Goal: Task Accomplishment & Management: Manage account settings

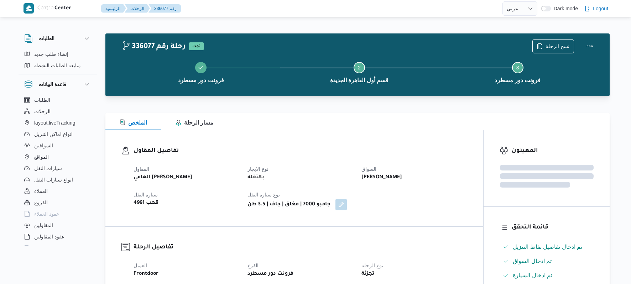
select select "ar"
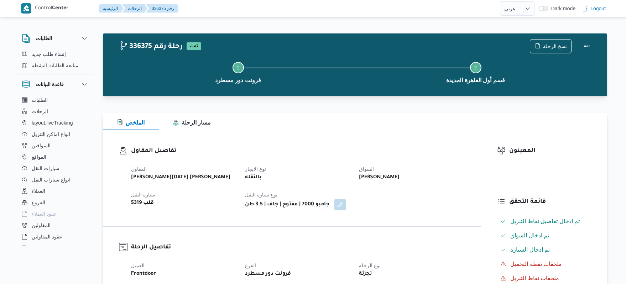
select select "ar"
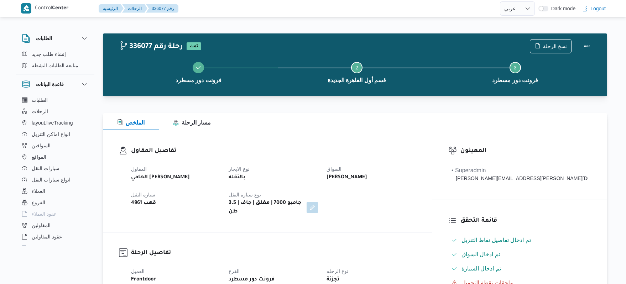
select select "ar"
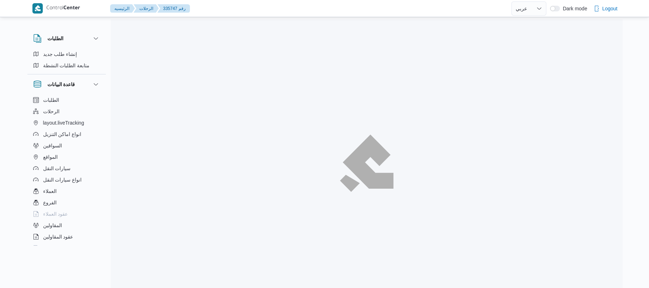
select select "ar"
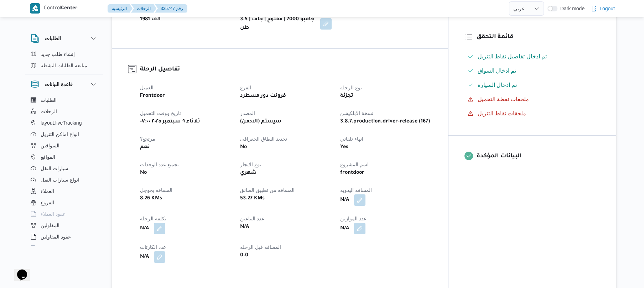
scroll to position [190, 0]
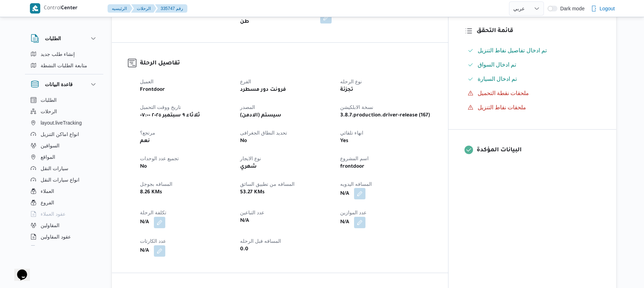
click at [365, 188] on button "button" at bounding box center [359, 193] width 11 height 11
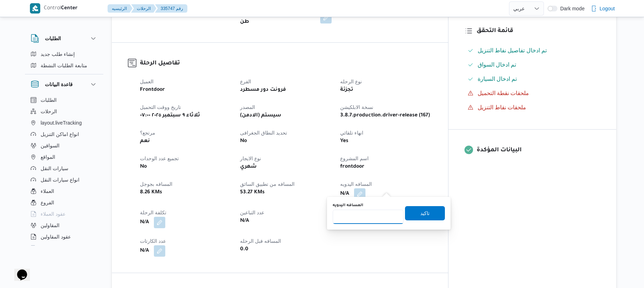
click at [371, 216] on input "المسافه اليدويه" at bounding box center [368, 217] width 71 height 14
type input "120"
click at [424, 212] on span "تاكيد" at bounding box center [424, 213] width 9 height 9
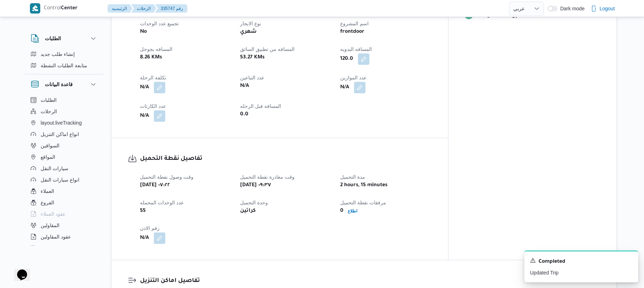
scroll to position [322, 0]
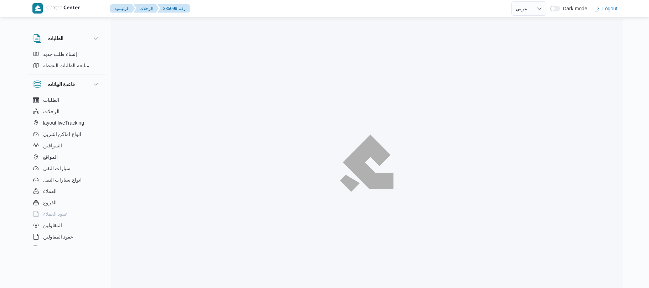
select select "ar"
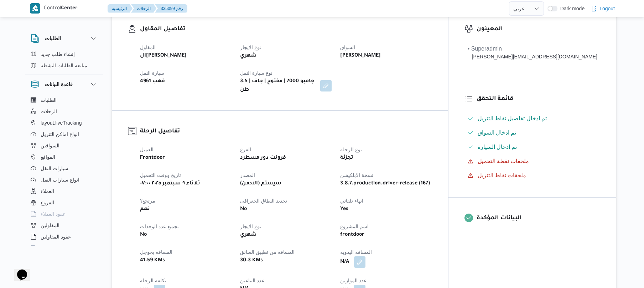
scroll to position [209, 0]
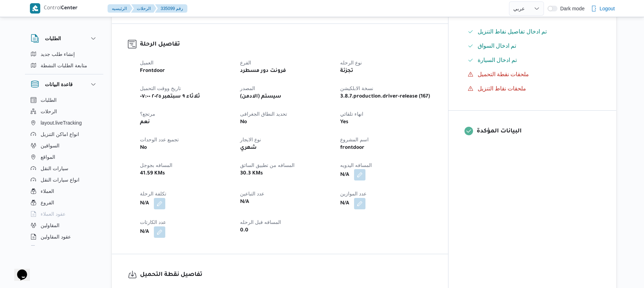
click at [365, 169] on button "button" at bounding box center [359, 174] width 11 height 11
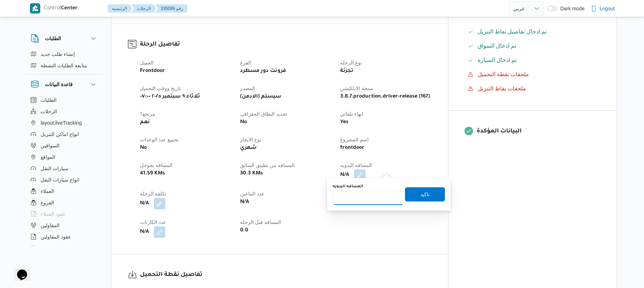
click at [362, 199] on input "المسافه اليدويه" at bounding box center [368, 198] width 71 height 14
type input "90"
click at [422, 192] on span "تاكيد" at bounding box center [424, 194] width 9 height 9
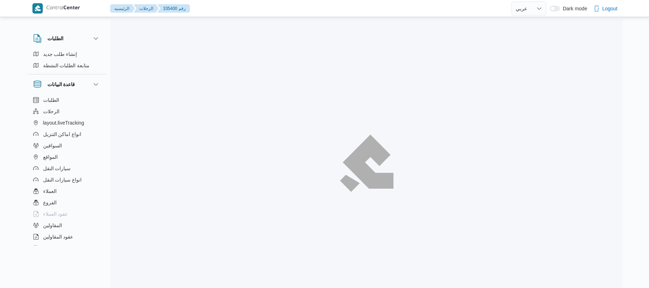
select select "ar"
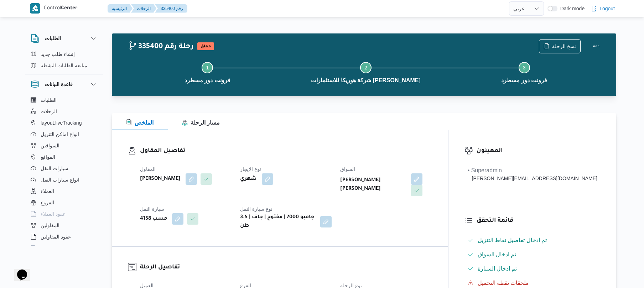
click at [365, 159] on dl "تفاصيل المقاول المقاول [PERSON_NAME] نوع الايجار شهري السواق [PERSON_NAME] [PER…" at bounding box center [286, 188] width 292 height 84
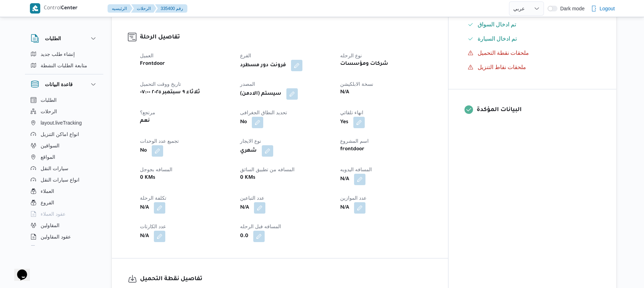
scroll to position [228, 0]
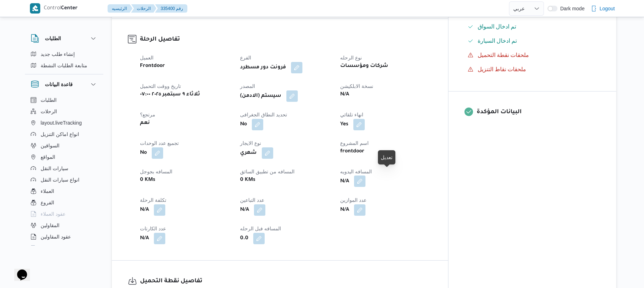
click at [365, 177] on button "button" at bounding box center [359, 181] width 11 height 11
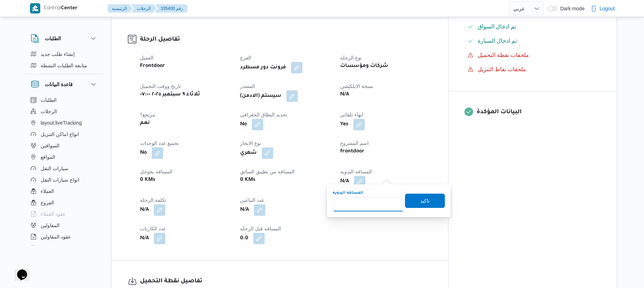
click at [379, 209] on input "المسافه اليدويه" at bounding box center [368, 204] width 71 height 14
type input "90"
click at [420, 202] on span "تاكيد" at bounding box center [424, 200] width 9 height 9
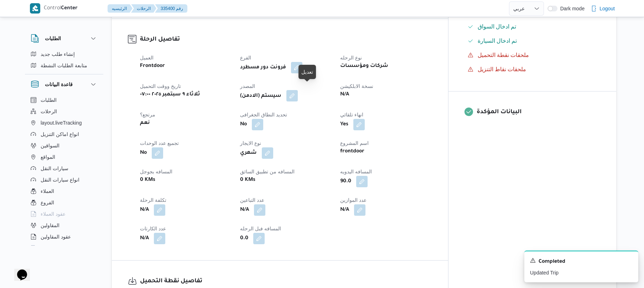
click at [298, 90] on button "button" at bounding box center [291, 95] width 11 height 11
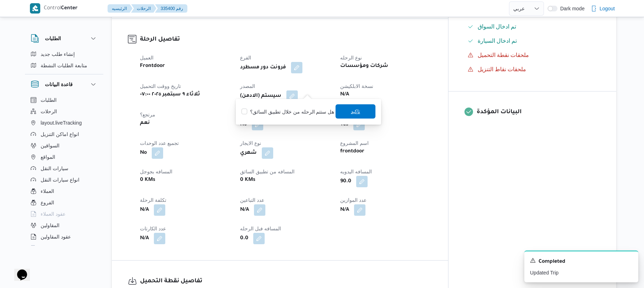
click at [341, 110] on span "تاكيد" at bounding box center [356, 111] width 40 height 14
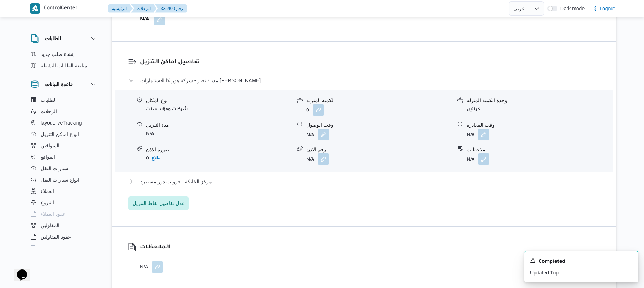
scroll to position [589, 0]
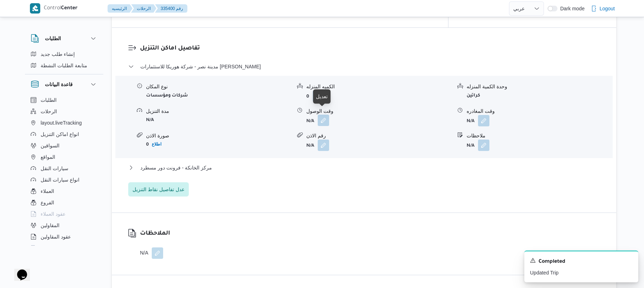
click at [324, 115] on button "button" at bounding box center [323, 120] width 11 height 11
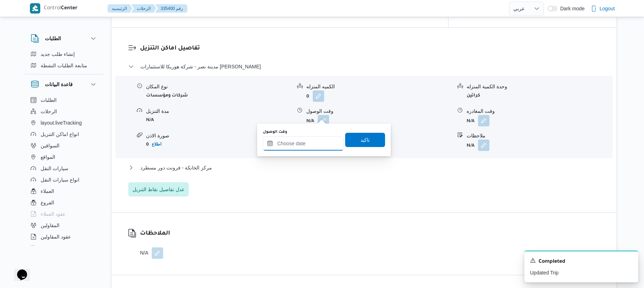
click at [302, 142] on input "وقت الوصول" at bounding box center [303, 143] width 81 height 14
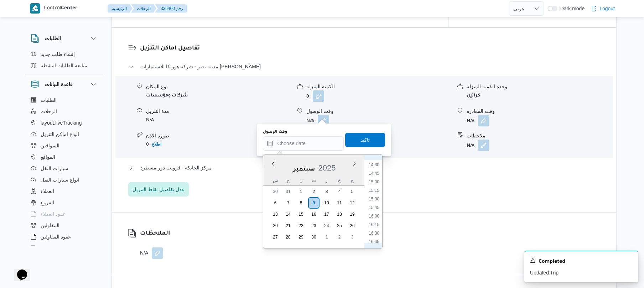
scroll to position [285, 0]
click at [373, 179] on li "08:45" at bounding box center [374, 177] width 16 height 7
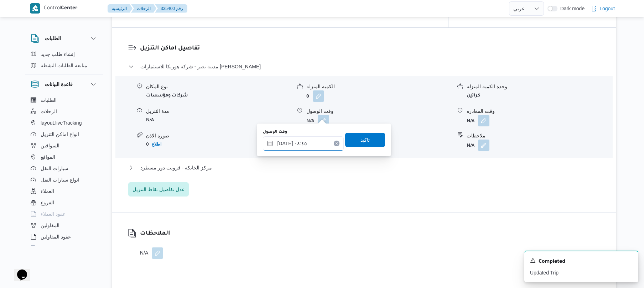
click at [286, 141] on input "٠٩/٠٩/٢٠٢٥ ٠٨:٤٥" at bounding box center [303, 143] width 81 height 14
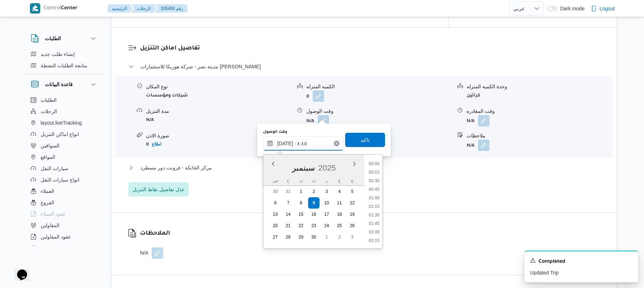
scroll to position [256, 0]
type input "٠٩/٠٩/٢٠٢٥ ٠٨:٢٠"
click at [368, 139] on span "تاكيد" at bounding box center [365, 140] width 40 height 14
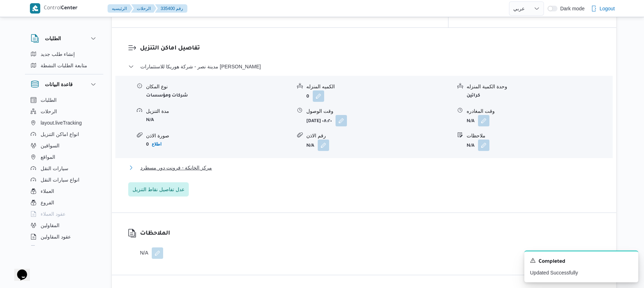
click at [318, 164] on button "مركز الخانكة - فرونت دور مسطرد" at bounding box center [364, 168] width 472 height 9
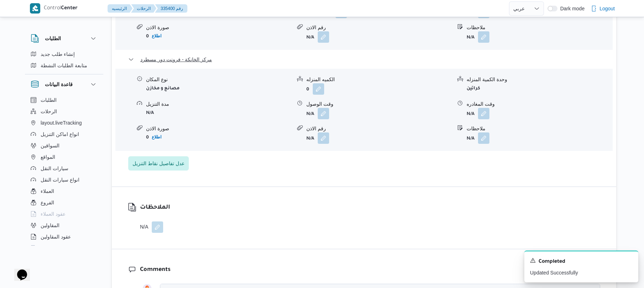
scroll to position [722, 0]
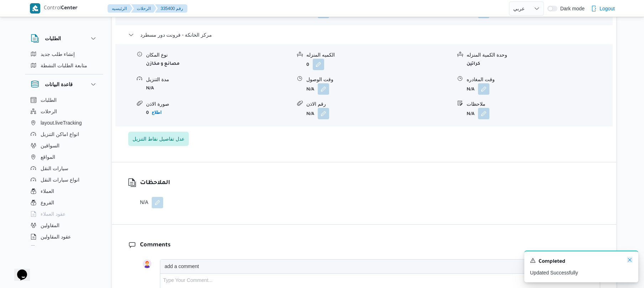
click at [630, 261] on icon "Dismiss toast" at bounding box center [630, 260] width 6 height 6
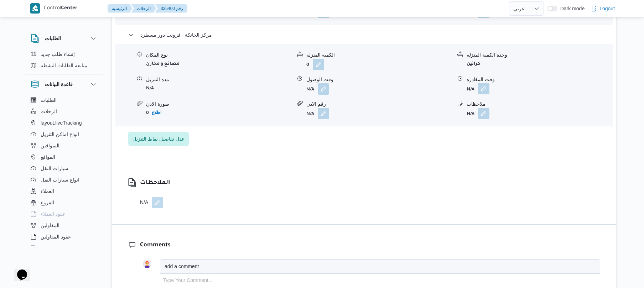
click at [484, 83] on button "button" at bounding box center [483, 88] width 11 height 11
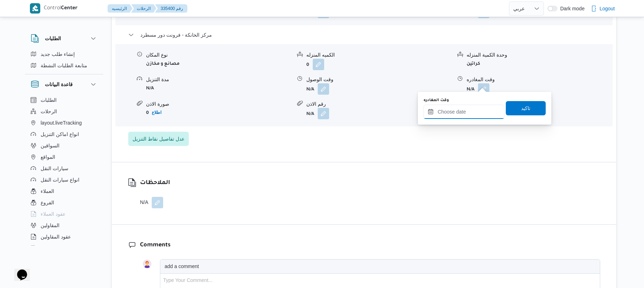
drag, startPoint x: 463, startPoint y: 113, endPoint x: 469, endPoint y: 112, distance: 6.5
click at [463, 113] on input "وقت المغادره" at bounding box center [464, 112] width 81 height 14
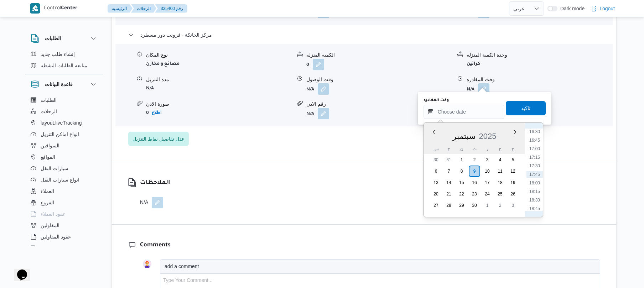
scroll to position [495, 0]
click at [536, 190] on li "16:15" at bounding box center [534, 193] width 16 height 7
type input "٠٩/٠٩/٢٠٢٥ ١٦:١٥"
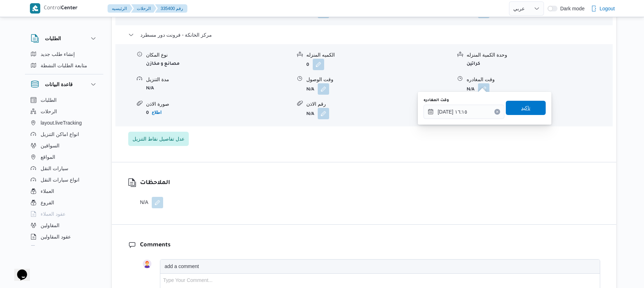
click at [527, 108] on span "تاكيد" at bounding box center [526, 108] width 40 height 14
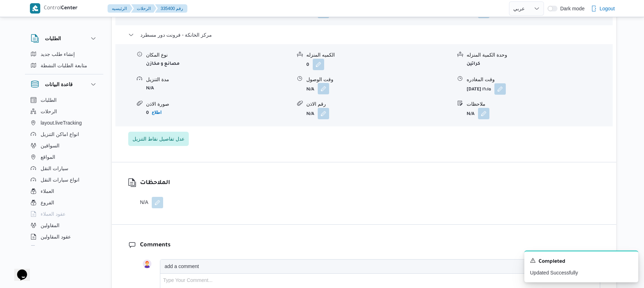
click at [319, 83] on button "button" at bounding box center [323, 88] width 11 height 11
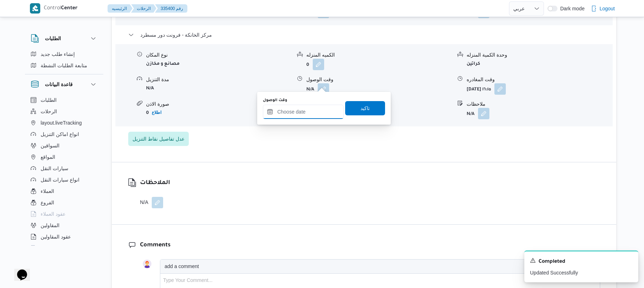
click at [317, 109] on input "وقت الوصول" at bounding box center [303, 112] width 81 height 14
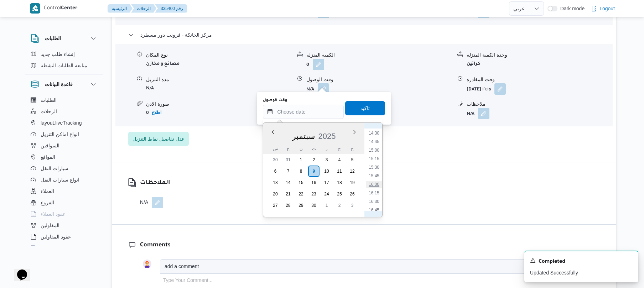
click at [372, 186] on li "16:00" at bounding box center [374, 184] width 16 height 7
type input "٠٩/٠٩/٢٠٢٥ ١٦:٠٠"
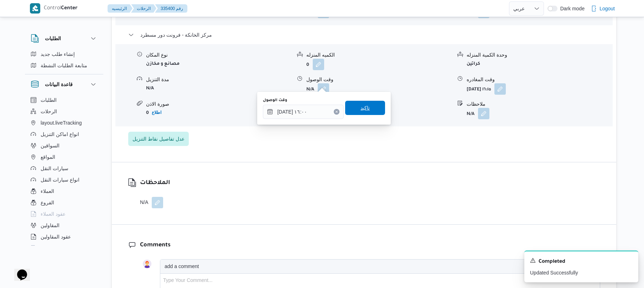
click at [367, 113] on span "تاكيد" at bounding box center [365, 108] width 40 height 14
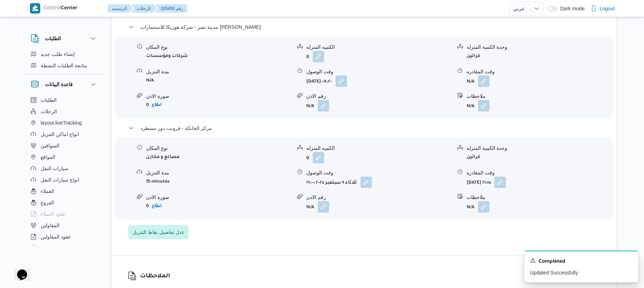
scroll to position [627, 0]
click at [485, 77] on button "button" at bounding box center [483, 82] width 11 height 11
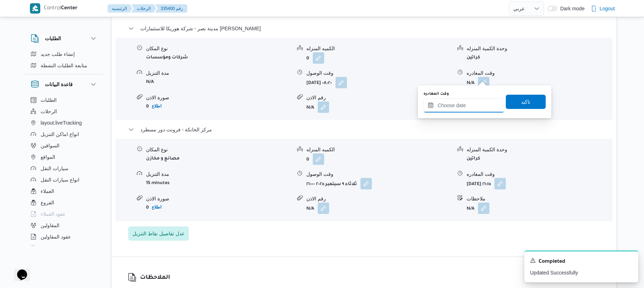
click at [457, 104] on input "وقت المغادره" at bounding box center [464, 105] width 81 height 14
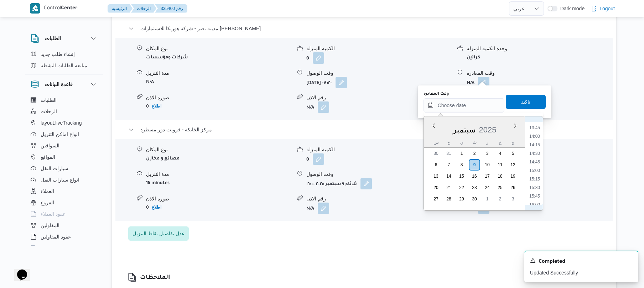
scroll to position [495, 0]
click at [362, 244] on div "تفاصيل اماكن التنزيل مدينة نصر - شركة هوريكا للاستثمارات عباس العقاد نوع المكان…" at bounding box center [364, 123] width 504 height 267
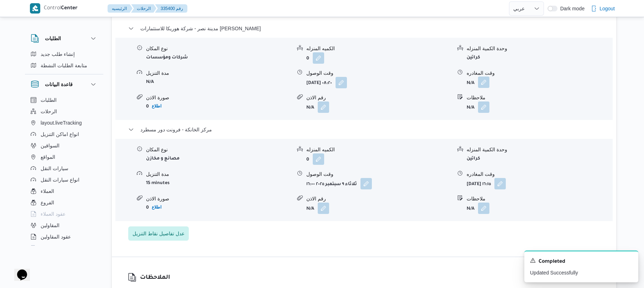
click at [487, 77] on button "button" at bounding box center [483, 82] width 11 height 11
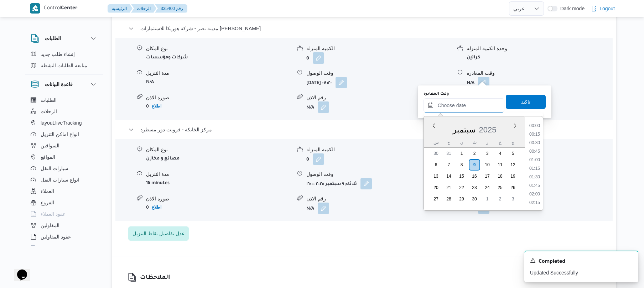
click at [462, 103] on input "وقت المغادره" at bounding box center [464, 105] width 81 height 14
click at [536, 156] on li "15:15" at bounding box center [534, 152] width 16 height 7
type input "٠٩/٠٩/٢٠٢٥ ١٥:١٥"
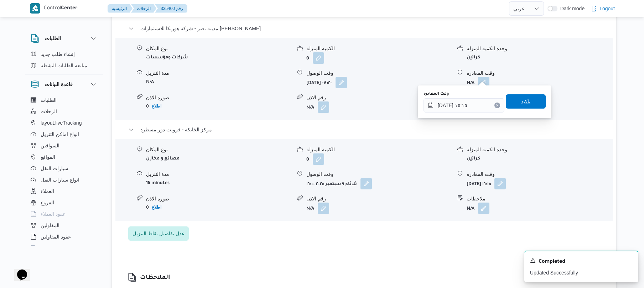
click at [524, 105] on span "تاكيد" at bounding box center [525, 101] width 9 height 9
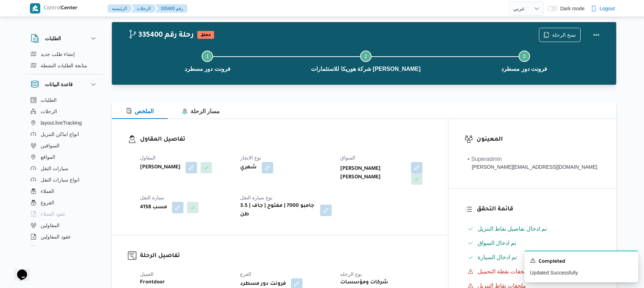
scroll to position [0, 0]
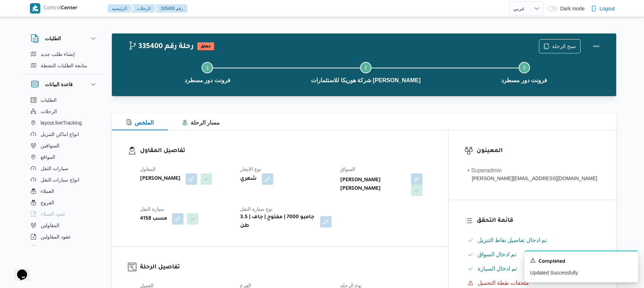
click at [425, 135] on div "تفاصيل المقاول المقاول محمد صلاح عبداللطيف الشريف نوع الايجار شهري السواق هشام …" at bounding box center [280, 188] width 336 height 116
click at [595, 41] on button "Actions" at bounding box center [596, 46] width 14 height 14
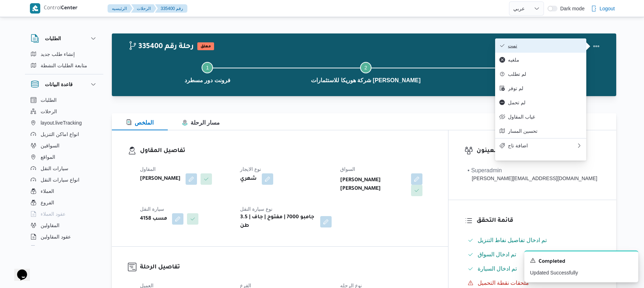
click at [551, 42] on button "تمت" at bounding box center [540, 45] width 91 height 14
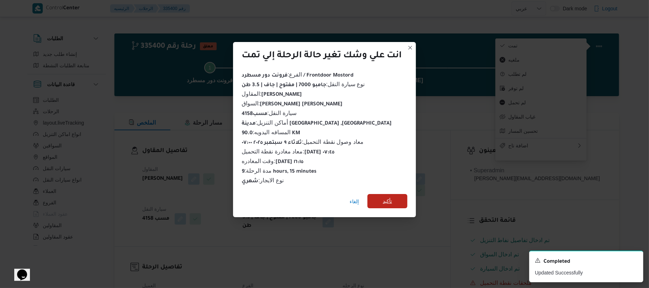
click at [386, 197] on span "تأكيد" at bounding box center [387, 201] width 9 height 9
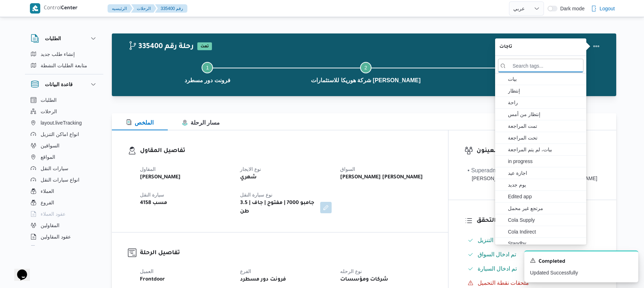
click at [392, 148] on h3 "تفاصيل المقاول" at bounding box center [286, 151] width 292 height 10
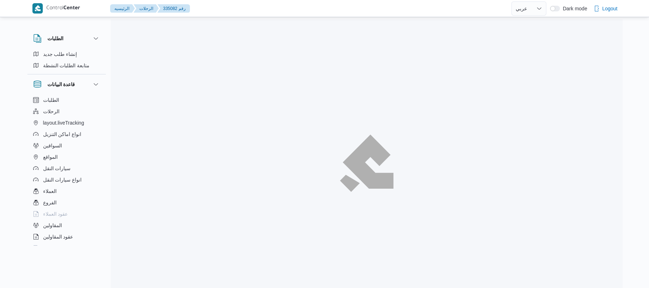
select select "ar"
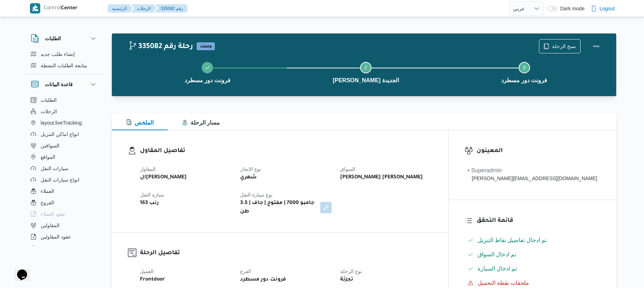
click at [342, 140] on div "تفاصيل المقاول المقاول الهامي محمد خالد علي نوع الايجار شهري السواق عبدالنبى ها…" at bounding box center [280, 181] width 336 height 102
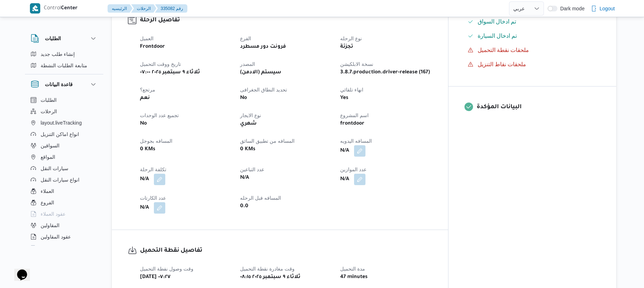
scroll to position [247, 0]
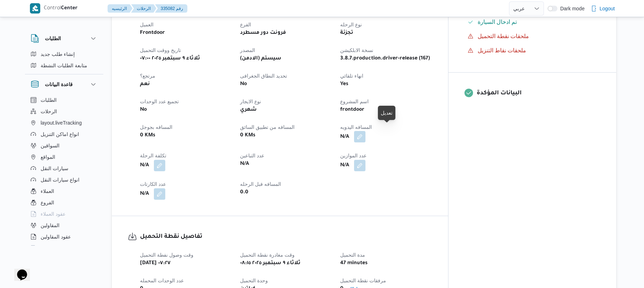
click at [365, 133] on button "button" at bounding box center [359, 136] width 11 height 11
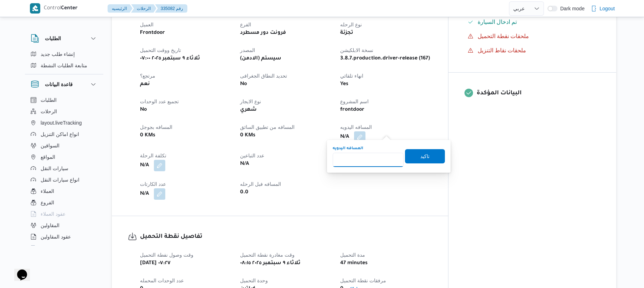
click at [351, 159] on input "المسافه اليدويه" at bounding box center [368, 160] width 71 height 14
click at [311, 151] on dt "عدد التباعين" at bounding box center [286, 155] width 92 height 9
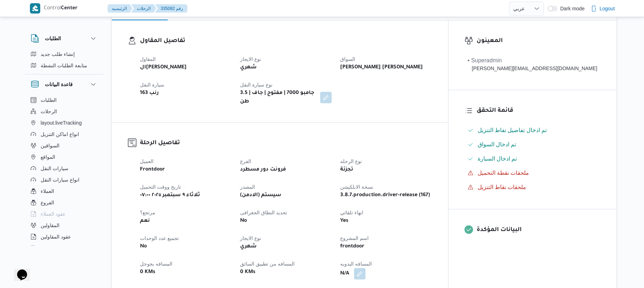
scroll to position [152, 0]
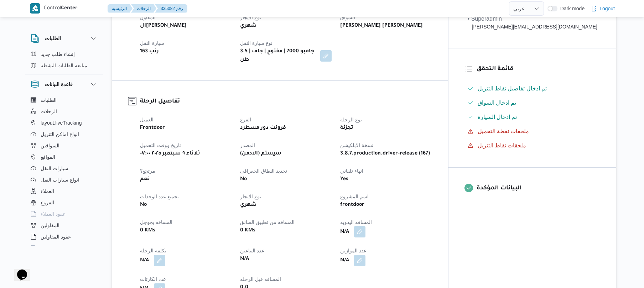
click at [365, 227] on button "button" at bounding box center [359, 231] width 11 height 11
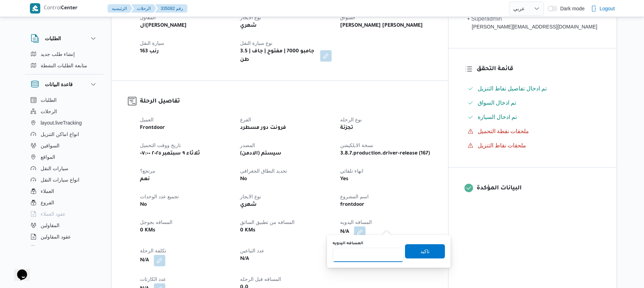
click at [358, 254] on input "المسافه اليدويه" at bounding box center [368, 255] width 71 height 14
type input "120"
click at [434, 251] on span "تاكيد" at bounding box center [425, 251] width 40 height 14
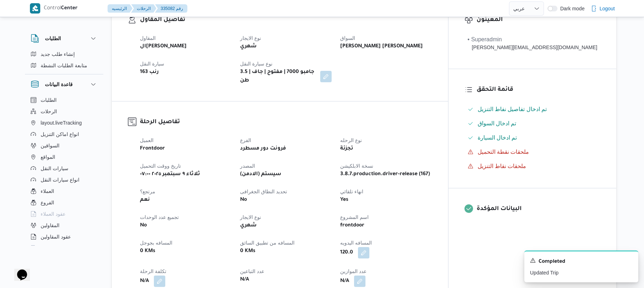
scroll to position [133, 0]
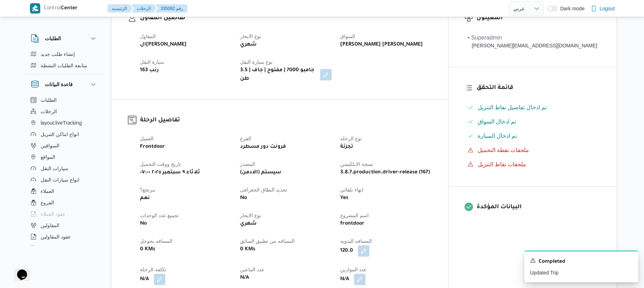
click at [434, 100] on div "تفاصيل الرحلة العميل Frontdoor الفرع فرونت دور مسطرد نوع الرحله تجزئة تاريخ ووق…" at bounding box center [280, 215] width 336 height 230
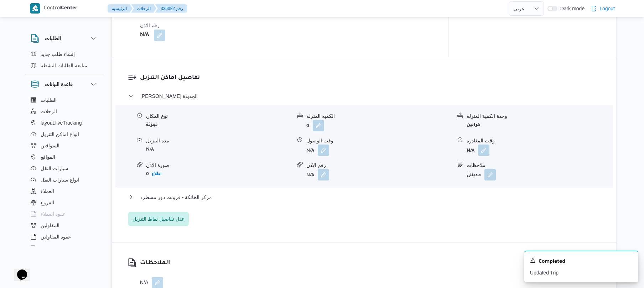
scroll to position [551, 0]
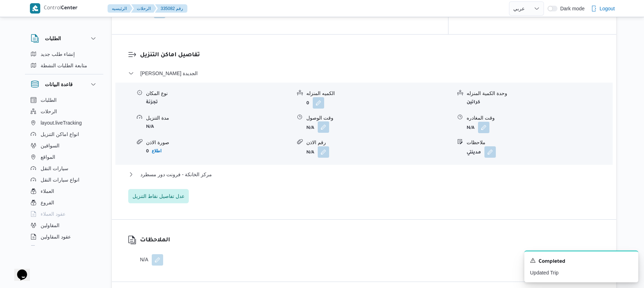
click at [322, 124] on button "button" at bounding box center [323, 126] width 11 height 11
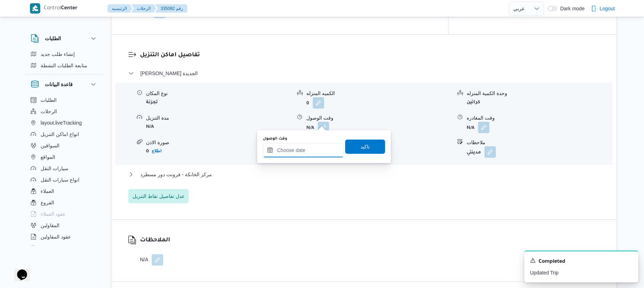
click at [306, 150] on input "وقت الوصول" at bounding box center [303, 150] width 81 height 14
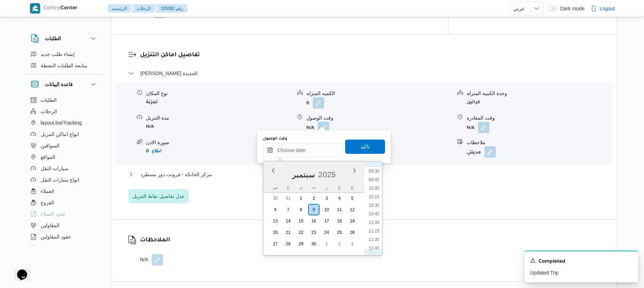
scroll to position [285, 0]
click at [375, 194] on li "09:00" at bounding box center [374, 193] width 16 height 7
type input "٠٩/٠٩/٢٠٢٥ ٠٩:٠٠"
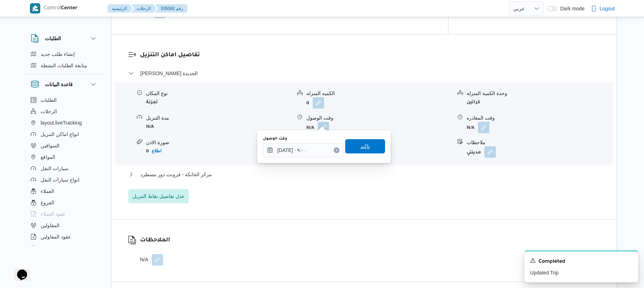
click at [360, 146] on span "تاكيد" at bounding box center [364, 146] width 9 height 9
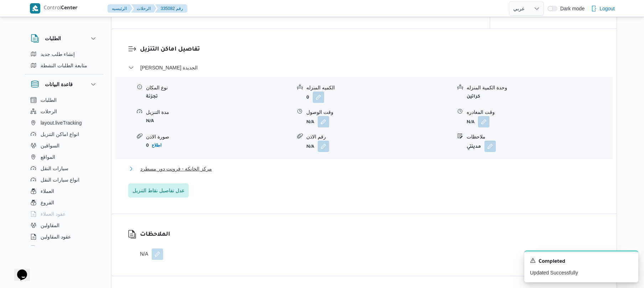
click at [318, 170] on button "مركز الخانكة - فرونت دور مسطرد" at bounding box center [364, 169] width 472 height 9
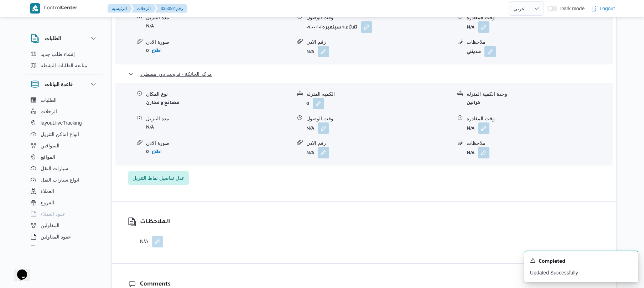
scroll to position [684, 0]
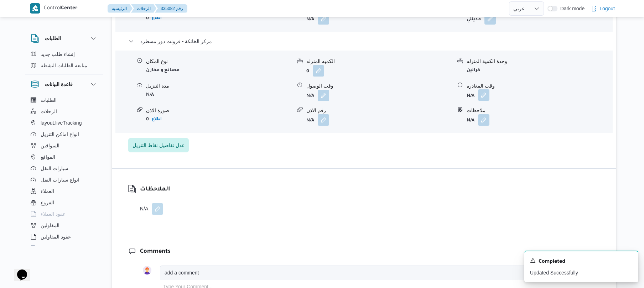
click at [487, 89] on button "button" at bounding box center [483, 94] width 11 height 11
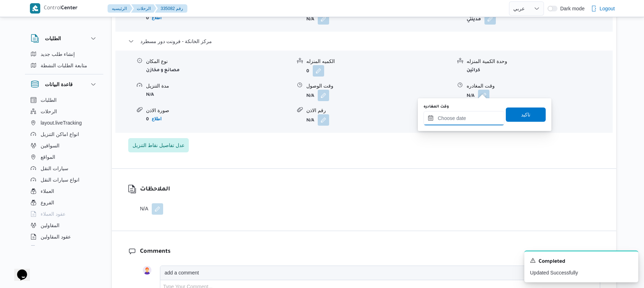
click at [462, 115] on input "وقت المغادره" at bounding box center [464, 118] width 81 height 14
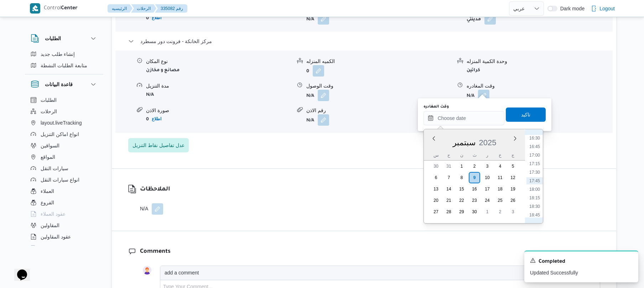
scroll to position [495, 0]
click at [536, 181] on li "15:45" at bounding box center [534, 182] width 16 height 7
type input "٠٩/٠٩/٢٠٢٥ ١٥:٤٥"
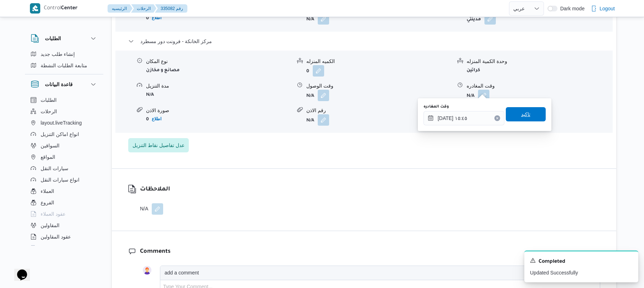
click at [529, 113] on span "تاكيد" at bounding box center [526, 114] width 40 height 14
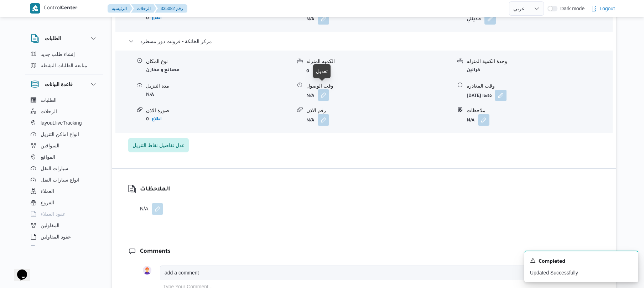
click at [326, 93] on button "button" at bounding box center [323, 94] width 11 height 11
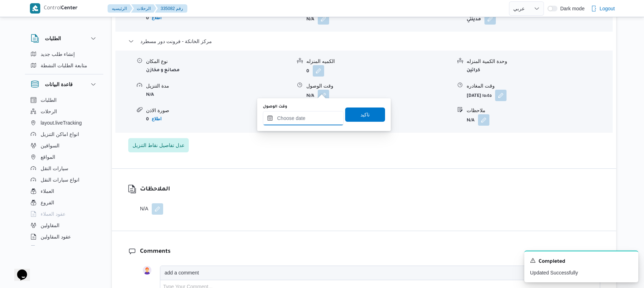
click at [318, 117] on input "وقت الوصول" at bounding box center [303, 118] width 81 height 14
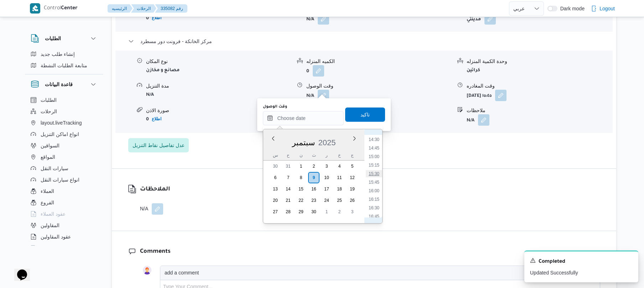
click at [378, 171] on li "15:30" at bounding box center [374, 173] width 16 height 7
type input "[DATE] ١٥:٣٠"
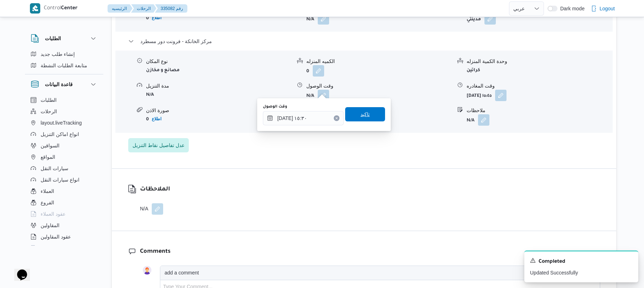
click at [372, 117] on span "تاكيد" at bounding box center [365, 114] width 40 height 14
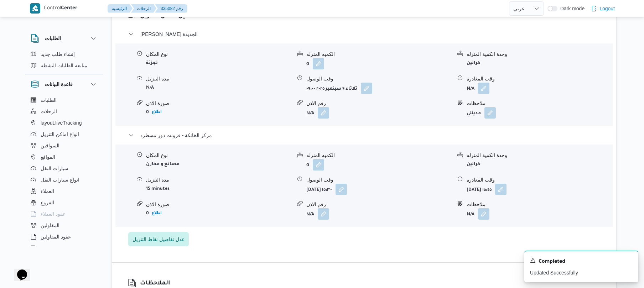
scroll to position [589, 0]
click at [483, 85] on button "button" at bounding box center [483, 88] width 11 height 11
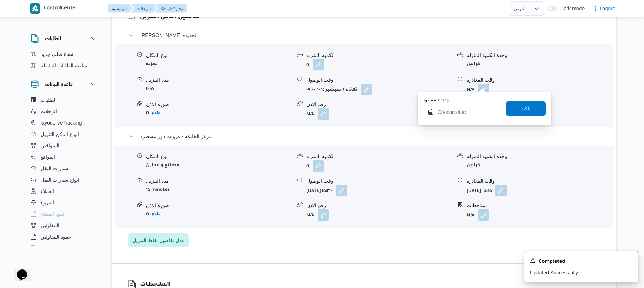
click at [453, 111] on input "وقت المغادره" at bounding box center [464, 112] width 81 height 14
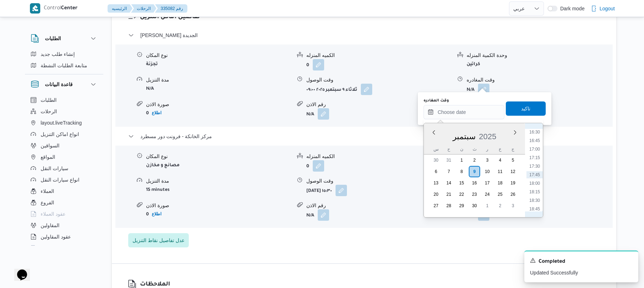
scroll to position [495, 0]
click at [536, 142] on li "14:45" at bounding box center [534, 142] width 16 height 7
type input "٠٩/٠٩/٢٠٢٥ ١٤:٤٥"
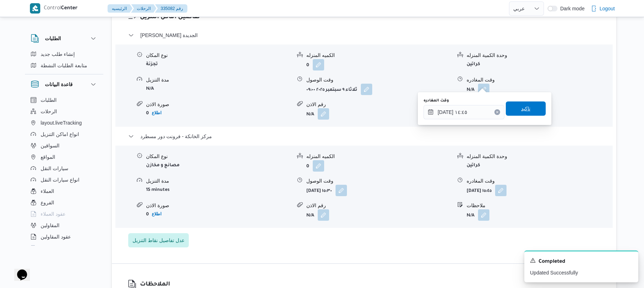
click at [526, 117] on div "وقت المغادره ٠٩/٠٩/٢٠٢٥ ١٤:٤٥ تاكيد" at bounding box center [485, 108] width 124 height 23
click at [527, 113] on span "تاكيد" at bounding box center [526, 108] width 40 height 14
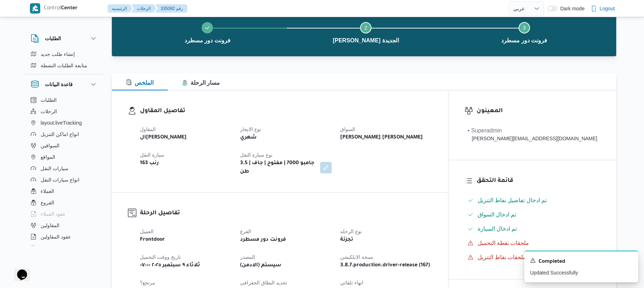
scroll to position [0, 0]
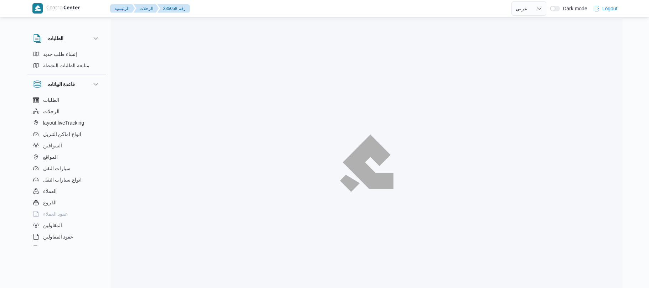
select select "ar"
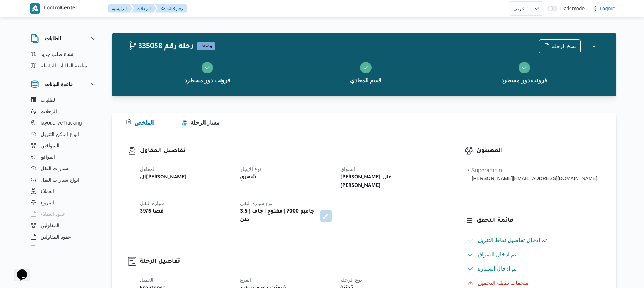
click at [445, 226] on div "تفاصيل المقاول المقاول الهامي [PERSON_NAME] نوع الايجار شهري السواق [PERSON_NAM…" at bounding box center [280, 185] width 336 height 110
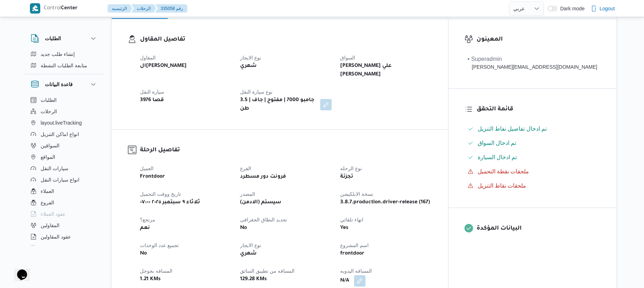
scroll to position [190, 0]
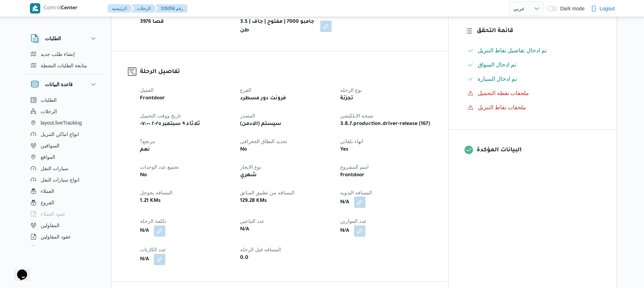
click at [365, 197] on button "button" at bounding box center [359, 202] width 11 height 11
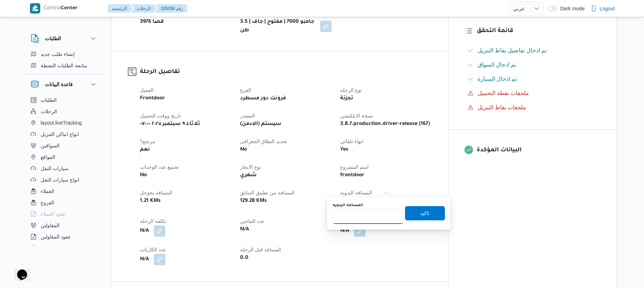
click at [373, 217] on input "المسافه اليدويه" at bounding box center [368, 217] width 71 height 14
type input "125"
click at [415, 213] on span "تاكيد" at bounding box center [425, 213] width 40 height 14
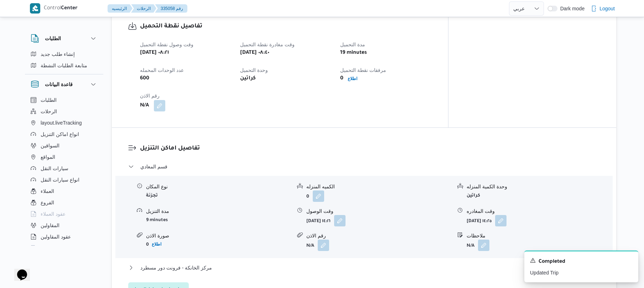
scroll to position [494, 0]
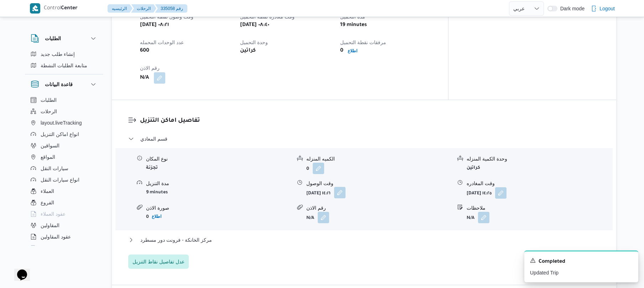
click at [346, 187] on button "button" at bounding box center [339, 192] width 11 height 11
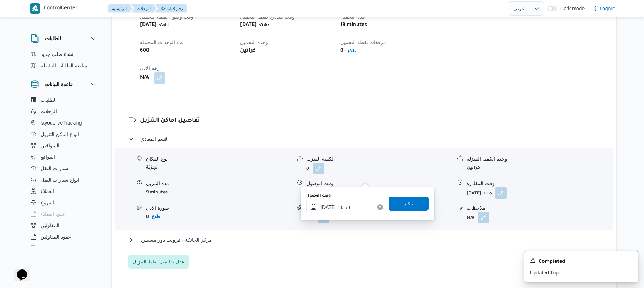
click at [340, 207] on input "[DATE] ١٤:١٦" at bounding box center [346, 207] width 81 height 14
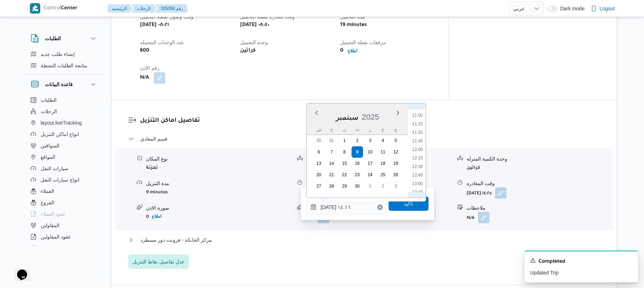
scroll to position [303, 0]
click at [421, 126] on li "09:15" at bounding box center [417, 126] width 16 height 7
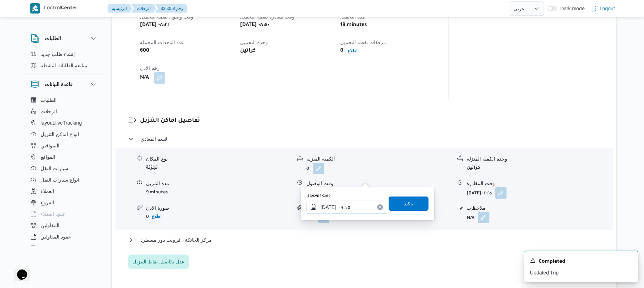
click at [328, 206] on input "٠٩/٠٩/٢٠٢٥ ٠٩:١٥" at bounding box center [346, 207] width 81 height 14
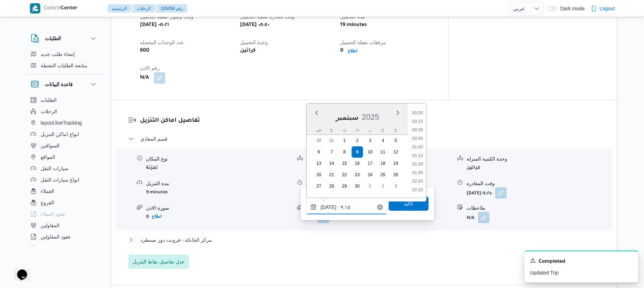
scroll to position [274, 0]
type input "٠٩/٠٩/٢٠٢٥ ٠٩:٤٠"
click at [404, 204] on span "تاكيد" at bounding box center [408, 203] width 9 height 9
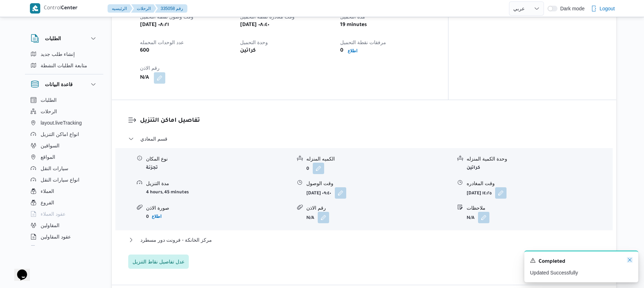
click at [627, 261] on icon "Dismiss toast" at bounding box center [630, 260] width 6 height 6
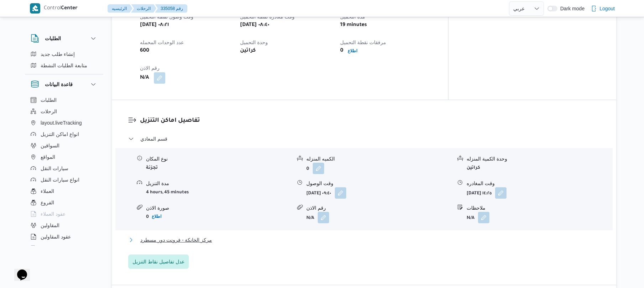
click at [451, 236] on button "مركز الخانكة - فرونت دور مسطرد" at bounding box center [364, 240] width 472 height 9
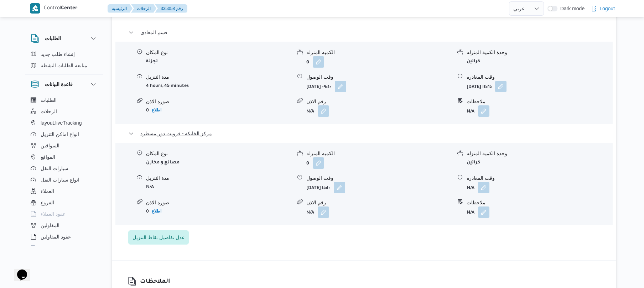
scroll to position [608, 0]
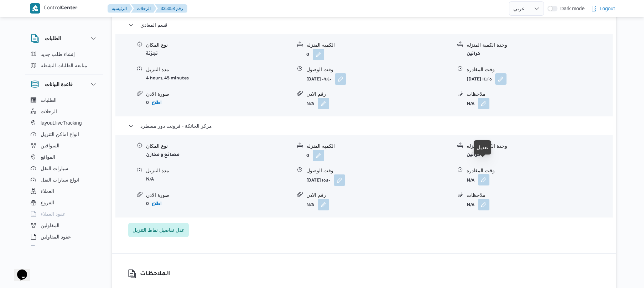
click at [483, 174] on button "button" at bounding box center [483, 179] width 11 height 11
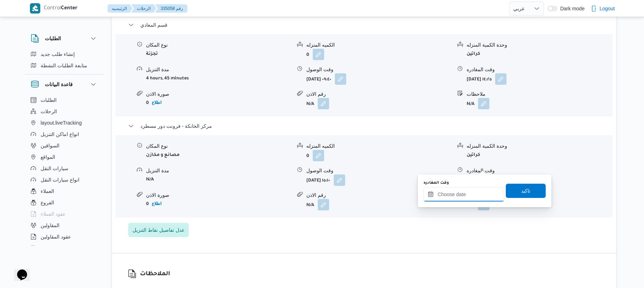
click at [452, 192] on input "وقت المغادره" at bounding box center [464, 194] width 81 height 14
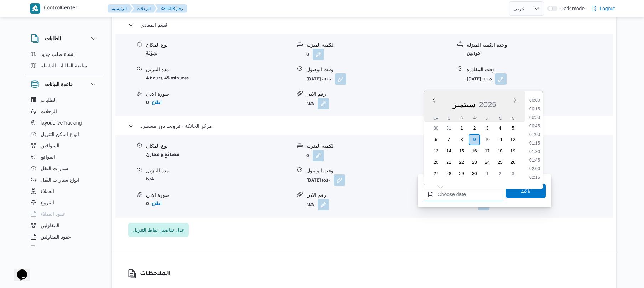
scroll to position [573, 0]
click at [539, 100] on li "16:45" at bounding box center [534, 100] width 16 height 7
type input "٠٩/٠٩/٢٠٢٥ ١٦:٤٥"
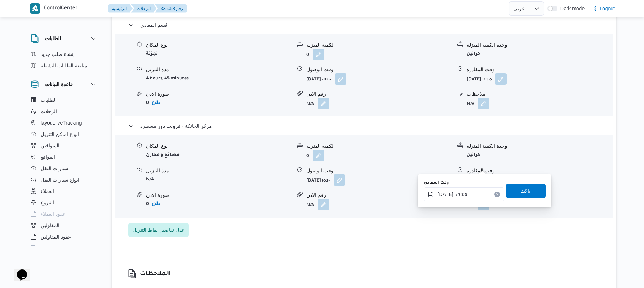
click at [468, 194] on input "٠٩/٠٩/٢٠٢٥ ١٦:٤٥" at bounding box center [464, 194] width 81 height 14
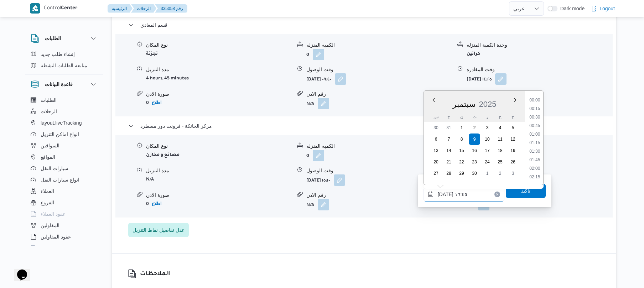
scroll to position [530, 0]
click at [513, 192] on span "تاكيد" at bounding box center [526, 190] width 40 height 14
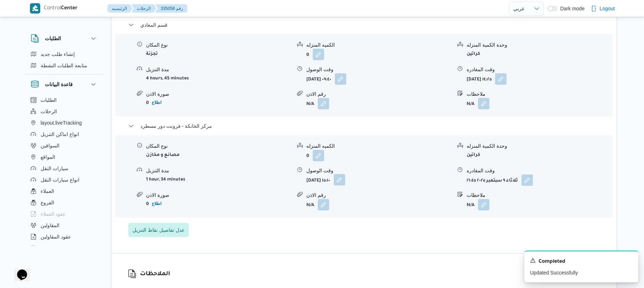
click at [345, 174] on button "button" at bounding box center [339, 179] width 11 height 11
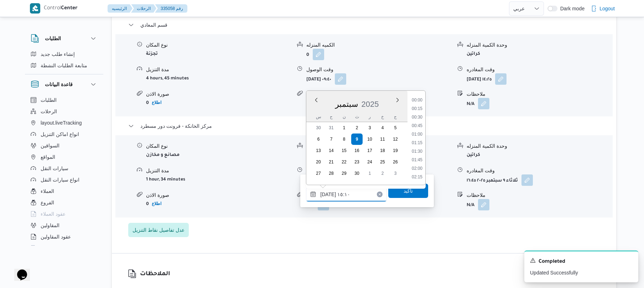
click at [354, 187] on input "٠٩/٠٩/٢٠٢٥ ١٥:١٠" at bounding box center [346, 194] width 81 height 14
click at [417, 125] on li "16:30" at bounding box center [417, 123] width 16 height 7
type input "[DATE] ١٦:٣٠"
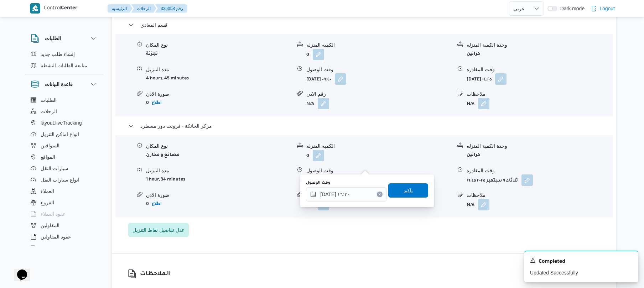
click at [404, 189] on span "تاكيد" at bounding box center [408, 190] width 9 height 9
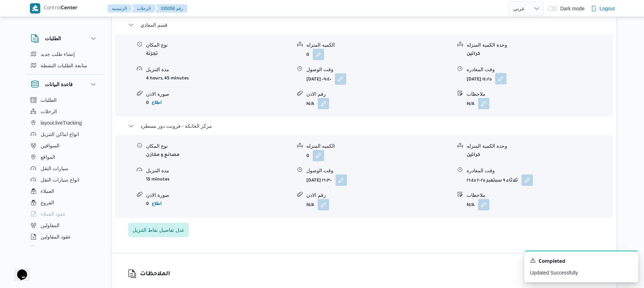
click at [507, 73] on button "button" at bounding box center [500, 78] width 11 height 11
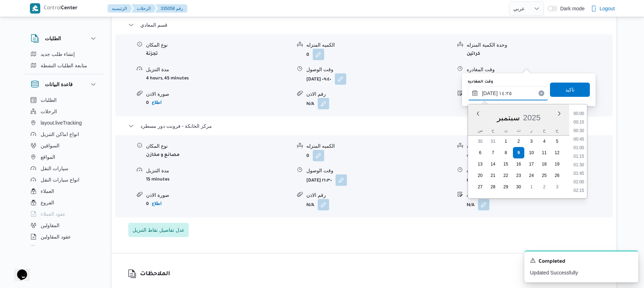
click at [502, 89] on input "٠٩/٠٩/٢٠٢٥ ١٤:٢٥" at bounding box center [508, 93] width 81 height 14
click at [580, 128] on li "15:30" at bounding box center [579, 128] width 16 height 7
type input "[DATE] ١٥:٣٠"
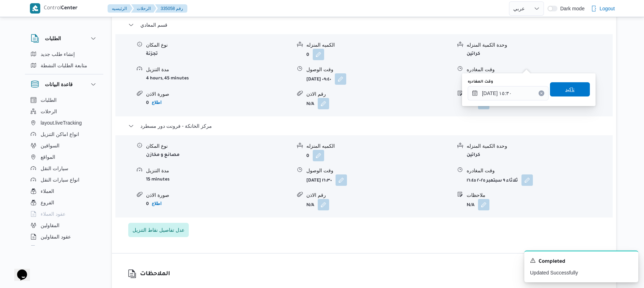
click at [569, 85] on span "تاكيد" at bounding box center [569, 89] width 9 height 9
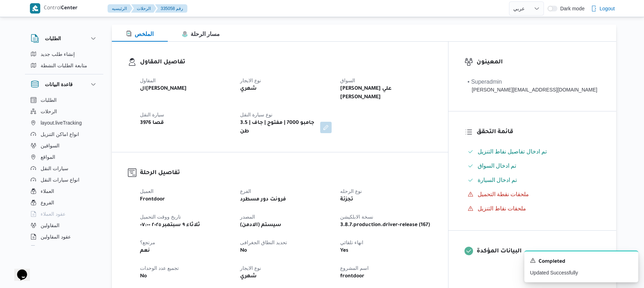
scroll to position [0, 0]
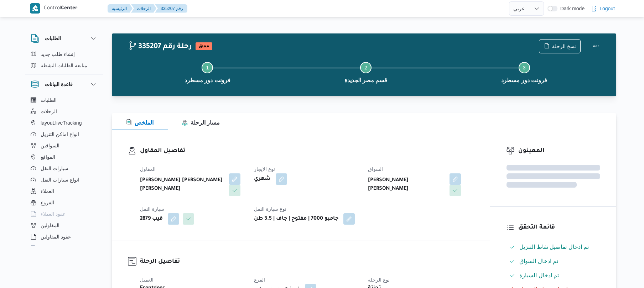
select select "ar"
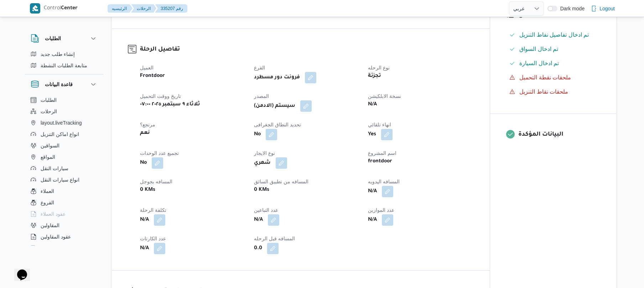
scroll to position [247, 0]
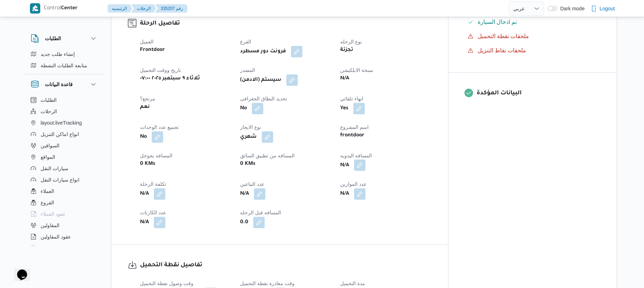
click at [365, 160] on button "button" at bounding box center [359, 165] width 11 height 11
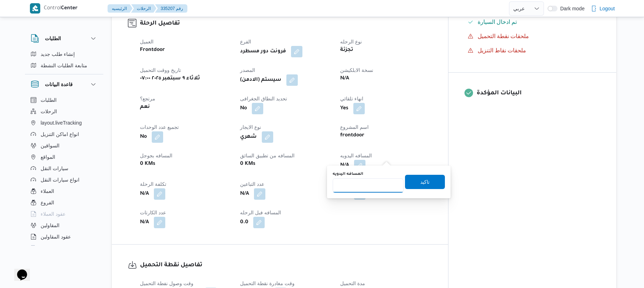
click at [375, 180] on input "المسافه اليدويه" at bounding box center [368, 185] width 71 height 14
type input "70"
click at [408, 180] on span "تاكيد" at bounding box center [425, 182] width 40 height 14
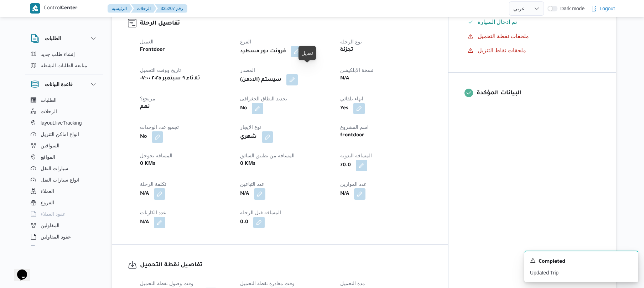
click at [298, 74] on button "button" at bounding box center [291, 79] width 11 height 11
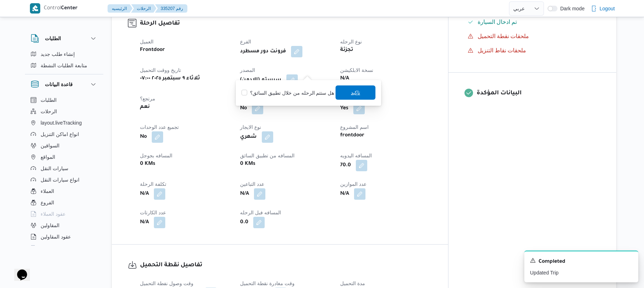
click at [351, 92] on span "تاكيد" at bounding box center [355, 92] width 9 height 9
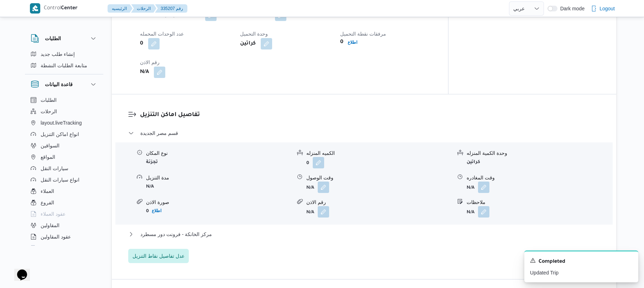
scroll to position [551, 0]
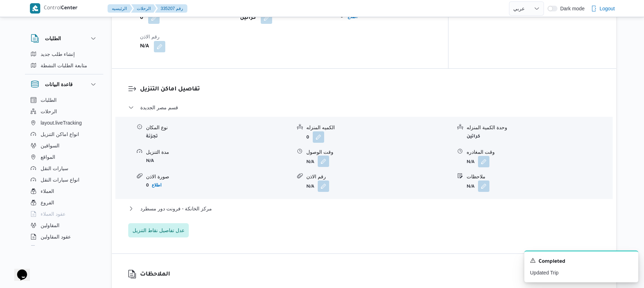
click at [323, 156] on button "button" at bounding box center [323, 161] width 11 height 11
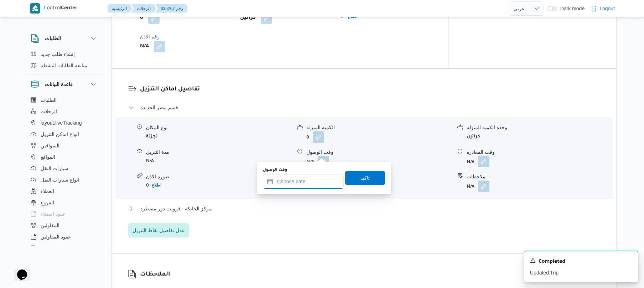
click at [307, 183] on input "وقت الوصول" at bounding box center [303, 182] width 81 height 14
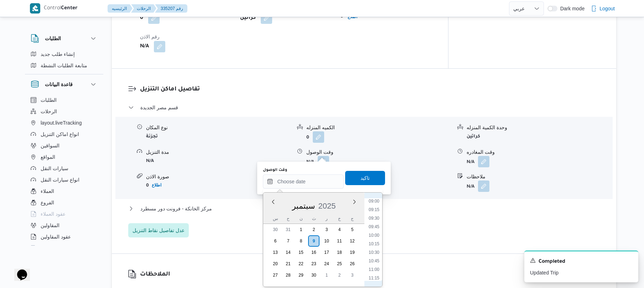
scroll to position [294, 0]
click at [375, 206] on li "08:45" at bounding box center [374, 207] width 16 height 7
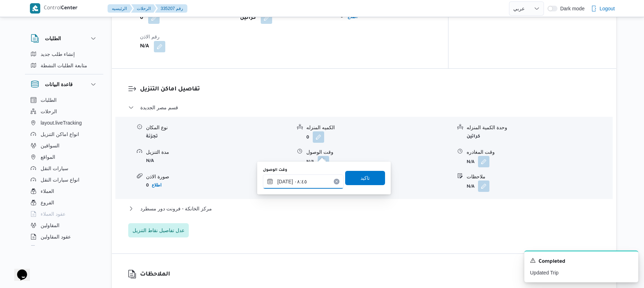
click at [285, 179] on input "[DATE] ٠٨:٤٥" at bounding box center [303, 182] width 81 height 14
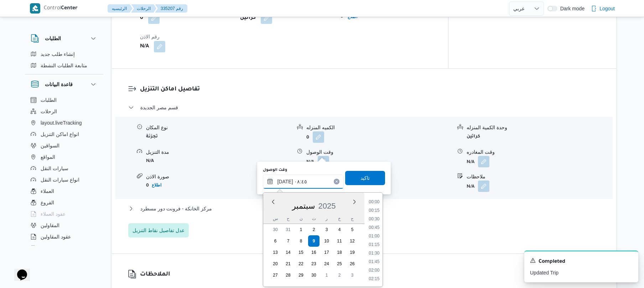
scroll to position [256, 0]
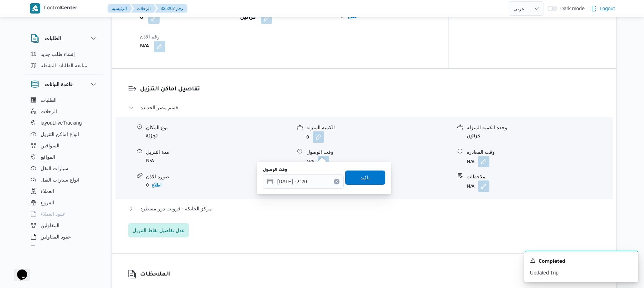
type input "[DATE] ٠٨:٢٠"
click at [354, 179] on span "تاكيد" at bounding box center [365, 178] width 40 height 14
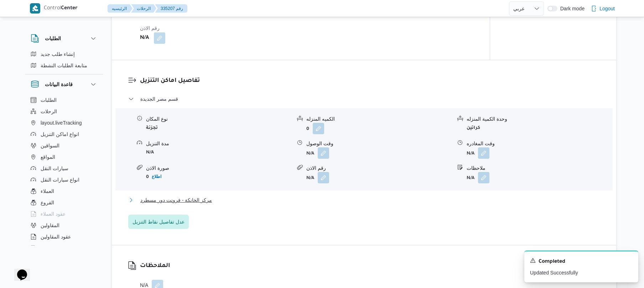
click at [298, 201] on button "مركز الخانكة - فرونت دور مسطرد" at bounding box center [364, 200] width 472 height 9
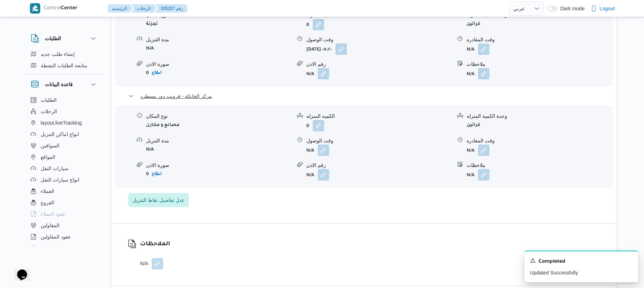
scroll to position [665, 0]
click at [628, 261] on icon "Dismiss toast" at bounding box center [630, 260] width 6 height 6
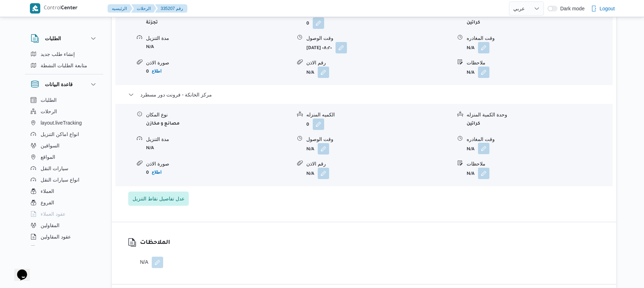
click at [485, 143] on button "button" at bounding box center [483, 148] width 11 height 11
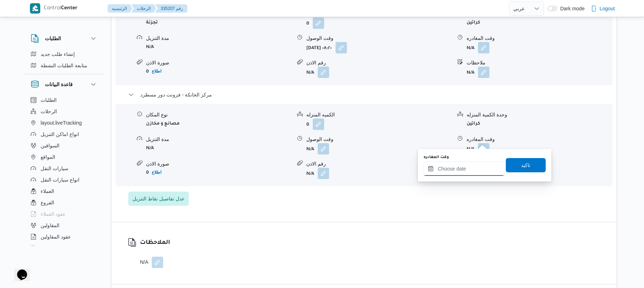
click at [459, 165] on input "وقت المغادره" at bounding box center [464, 169] width 81 height 14
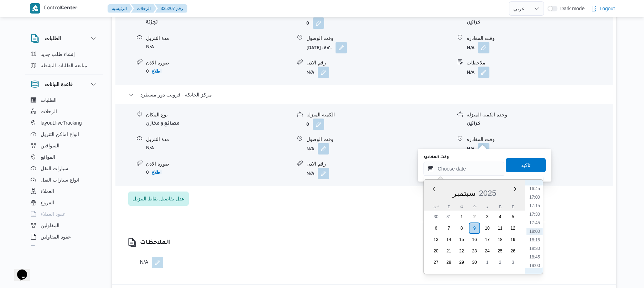
scroll to position [503, 0]
click at [536, 216] on li "15:30" at bounding box center [534, 215] width 16 height 7
type input "[DATE] ١٥:٣٠"
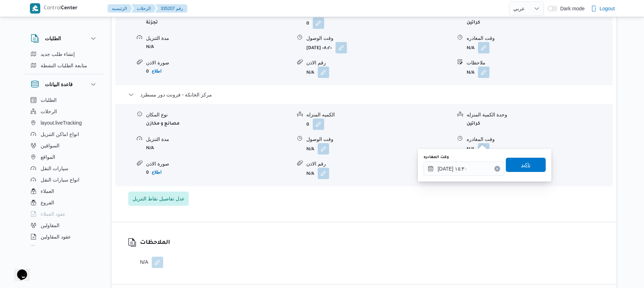
click at [526, 166] on span "تاكيد" at bounding box center [525, 165] width 9 height 9
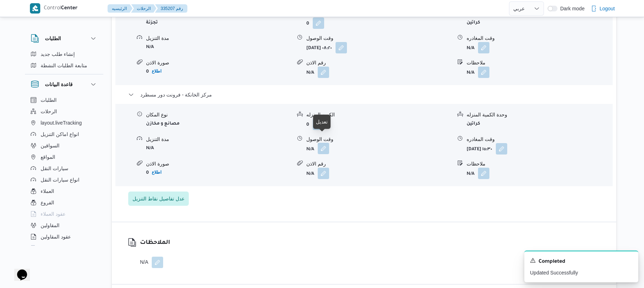
click at [325, 143] on button "button" at bounding box center [323, 148] width 11 height 11
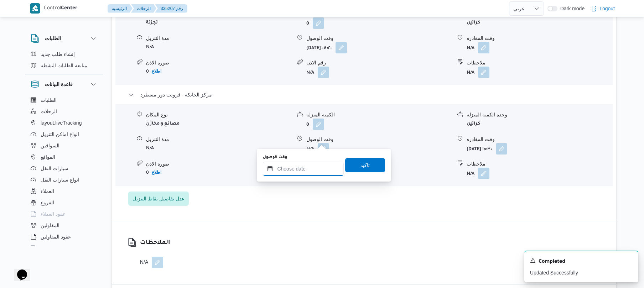
click at [311, 167] on input "وقت الوصول" at bounding box center [303, 169] width 81 height 14
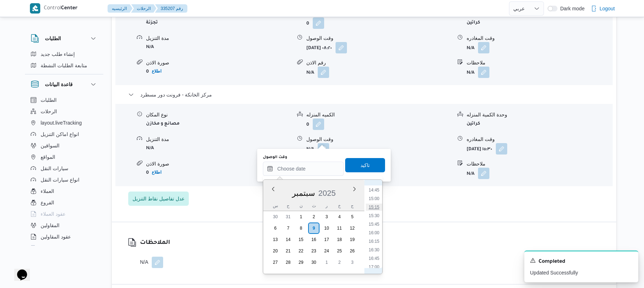
click at [379, 207] on li "15:15" at bounding box center [374, 207] width 16 height 7
type input "[DATE] ١٥:١٥"
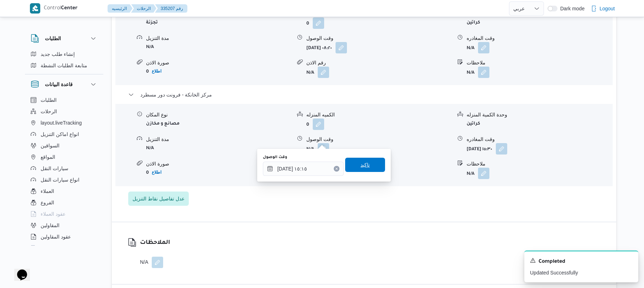
click at [367, 170] on span "تاكيد" at bounding box center [365, 165] width 40 height 14
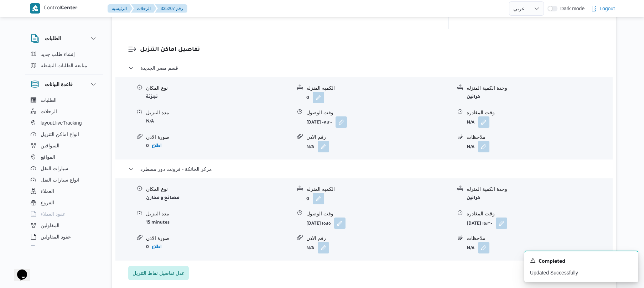
scroll to position [589, 0]
click at [487, 118] on button "button" at bounding box center [483, 123] width 11 height 11
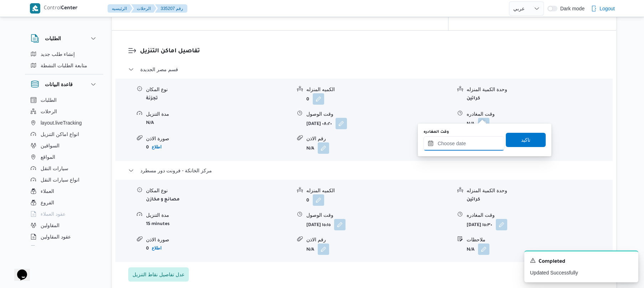
click at [456, 143] on input "وقت المغادره" at bounding box center [464, 143] width 81 height 14
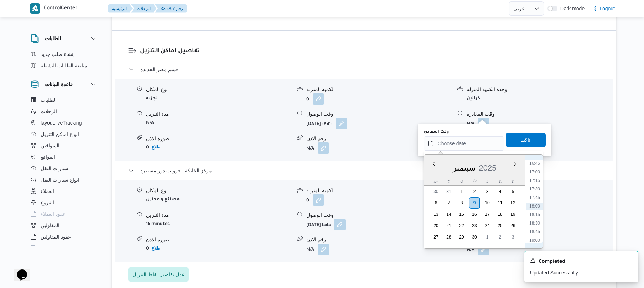
scroll to position [503, 0]
click at [539, 166] on li "14:45" at bounding box center [534, 164] width 16 height 7
type input "٠٩/٠٩/٢٠٢٥ ١٤:٤٥"
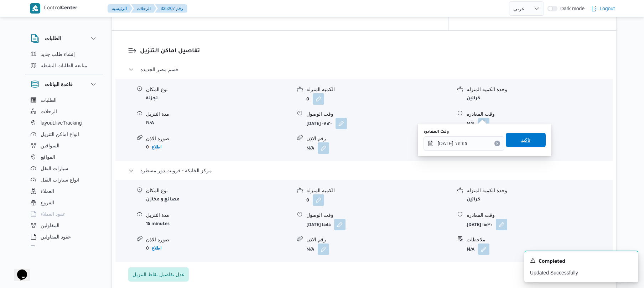
click at [530, 142] on span "تاكيد" at bounding box center [526, 140] width 40 height 14
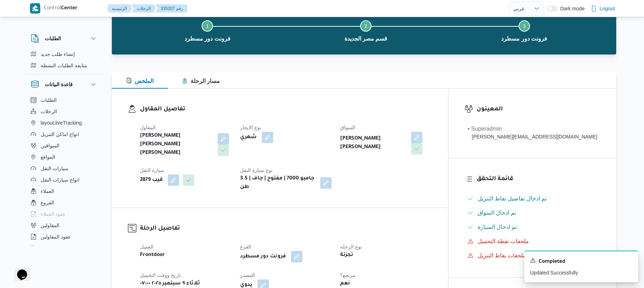
scroll to position [0, 0]
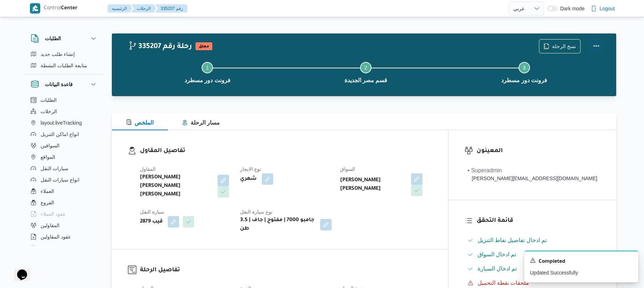
click at [599, 48] on button "Actions" at bounding box center [596, 46] width 14 height 14
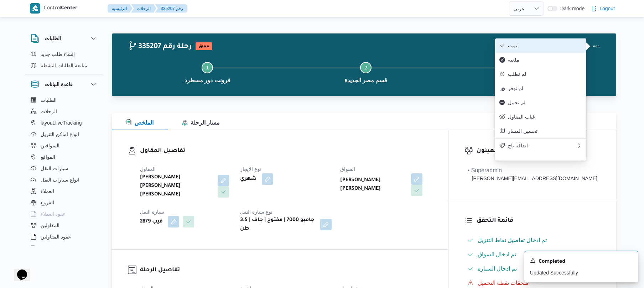
click at [555, 46] on span "تمت" at bounding box center [545, 46] width 74 height 6
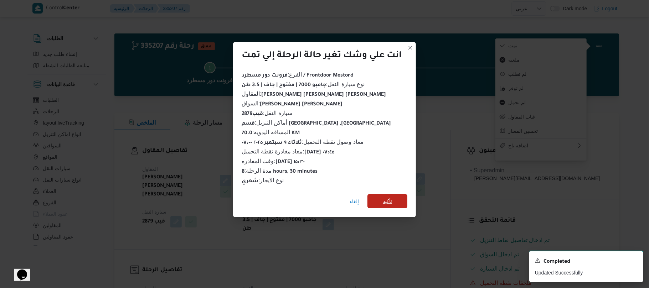
click at [391, 201] on span "تأكيد" at bounding box center [387, 201] width 9 height 9
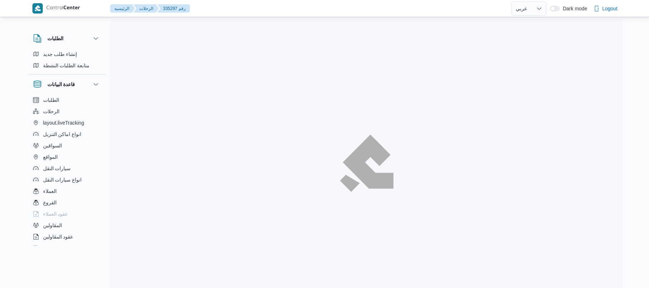
select select "ar"
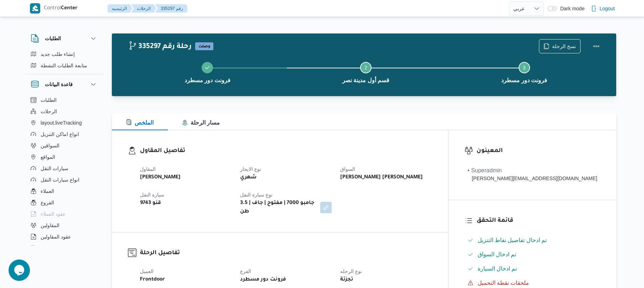
click at [324, 147] on h3 "تفاصيل المقاول" at bounding box center [286, 151] width 292 height 10
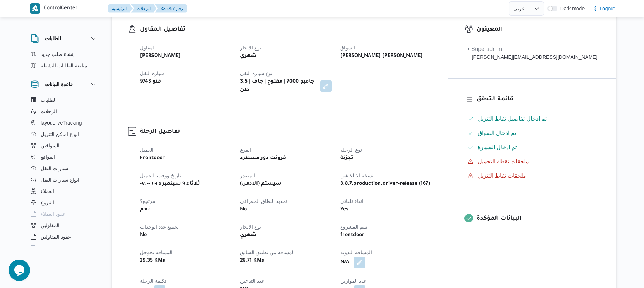
scroll to position [209, 0]
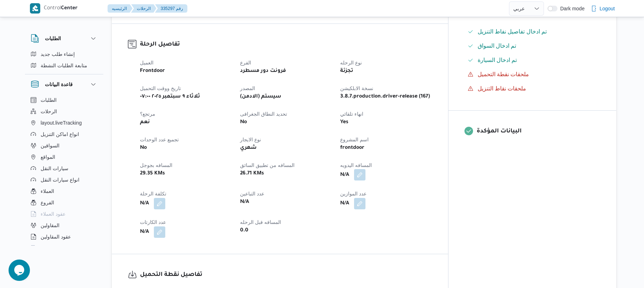
click at [365, 170] on button "button" at bounding box center [359, 174] width 11 height 11
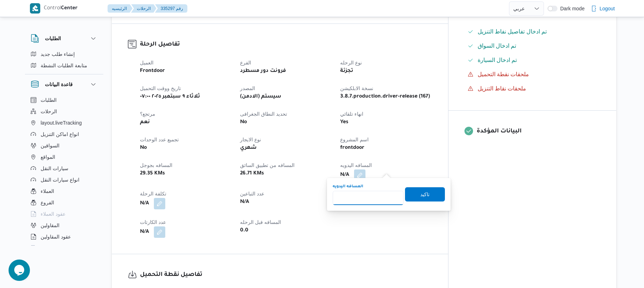
click at [368, 197] on input "المسافه اليدويه" at bounding box center [368, 198] width 71 height 14
type input "90"
click at [415, 198] on span "تاكيد" at bounding box center [425, 194] width 40 height 14
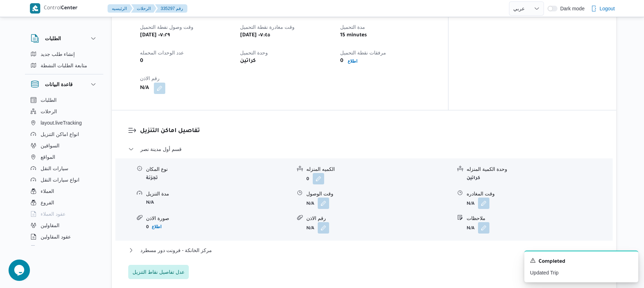
scroll to position [494, 0]
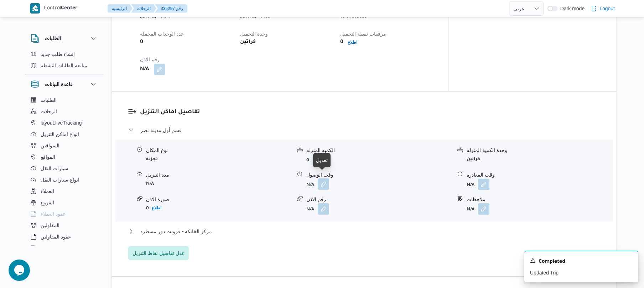
click at [327, 179] on button "button" at bounding box center [323, 183] width 11 height 11
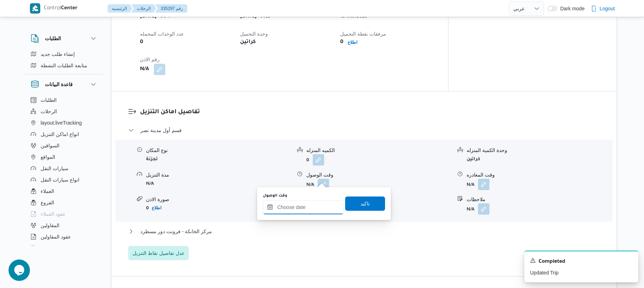
click at [302, 207] on input "وقت الوصول" at bounding box center [303, 207] width 81 height 14
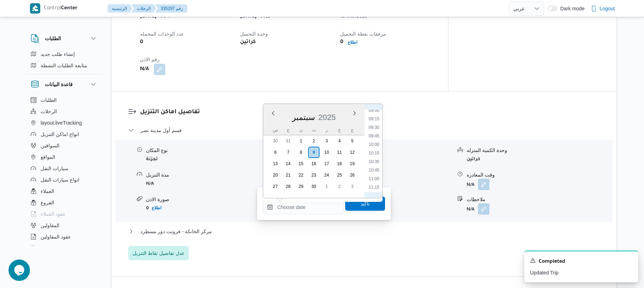
scroll to position [292, 0]
click at [373, 119] on li "08:45" at bounding box center [374, 120] width 16 height 7
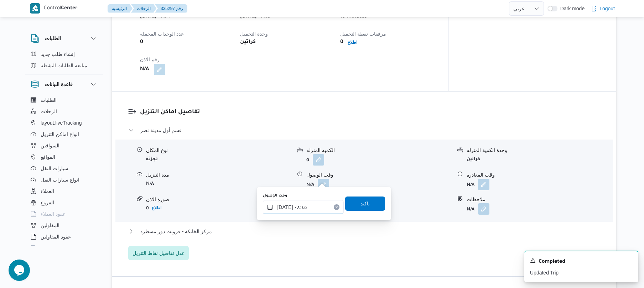
click at [286, 207] on input "٠٩/٠٩/٢٠٢٥ ٠٨:٤٥" at bounding box center [303, 207] width 81 height 14
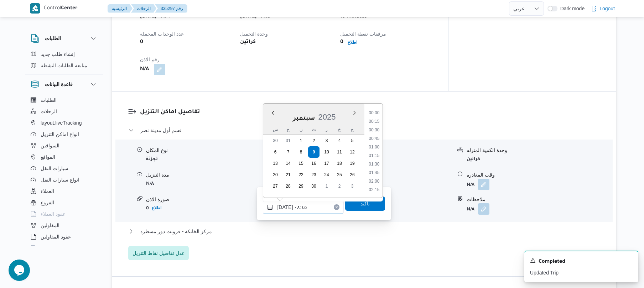
click at [286, 207] on input "٠٩/٠٩/٢٠٢٥ ٠٨:٤٥" at bounding box center [303, 207] width 81 height 14
type input "٠٩/٠٩/٢٠٢٥ ٠٨:٢٠"
click at [368, 207] on span "تاكيد" at bounding box center [365, 203] width 40 height 14
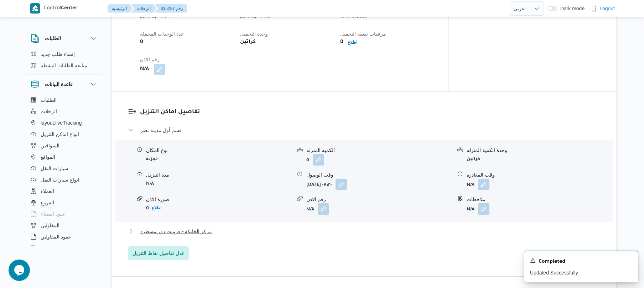
click at [309, 227] on button "مركز الخانكة - فرونت دور مسطرد" at bounding box center [364, 231] width 472 height 9
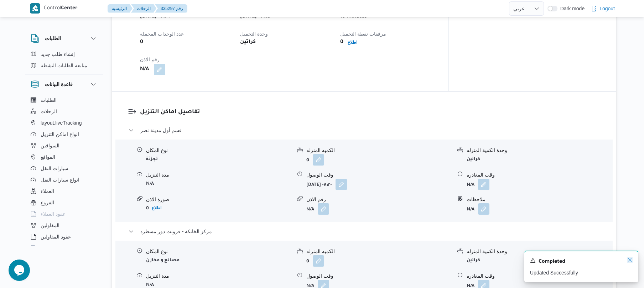
click at [628, 258] on icon "Dismiss toast" at bounding box center [630, 260] width 6 height 6
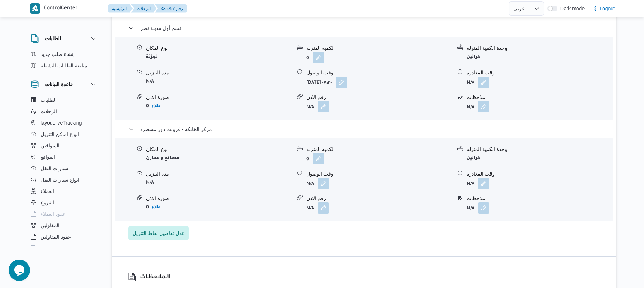
scroll to position [627, 0]
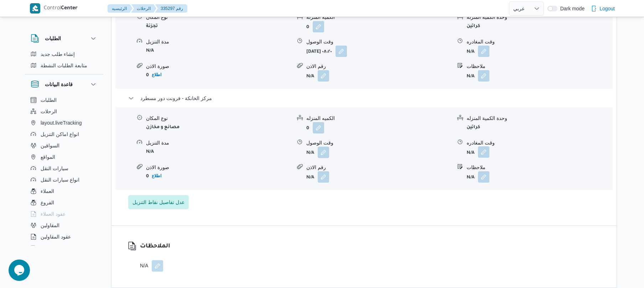
click at [484, 149] on button "button" at bounding box center [483, 151] width 11 height 11
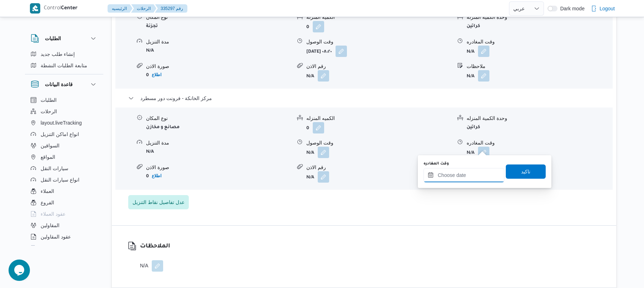
click at [467, 174] on input "وقت المغادره" at bounding box center [464, 175] width 81 height 14
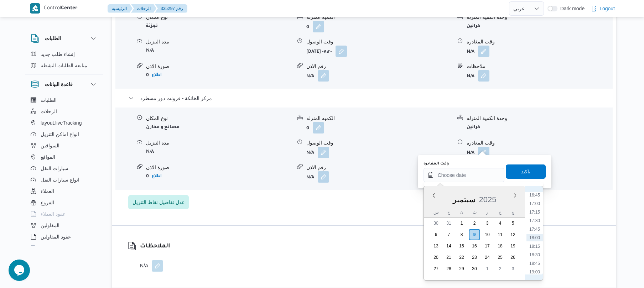
scroll to position [503, 0]
click at [532, 257] on li "16:30" at bounding box center [534, 256] width 16 height 7
type input "[DATE] ١٦:٣٠"
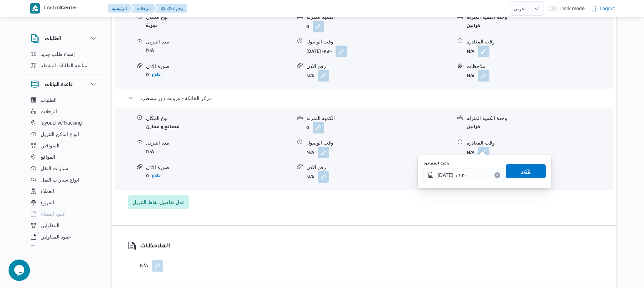
click at [525, 177] on span "تاكيد" at bounding box center [526, 171] width 40 height 14
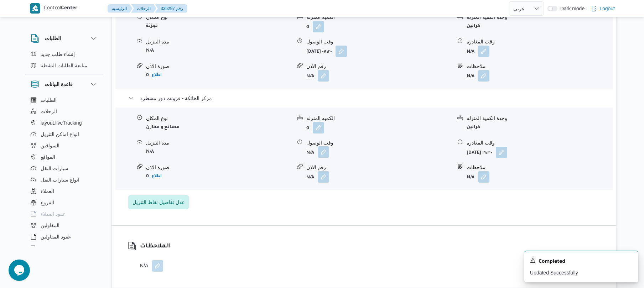
click at [323, 146] on button "button" at bounding box center [323, 151] width 11 height 11
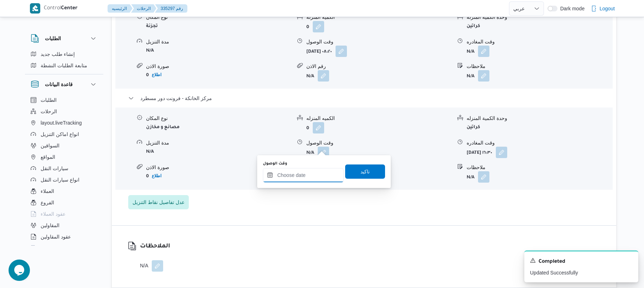
click at [301, 178] on input "وقت الوصول" at bounding box center [303, 175] width 81 height 14
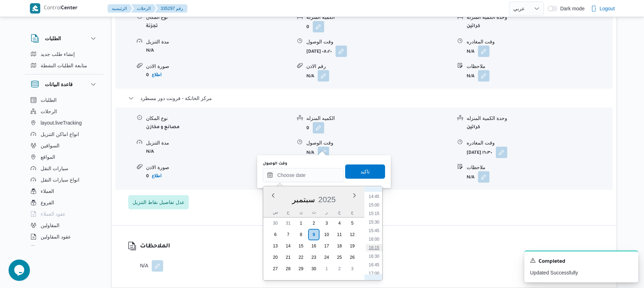
click at [377, 247] on li "16:15" at bounding box center [374, 247] width 16 height 7
type input "٠٩/٠٩/٢٠٢٥ ١٦:١٥"
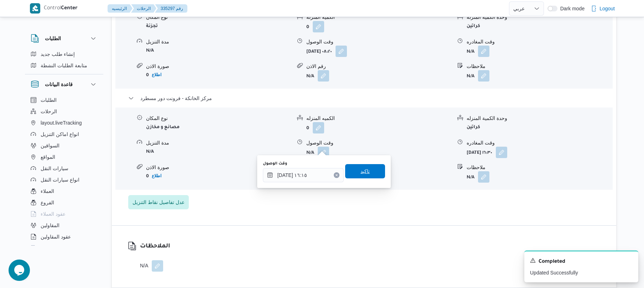
click at [368, 172] on span "تاكيد" at bounding box center [365, 171] width 40 height 14
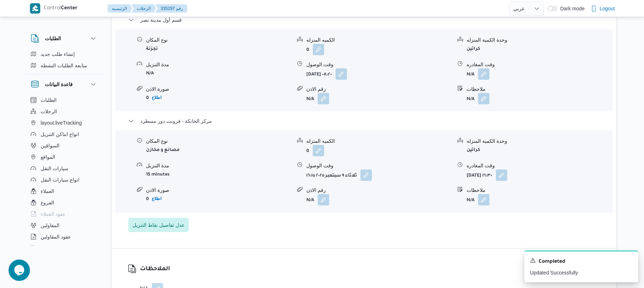
scroll to position [589, 0]
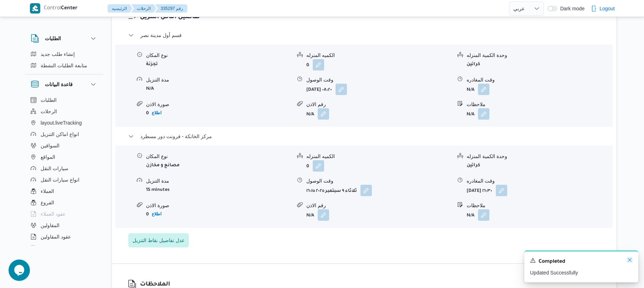
click at [629, 261] on icon "Dismiss toast" at bounding box center [630, 260] width 6 height 6
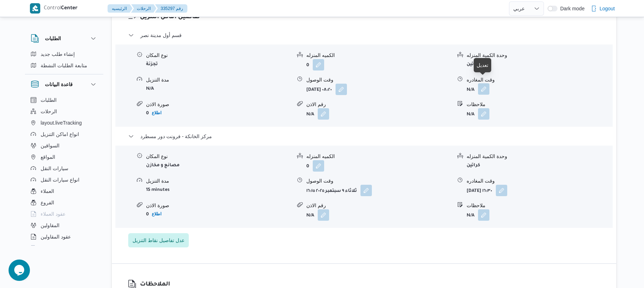
click at [482, 84] on button "button" at bounding box center [483, 88] width 11 height 11
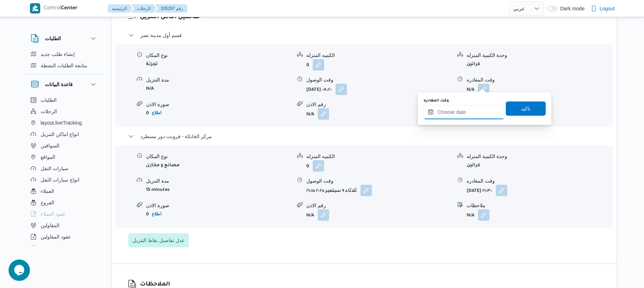
click at [463, 110] on input "وقت المغادره" at bounding box center [464, 112] width 81 height 14
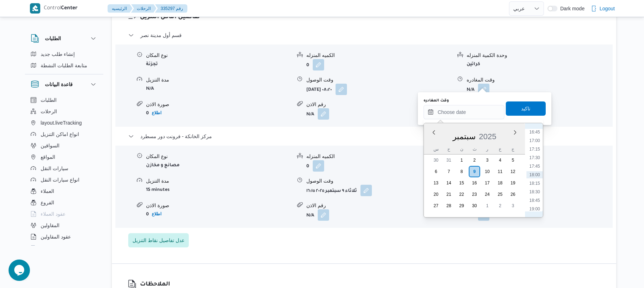
scroll to position [503, 0]
click at [536, 159] on li "15:30" at bounding box center [534, 159] width 16 height 7
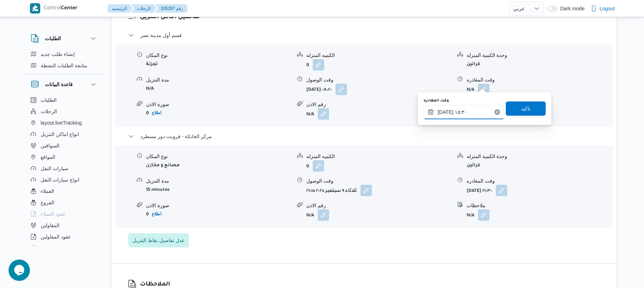
click at [446, 111] on input "٠٩/٠٩/٢٠٢٥ ١٥:٣٠" at bounding box center [464, 112] width 81 height 14
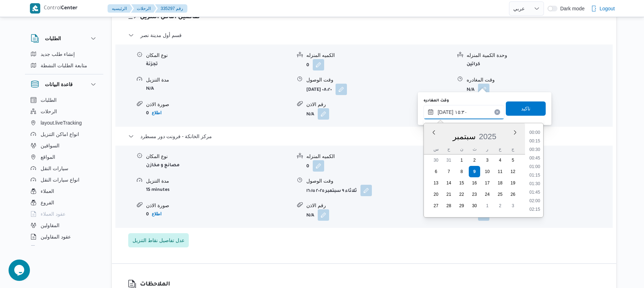
click at [446, 111] on input "٠٩/٠٩/٢٠٢٥ ١٥:٣٠" at bounding box center [464, 112] width 81 height 14
type input "٠٩/٠٩/٢٠٢٥ ١٥:40"
click at [506, 107] on span "تاكيد" at bounding box center [526, 108] width 40 height 14
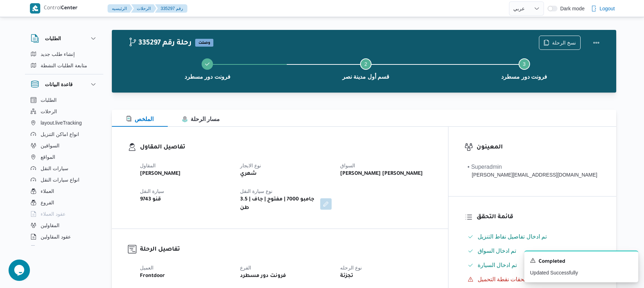
scroll to position [0, 0]
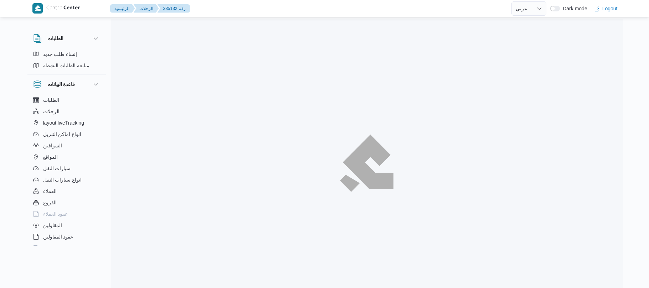
select select "ar"
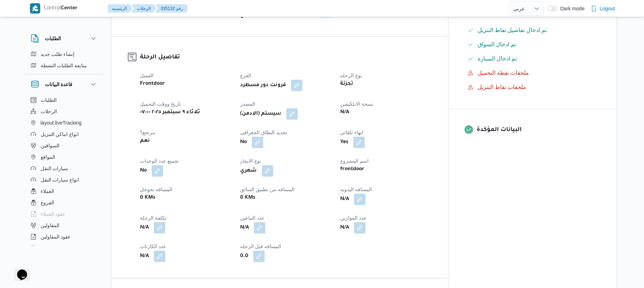
scroll to position [247, 0]
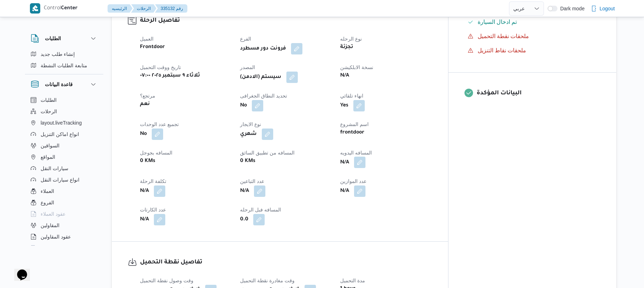
click at [365, 157] on button "button" at bounding box center [359, 162] width 11 height 11
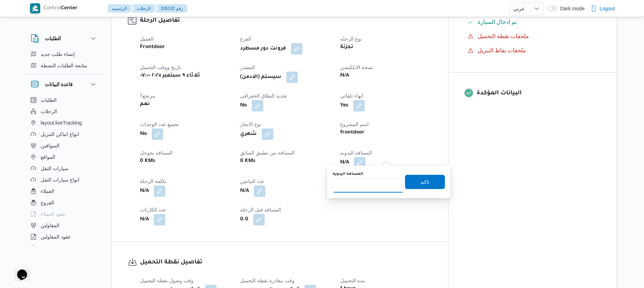
click at [359, 185] on input "المسافه اليدويه" at bounding box center [368, 185] width 71 height 14
type input "130"
click at [420, 180] on span "تاكيد" at bounding box center [424, 181] width 9 height 9
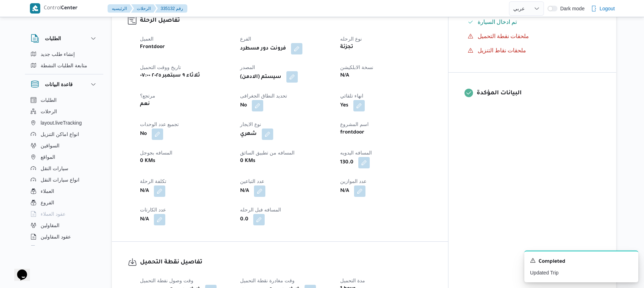
click at [298, 72] on button "button" at bounding box center [291, 76] width 11 height 11
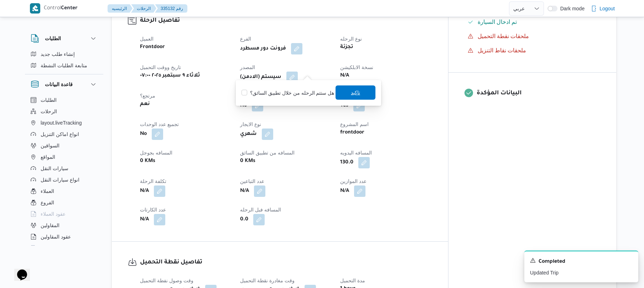
click at [346, 93] on span "تاكيد" at bounding box center [356, 92] width 40 height 14
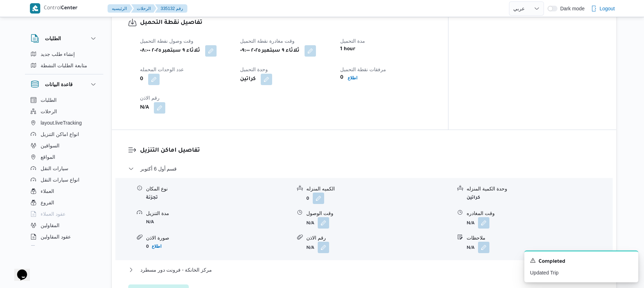
scroll to position [589, 0]
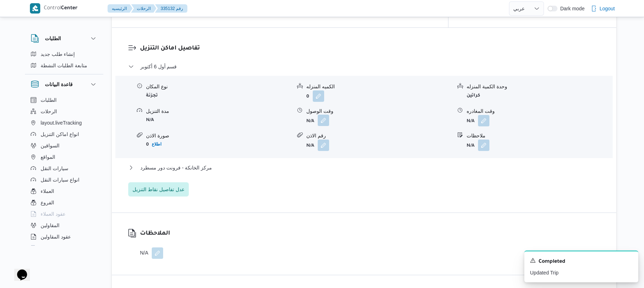
click at [324, 115] on button "button" at bounding box center [323, 120] width 11 height 11
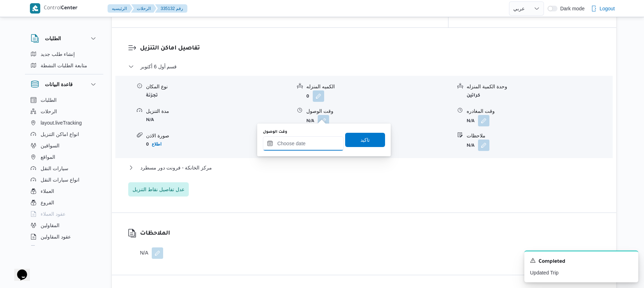
click at [301, 143] on input "وقت الوصول" at bounding box center [303, 143] width 81 height 14
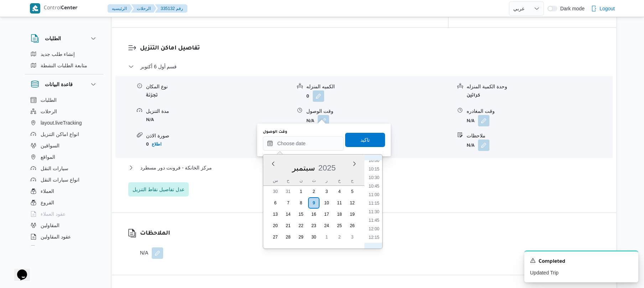
scroll to position [294, 0]
click at [377, 213] on li "10:00" at bounding box center [374, 211] width 16 height 7
type input "٠٩/٠٩/٢٠٢٥ ١٠:٠٠"
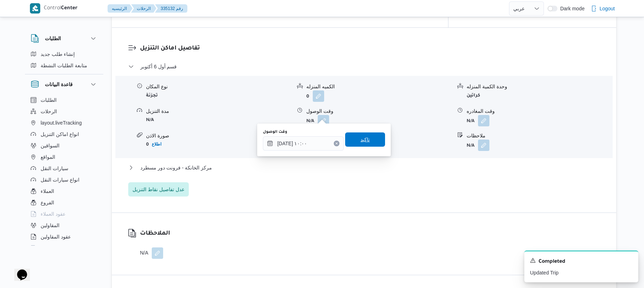
click at [369, 139] on span "تاكيد" at bounding box center [365, 140] width 40 height 14
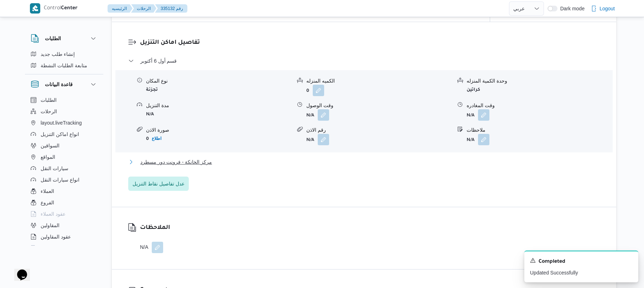
click at [335, 165] on button "مركز الخانكة - فرونت دور مسطرد" at bounding box center [364, 162] width 472 height 9
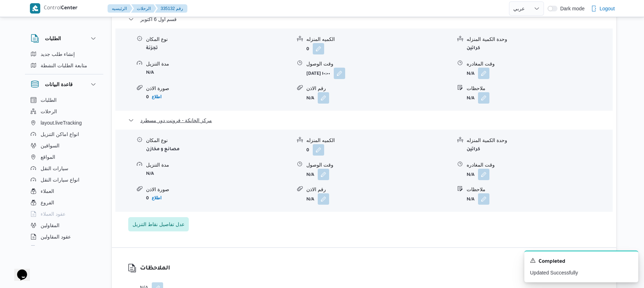
scroll to position [665, 0]
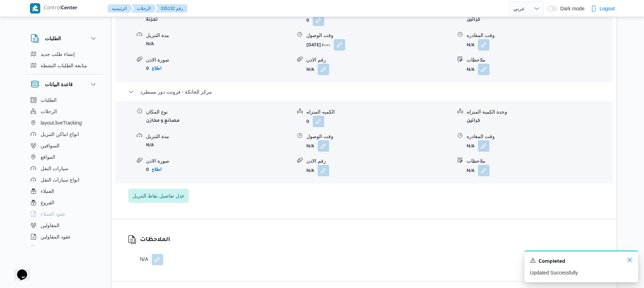
click at [630, 260] on icon "Dismiss toast" at bounding box center [630, 260] width 6 height 6
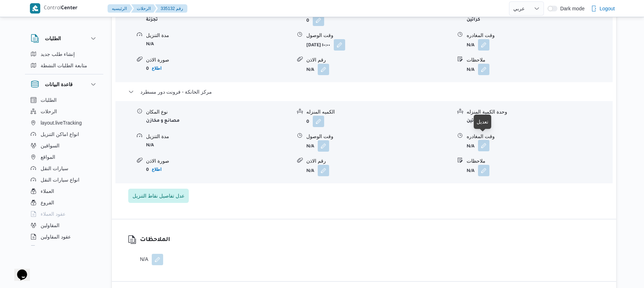
click at [482, 140] on button "button" at bounding box center [483, 145] width 11 height 11
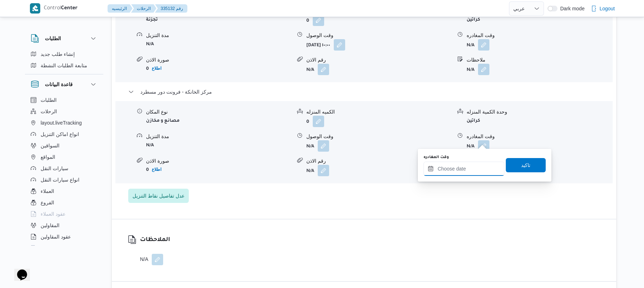
click at [449, 170] on input "وقت المغادره" at bounding box center [464, 169] width 81 height 14
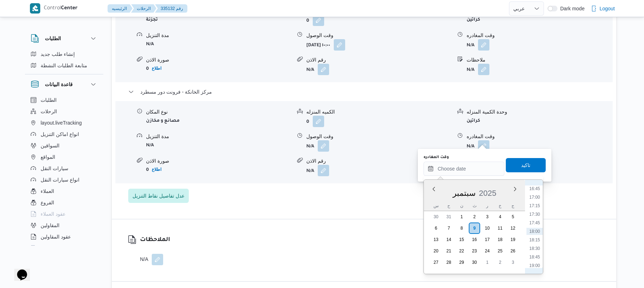
scroll to position [503, 0]
click at [533, 255] on li "16:45" at bounding box center [534, 258] width 16 height 7
type input "٠٩/٠٩/٢٠٢٥ ١٦:٤٥"
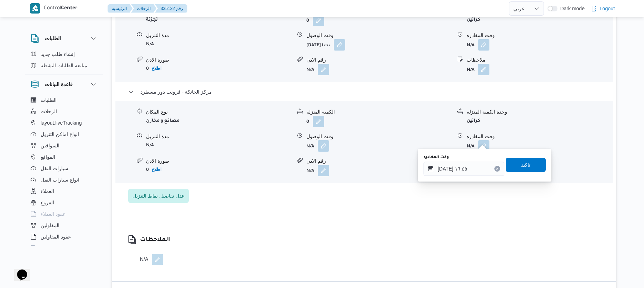
click at [529, 163] on span "تاكيد" at bounding box center [526, 165] width 40 height 14
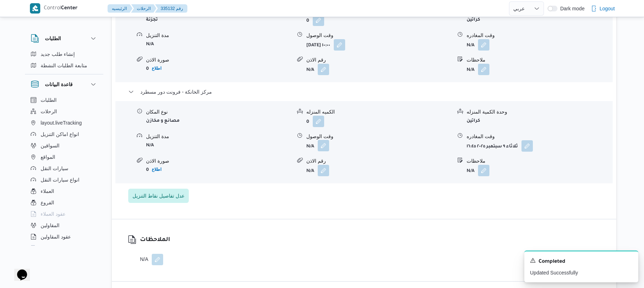
click at [324, 143] on button "button" at bounding box center [323, 145] width 11 height 11
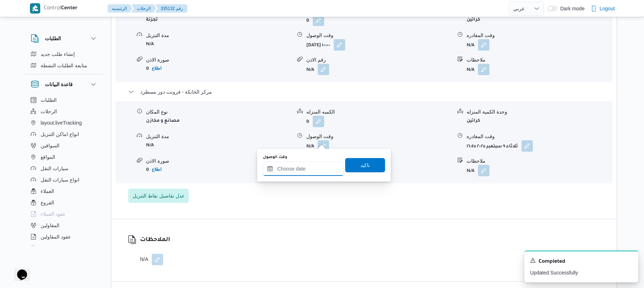
click at [316, 167] on input "وقت الوصول" at bounding box center [303, 169] width 81 height 14
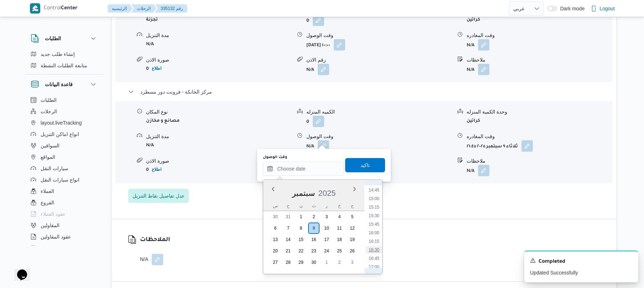
click at [375, 246] on li "16:30" at bounding box center [374, 249] width 16 height 7
type input "[DATE] ١٦:٣٠"
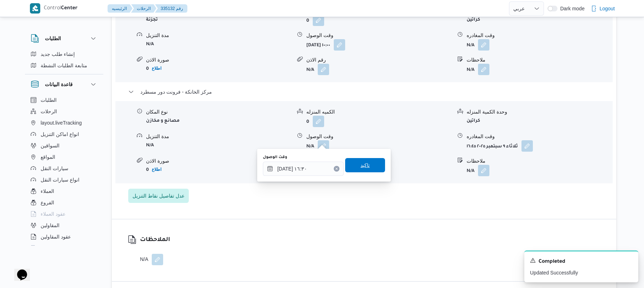
click at [362, 163] on span "تاكيد" at bounding box center [364, 165] width 9 height 9
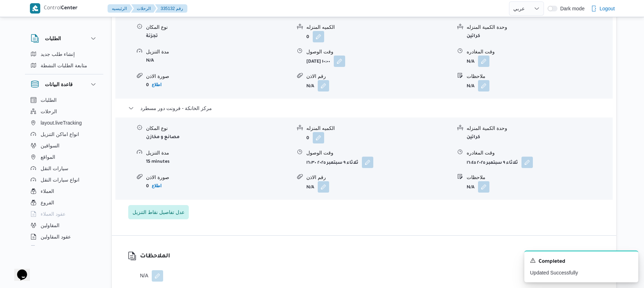
scroll to position [627, 0]
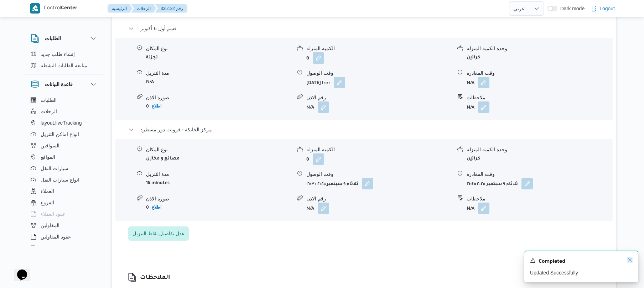
click at [630, 261] on icon "Dismiss toast" at bounding box center [630, 260] width 4 height 4
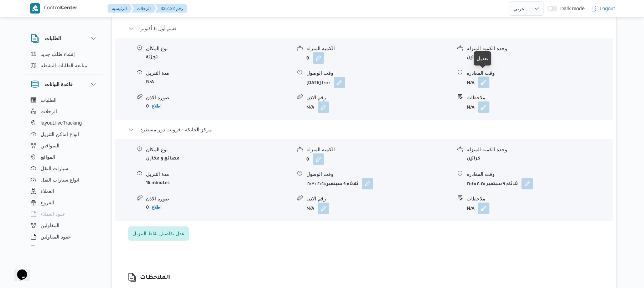
click at [485, 77] on button "button" at bounding box center [483, 82] width 11 height 11
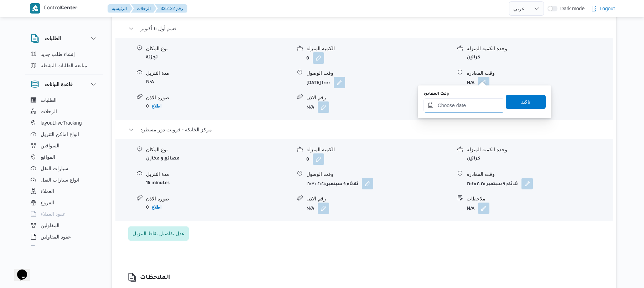
click at [459, 109] on input "وقت المغادره" at bounding box center [464, 105] width 81 height 14
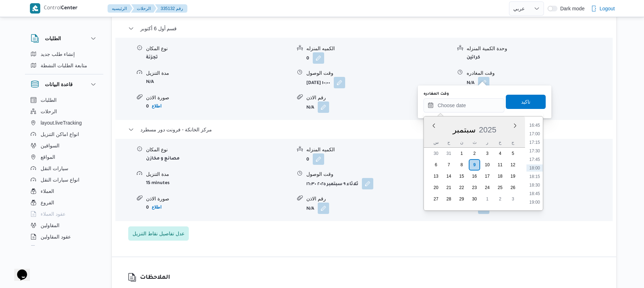
scroll to position [503, 0]
click at [536, 152] on li "15:30" at bounding box center [534, 152] width 16 height 7
type input "٠٩/٠٩/٢٠٢٥ ١٥:٣٠"
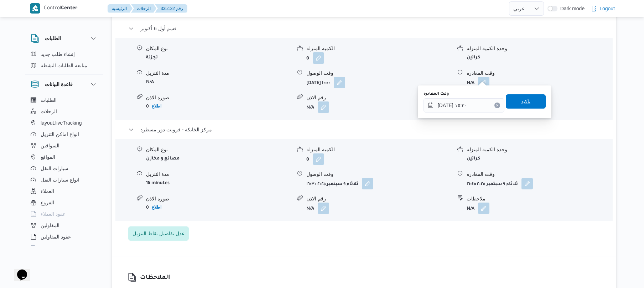
click at [530, 102] on span "تاكيد" at bounding box center [526, 101] width 40 height 14
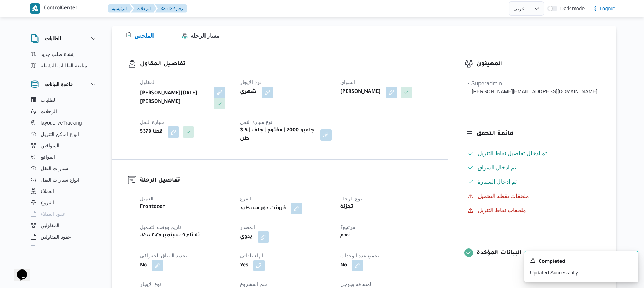
scroll to position [0, 0]
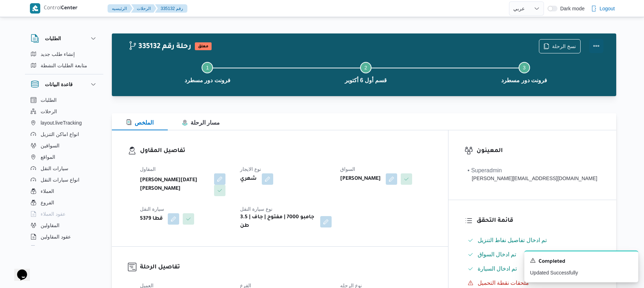
click at [599, 44] on button "Actions" at bounding box center [596, 46] width 14 height 14
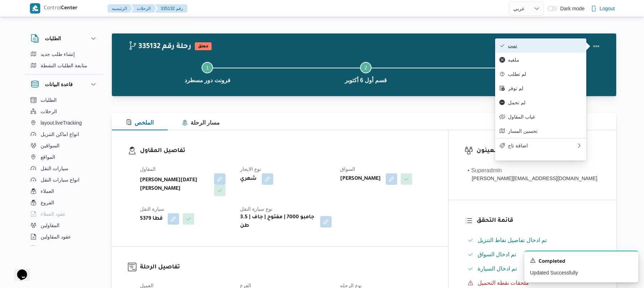
click at [543, 47] on span "تمت" at bounding box center [545, 46] width 74 height 6
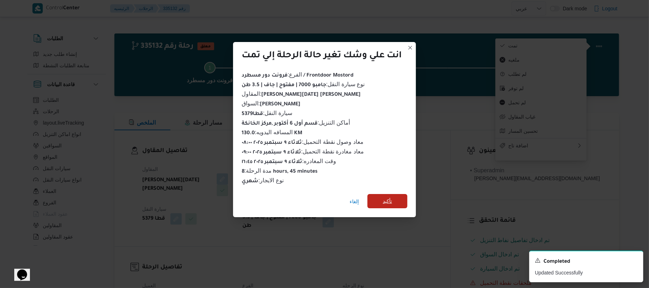
click at [391, 197] on span "تأكيد" at bounding box center [387, 201] width 9 height 9
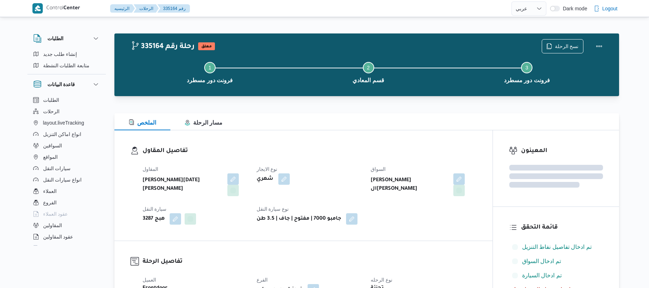
select select "ar"
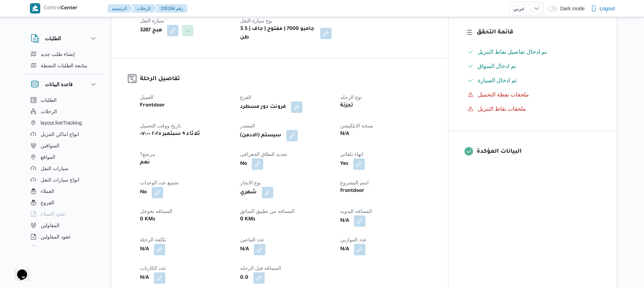
scroll to position [190, 0]
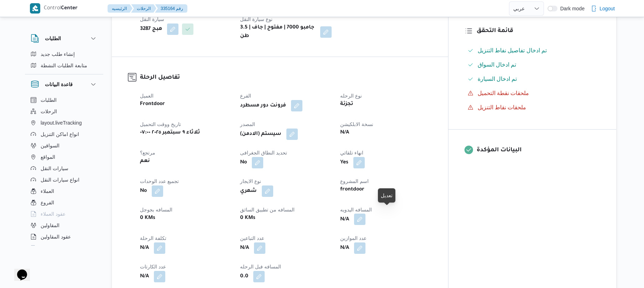
click at [365, 214] on button "button" at bounding box center [359, 219] width 11 height 11
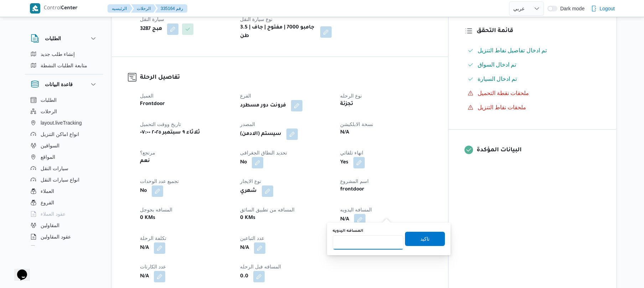
click at [369, 240] on input "المسافه اليدويه" at bounding box center [368, 242] width 71 height 14
type input "125"
click at [422, 242] on span "تاكيد" at bounding box center [424, 239] width 9 height 9
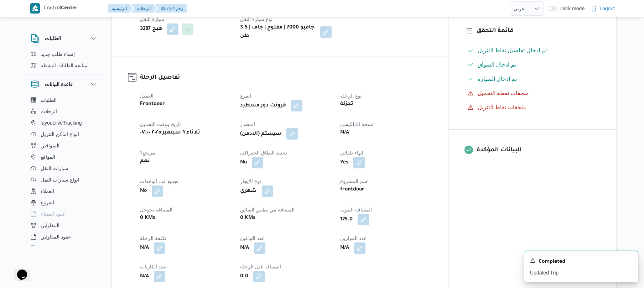
click at [298, 131] on button "button" at bounding box center [291, 133] width 11 height 11
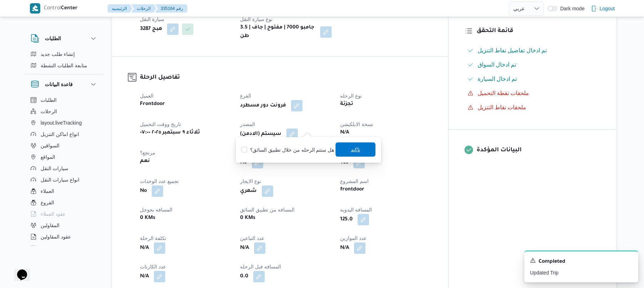
click at [364, 151] on span "تاكيد" at bounding box center [356, 149] width 40 height 14
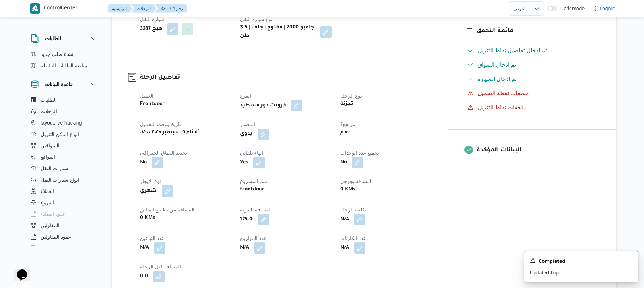
click at [432, 99] on div "تجزئة" at bounding box center [385, 104] width 93 height 10
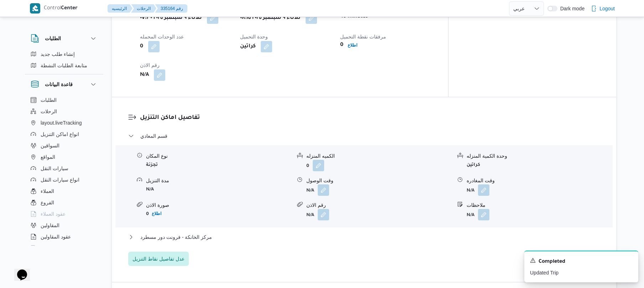
scroll to position [532, 0]
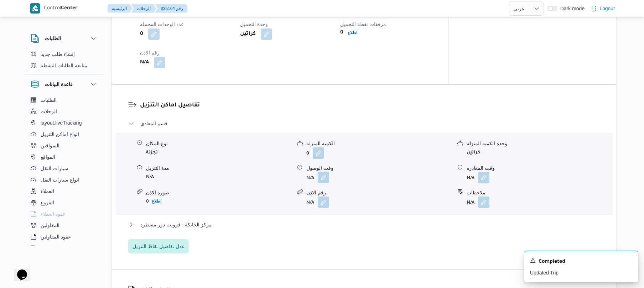
click at [323, 172] on button "button" at bounding box center [323, 177] width 11 height 11
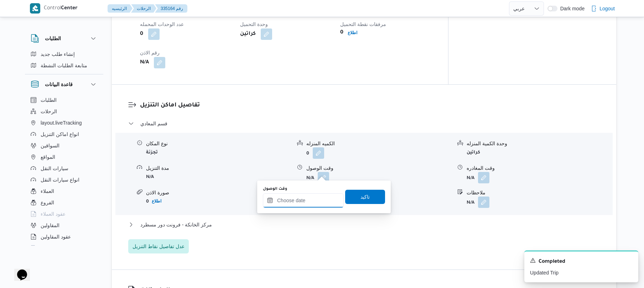
click at [301, 198] on input "وقت الوصول" at bounding box center [303, 200] width 81 height 14
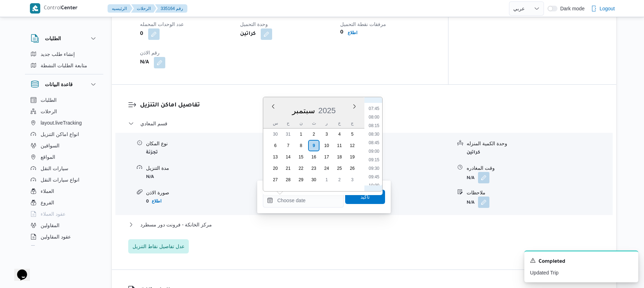
scroll to position [292, 0]
click at [374, 131] on li "09:15" at bounding box center [374, 130] width 16 height 7
type input "[DATE] ٠٩:١٥"
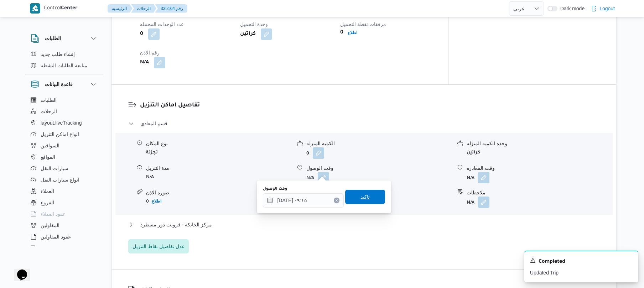
click at [351, 199] on span "تاكيد" at bounding box center [365, 197] width 40 height 14
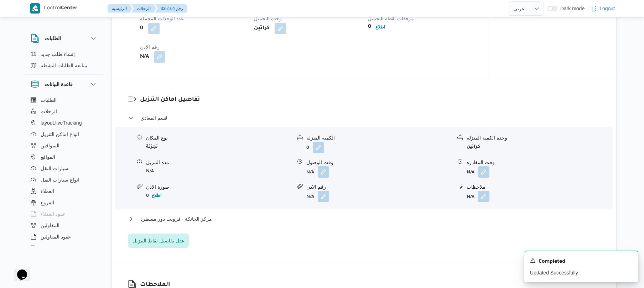
click at [324, 214] on div "قسم المعادي نوع المكان تجزئة الكميه المنزله 0 وحدة الكمية المنزله كراتين مدة ال…" at bounding box center [364, 181] width 472 height 134
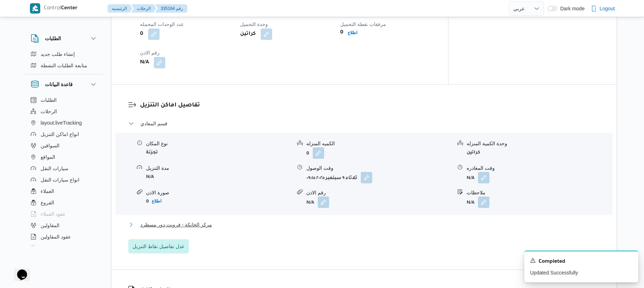
click at [320, 220] on button "مركز الخانكة - فرونت دور مسطرد" at bounding box center [364, 224] width 472 height 9
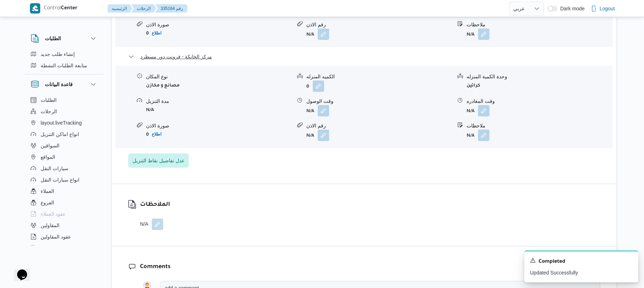
scroll to position [703, 0]
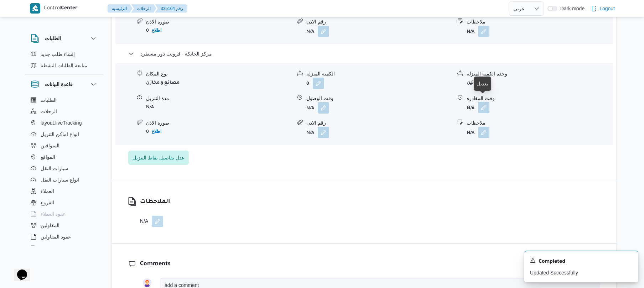
click at [486, 105] on button "button" at bounding box center [483, 107] width 11 height 11
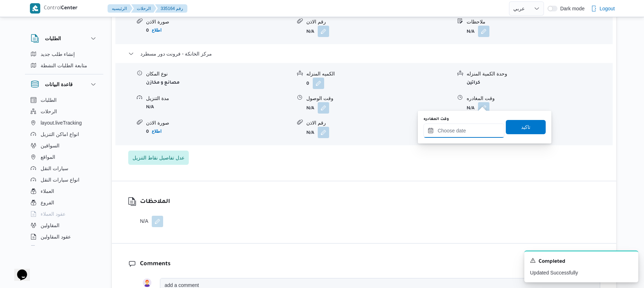
click at [455, 129] on input "وقت المغادره" at bounding box center [464, 131] width 81 height 14
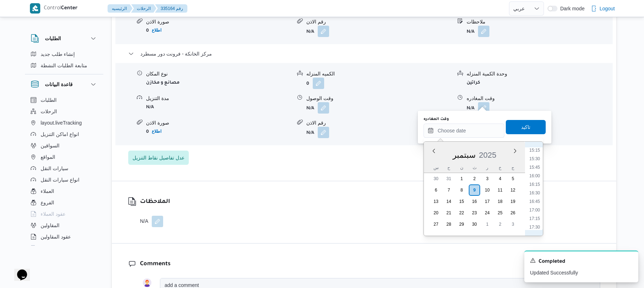
scroll to position [503, 0]
click at [534, 213] on li "16:30" at bounding box center [534, 211] width 16 height 7
type input "[DATE] ١٦:٣٠"
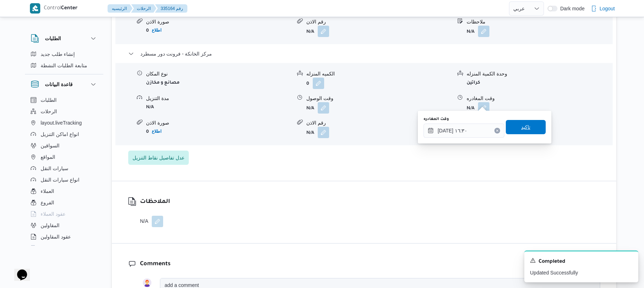
click at [529, 123] on span "تاكيد" at bounding box center [526, 127] width 40 height 14
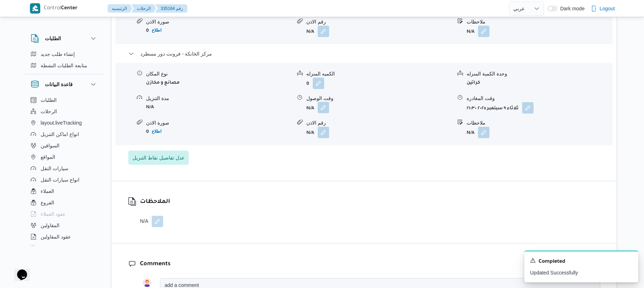
click at [326, 102] on button "button" at bounding box center [323, 107] width 11 height 11
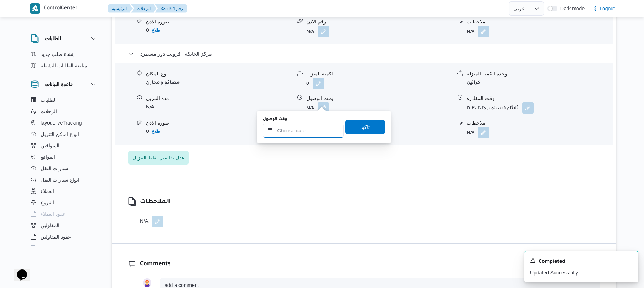
click at [311, 129] on input "وقت الوصول" at bounding box center [303, 131] width 81 height 14
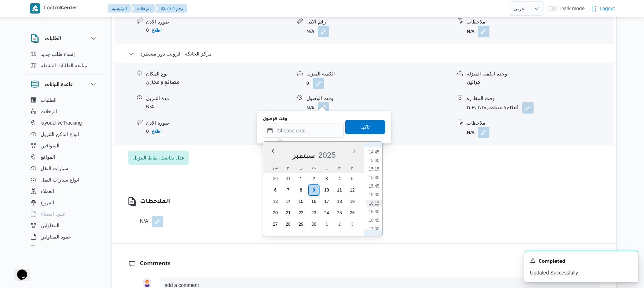
click at [375, 203] on li "16:15" at bounding box center [374, 203] width 16 height 7
type input "[DATE] ١٦:١٥"
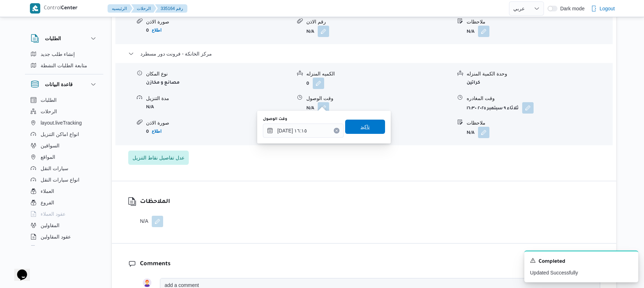
click at [372, 128] on span "تاكيد" at bounding box center [365, 127] width 40 height 14
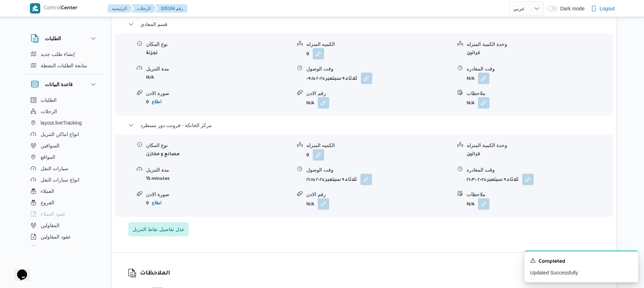
scroll to position [627, 0]
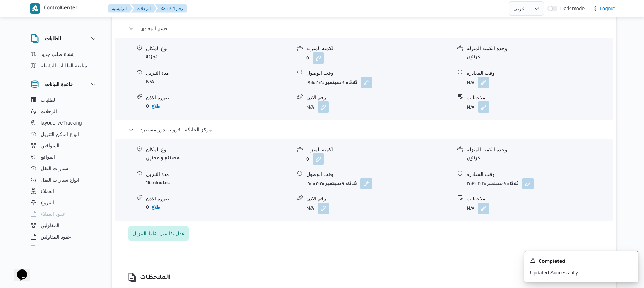
click at [485, 77] on button "button" at bounding box center [483, 82] width 11 height 11
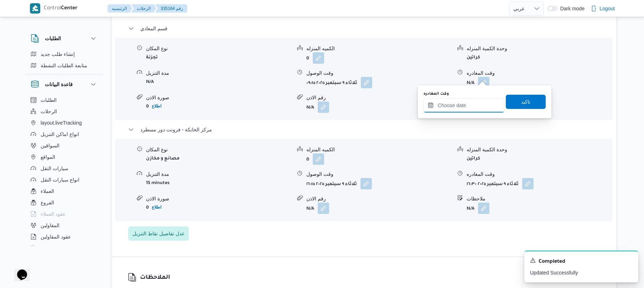
click at [456, 108] on input "وقت المغادره" at bounding box center [464, 105] width 81 height 14
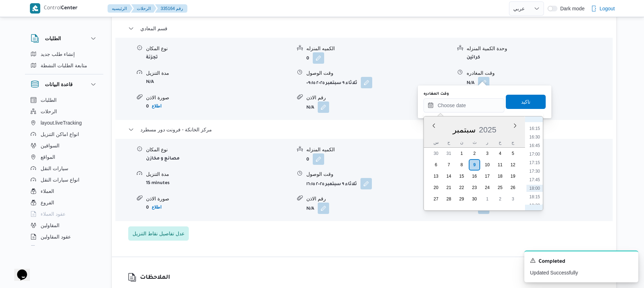
scroll to position [503, 0]
click at [536, 145] on li "15:15" at bounding box center [534, 143] width 16 height 7
type input "٠٩/٠٩/٢٠٢٥ ١٥:١٥"
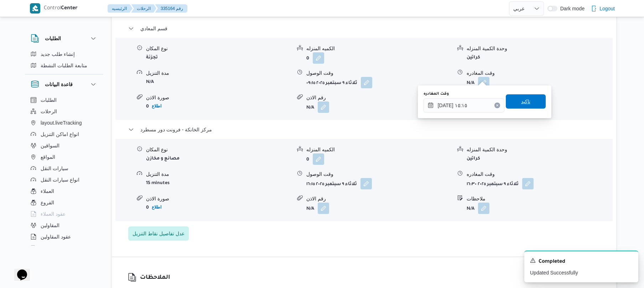
click at [529, 105] on span "تاكيد" at bounding box center [526, 101] width 40 height 14
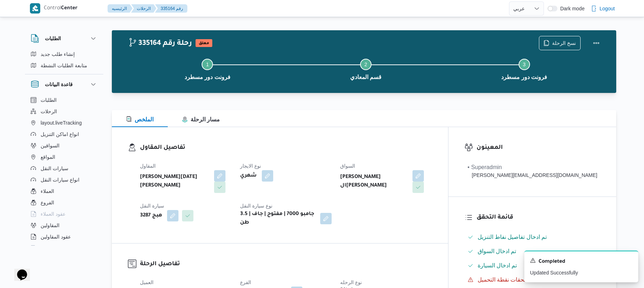
scroll to position [0, 0]
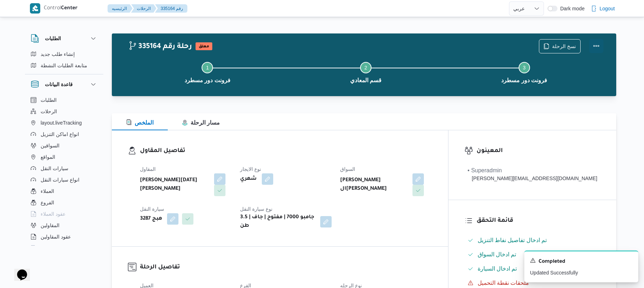
click at [596, 47] on button "Actions" at bounding box center [596, 46] width 14 height 14
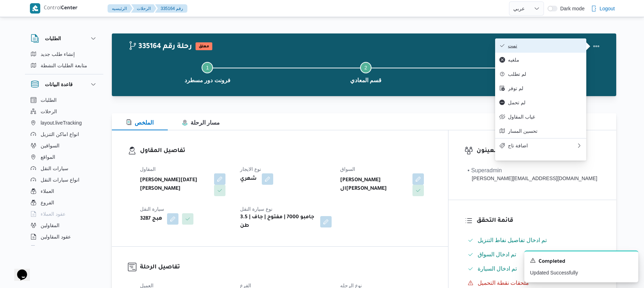
click at [552, 47] on span "تمت" at bounding box center [545, 46] width 74 height 6
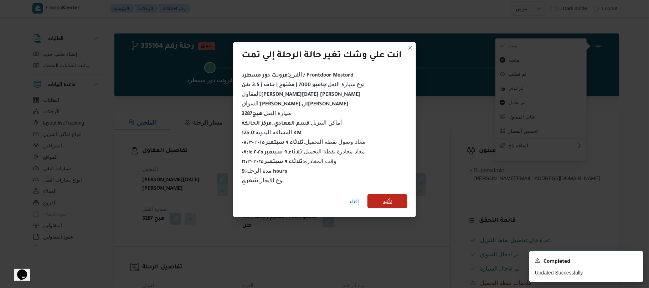
click at [392, 197] on span "تأكيد" at bounding box center [387, 201] width 9 height 9
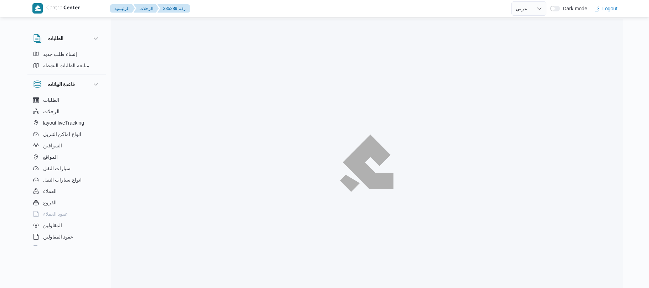
select select "ar"
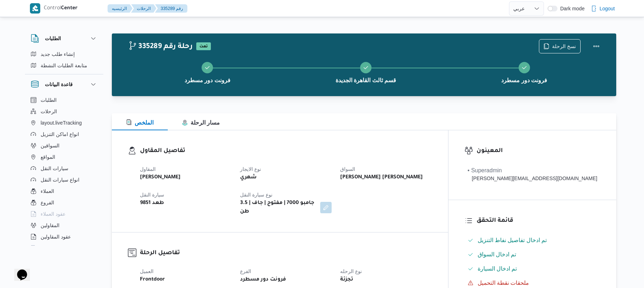
click at [331, 142] on div "تفاصيل المقاول المقاول علي عبدالناصر علي بخيت علي نوع الايجار شهري السواق احمد …" at bounding box center [280, 181] width 336 height 102
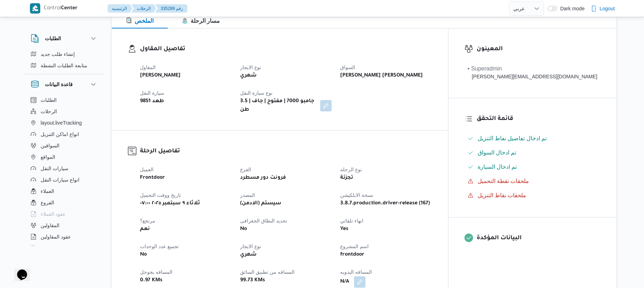
scroll to position [209, 0]
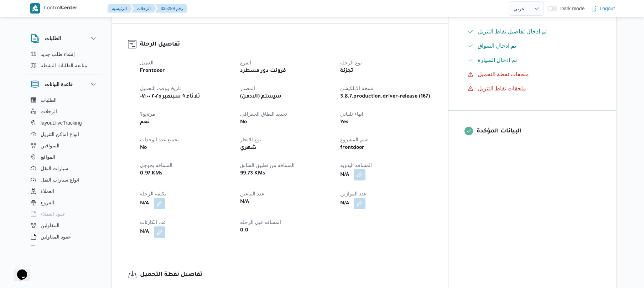
click at [365, 169] on button "button" at bounding box center [359, 174] width 11 height 11
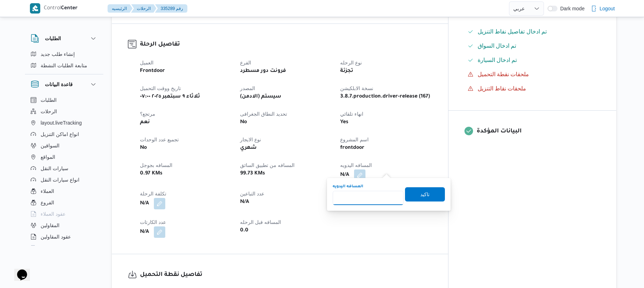
click at [365, 198] on input "المسافه اليدويه" at bounding box center [368, 198] width 71 height 14
type input "120"
click at [422, 191] on span "تاكيد" at bounding box center [424, 194] width 9 height 9
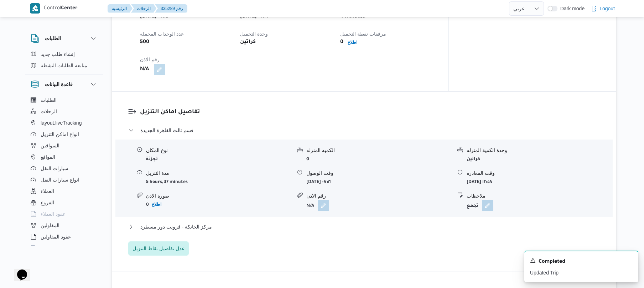
scroll to position [513, 0]
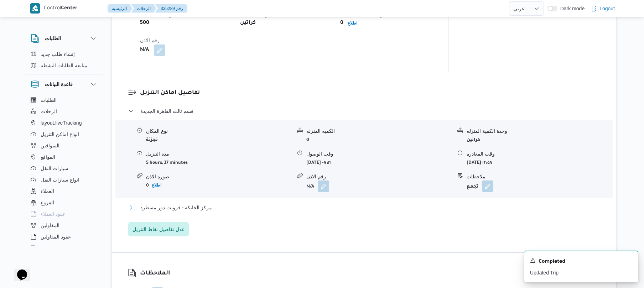
click at [334, 203] on button "مركز الخانكة - فرونت دور مسطرد" at bounding box center [364, 207] width 472 height 9
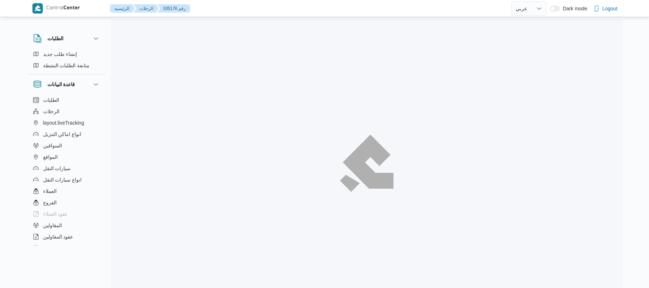
select select "ar"
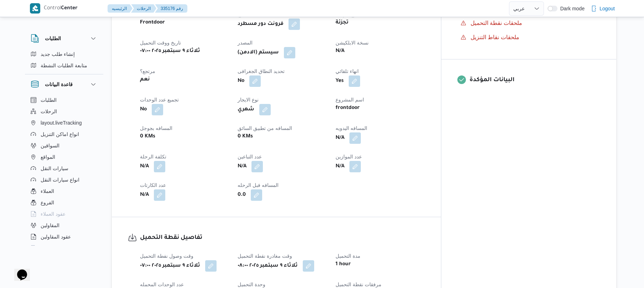
scroll to position [266, 0]
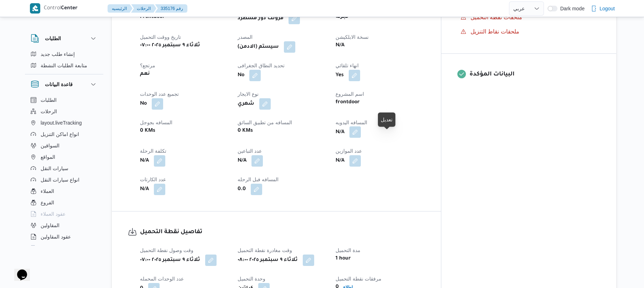
click at [361, 138] on button "button" at bounding box center [354, 131] width 11 height 11
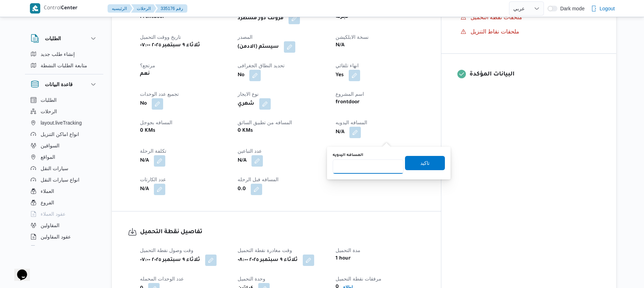
click at [368, 167] on input "المسافه اليدويه" at bounding box center [368, 167] width 71 height 14
type input "125"
click at [420, 160] on span "تاكيد" at bounding box center [424, 163] width 9 height 9
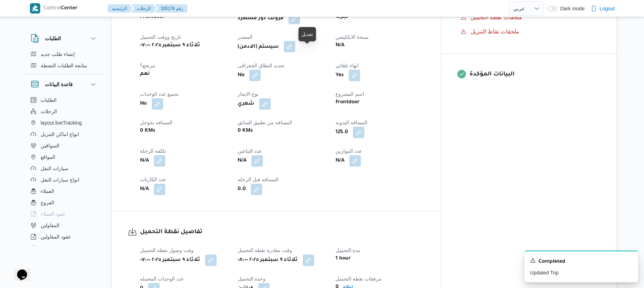
click at [295, 52] on button "button" at bounding box center [289, 46] width 11 height 11
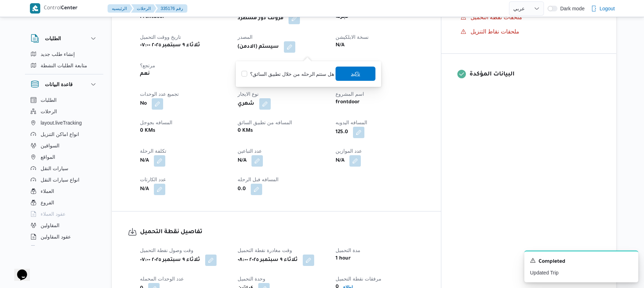
click at [358, 74] on span "تاكيد" at bounding box center [355, 73] width 9 height 9
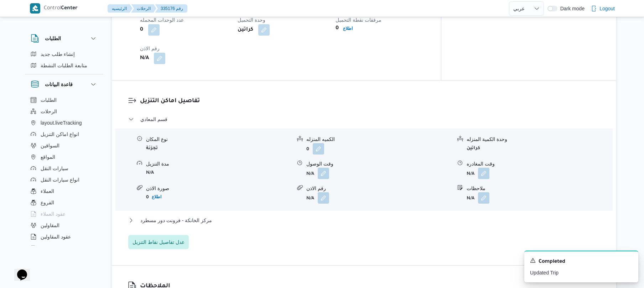
scroll to position [570, 0]
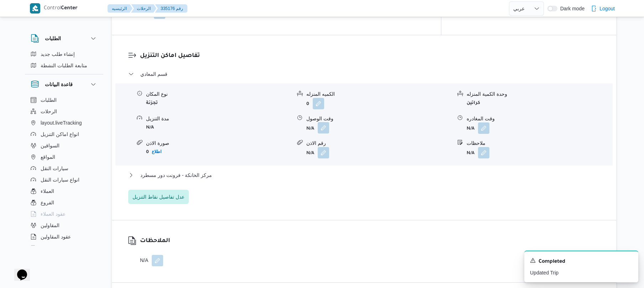
click at [326, 133] on button "button" at bounding box center [323, 127] width 11 height 11
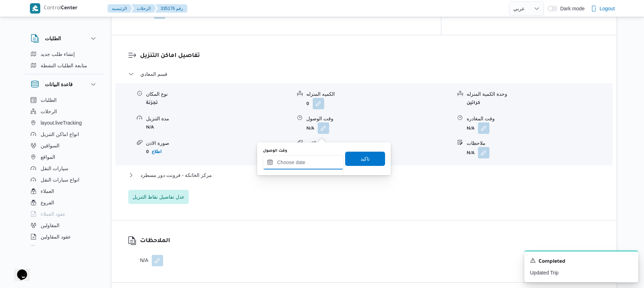
click at [308, 166] on input "وقت الوصول" at bounding box center [303, 162] width 81 height 14
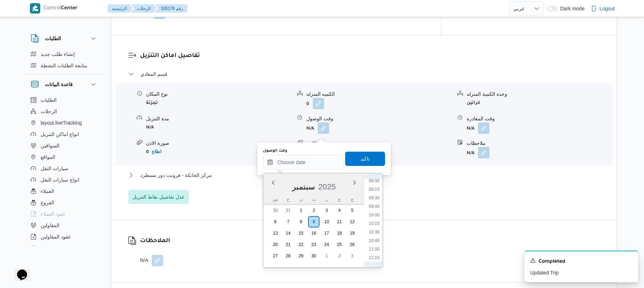
scroll to position [279, 0]
click at [375, 212] on li "09:00" at bounding box center [374, 211] width 16 height 7
type input "٠٩/٠٩/٢٠٢٥ ٠٩:٠٠"
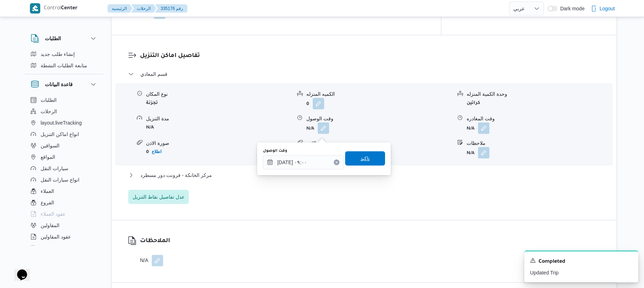
click at [363, 159] on span "تاكيد" at bounding box center [364, 158] width 9 height 9
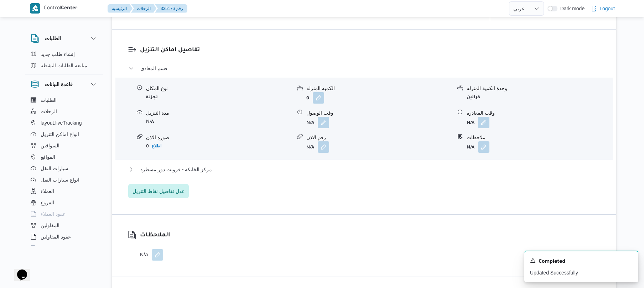
click at [337, 179] on div "مركز الخانكة - فرونت دور مسطرد" at bounding box center [364, 172] width 472 height 14
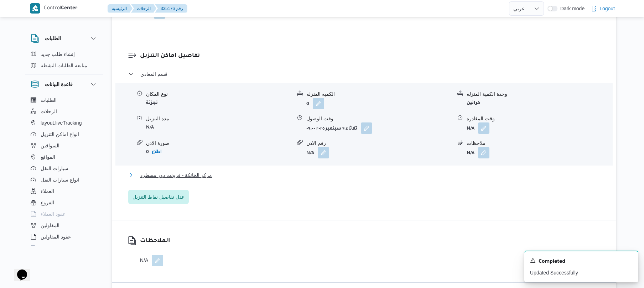
click at [347, 180] on button "مركز الخانكة - فرونت دور مسطرد" at bounding box center [364, 175] width 472 height 9
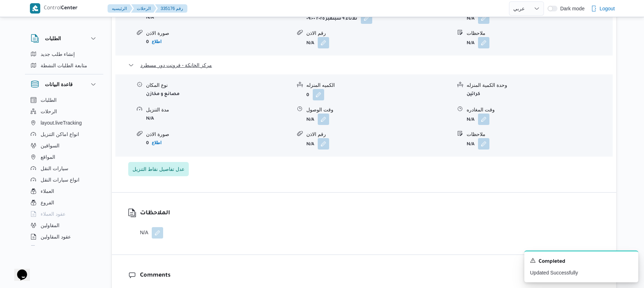
scroll to position [703, 0]
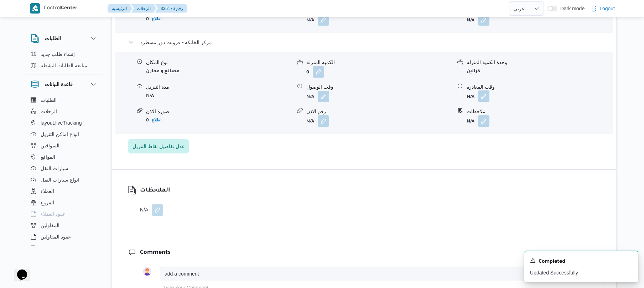
click at [485, 100] on button "button" at bounding box center [483, 95] width 11 height 11
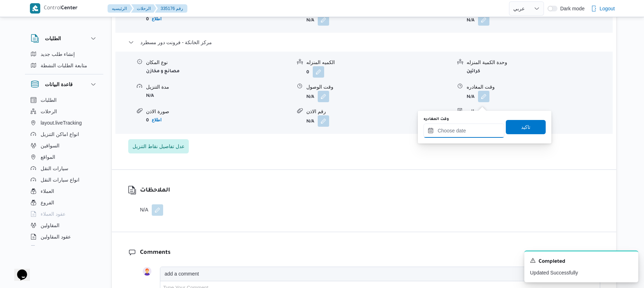
click at [461, 131] on input "وقت المغادره" at bounding box center [464, 131] width 81 height 14
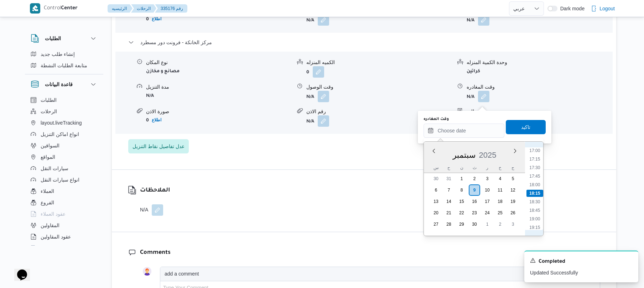
scroll to position [512, 0]
click at [536, 210] on li "16:45" at bounding box center [534, 211] width 16 height 7
type input "٠٩/٠٩/٢٠٢٥ ١٦:٤٥"
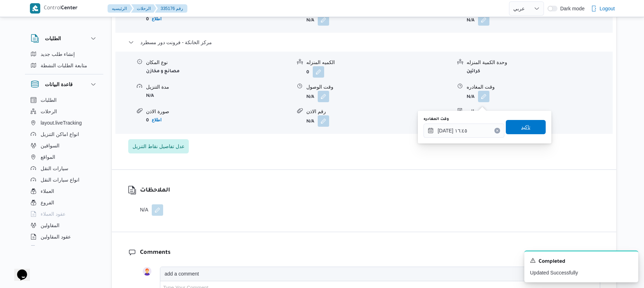
click at [530, 123] on span "تاكيد" at bounding box center [526, 127] width 40 height 14
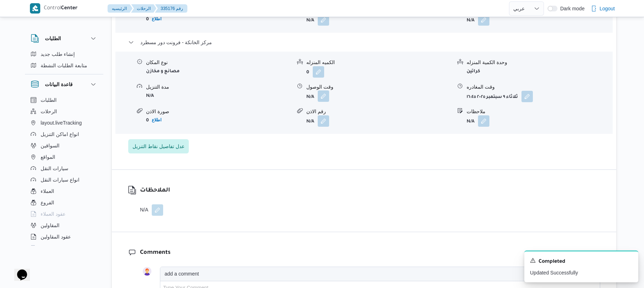
click at [324, 102] on button "button" at bounding box center [323, 95] width 11 height 11
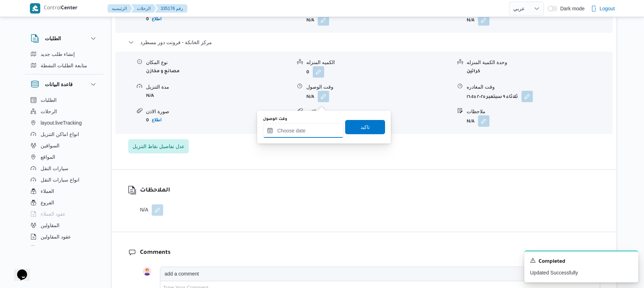
click at [314, 129] on input "وقت الوصول" at bounding box center [303, 131] width 81 height 14
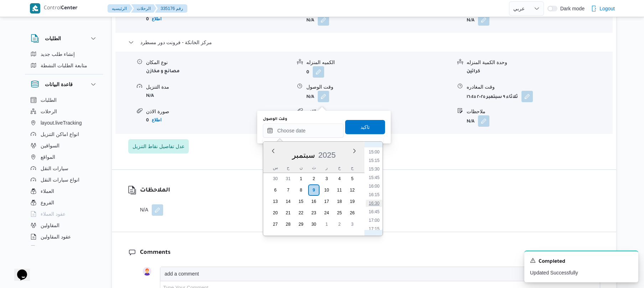
click at [375, 204] on li "16:30" at bounding box center [374, 203] width 16 height 7
type input "٠٩/٠٩/٢٠٢٥ ١٦:٣٠"
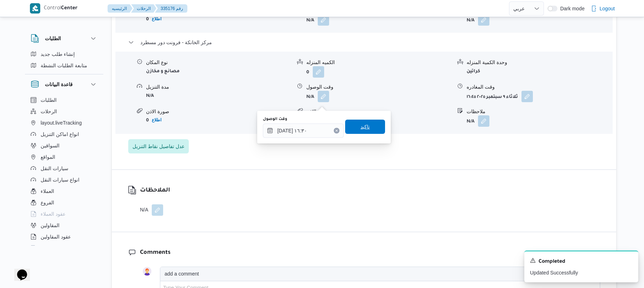
click at [368, 123] on span "تاكيد" at bounding box center [365, 127] width 40 height 14
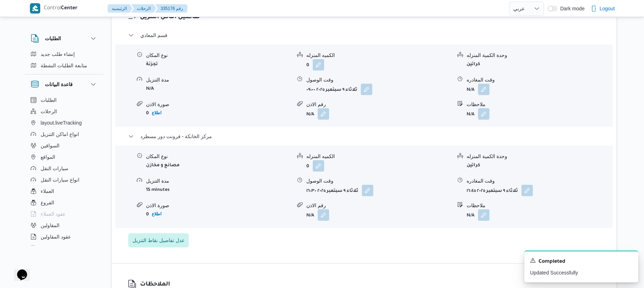
scroll to position [608, 0]
click at [483, 96] on button "button" at bounding box center [483, 89] width 11 height 11
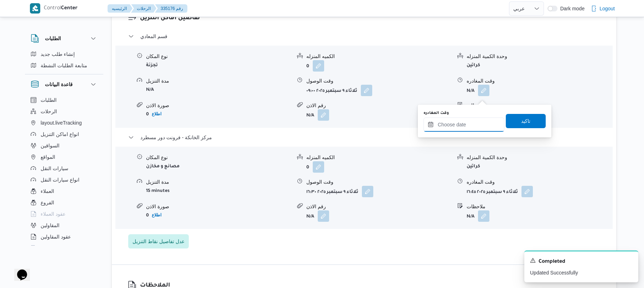
click at [453, 123] on input "وقت المغادره" at bounding box center [464, 125] width 81 height 14
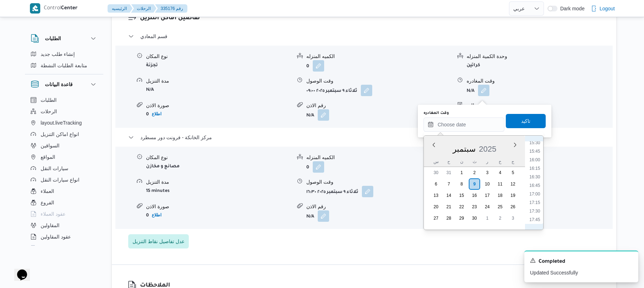
scroll to position [512, 0]
click at [538, 173] on li "15:45" at bounding box center [534, 171] width 16 height 7
type input "[DATE] ١٥:٤٥"
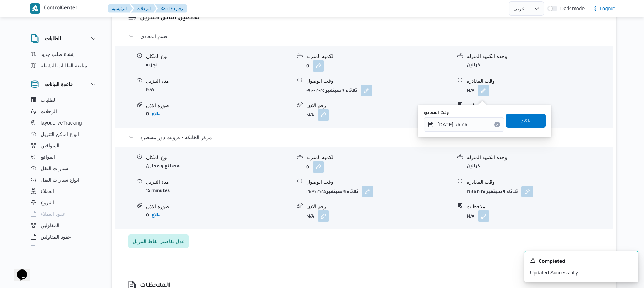
click at [514, 121] on span "تاكيد" at bounding box center [526, 121] width 40 height 14
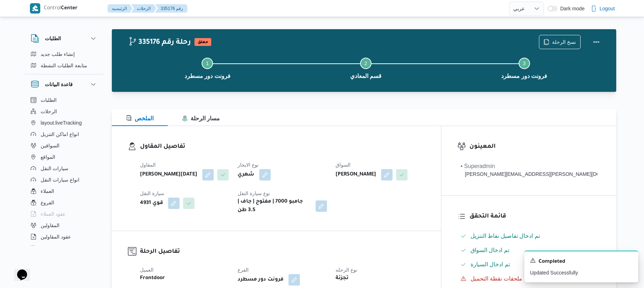
scroll to position [0, 0]
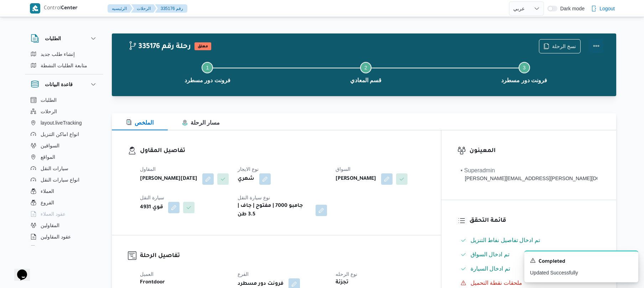
click at [597, 45] on button "Actions" at bounding box center [596, 46] width 14 height 14
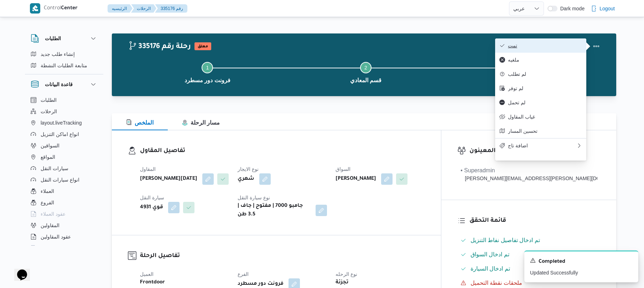
click at [553, 47] on span "تمت" at bounding box center [545, 46] width 74 height 6
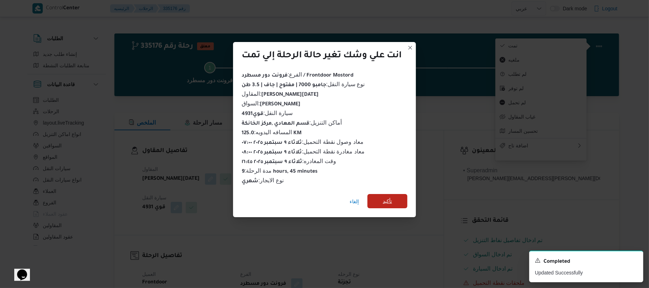
click at [396, 197] on span "تأكيد" at bounding box center [387, 201] width 40 height 14
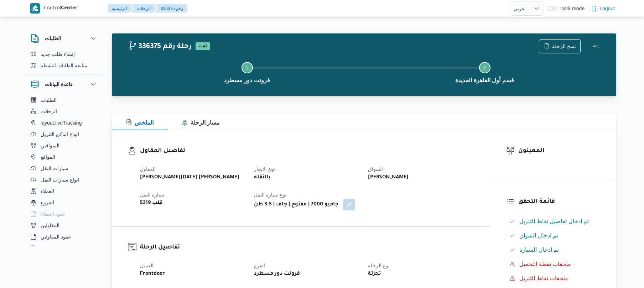
select select "ar"
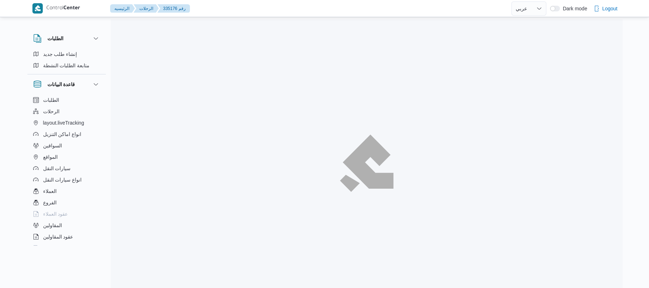
select select "ar"
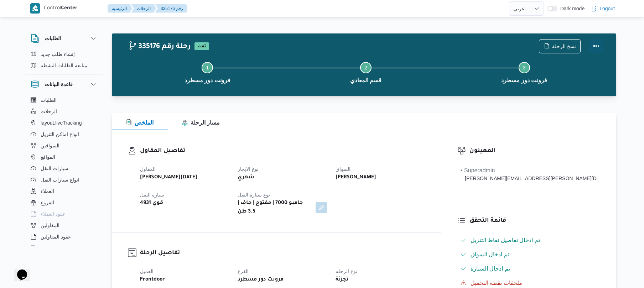
click at [593, 49] on button "Actions" at bounding box center [596, 46] width 14 height 14
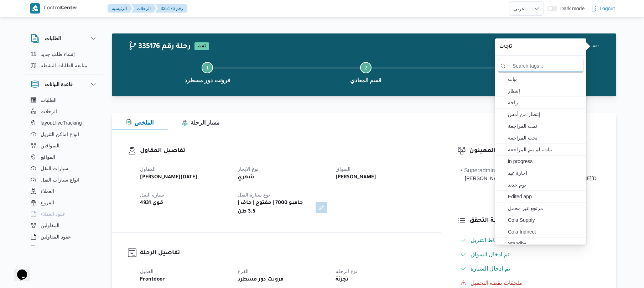
click at [425, 83] on button "Step 2 is incomplete 2 قسم المعادي" at bounding box center [366, 71] width 159 height 37
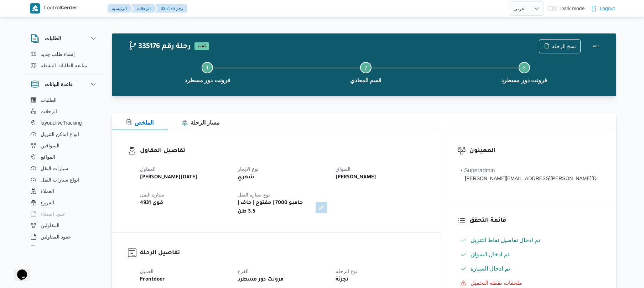
click at [363, 129] on div "الملخص مسار الرحلة" at bounding box center [364, 121] width 504 height 17
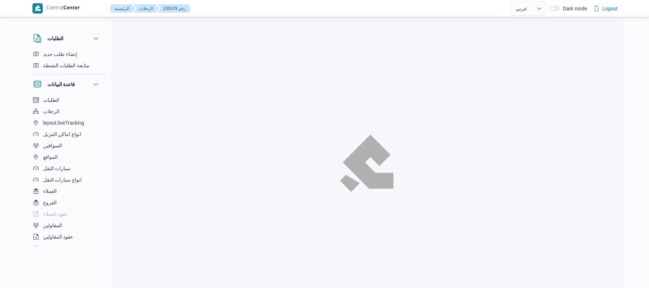
select select "ar"
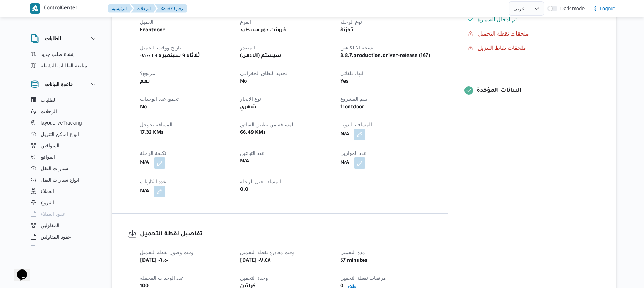
scroll to position [285, 0]
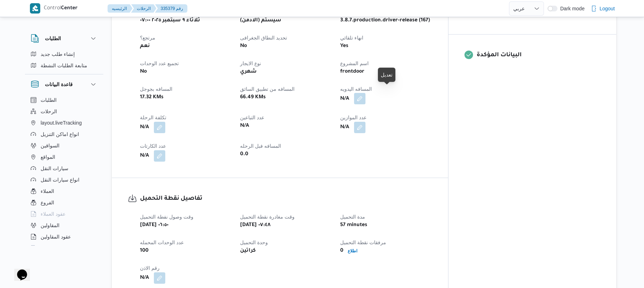
click at [365, 93] on button "button" at bounding box center [359, 98] width 11 height 11
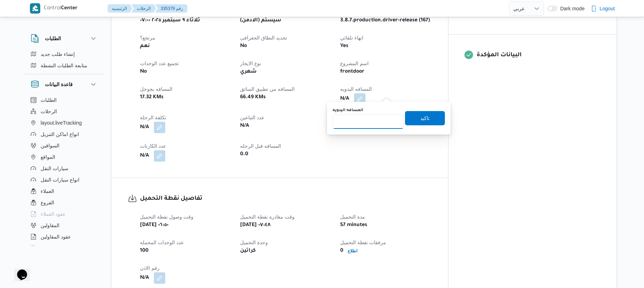
click at [370, 123] on input "المسافه اليدويه" at bounding box center [368, 122] width 71 height 14
type input "120"
click at [422, 118] on span "تاكيد" at bounding box center [424, 118] width 9 height 9
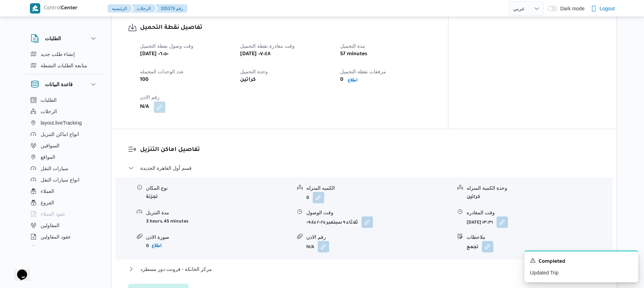
scroll to position [475, 0]
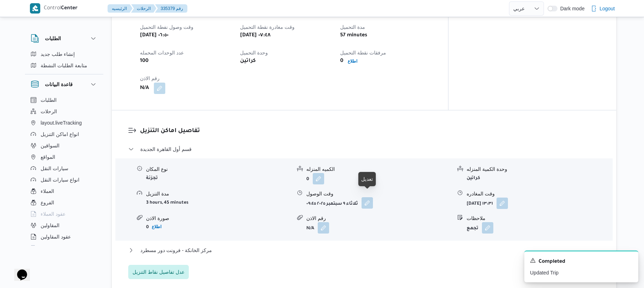
click at [370, 200] on button "button" at bounding box center [367, 202] width 11 height 11
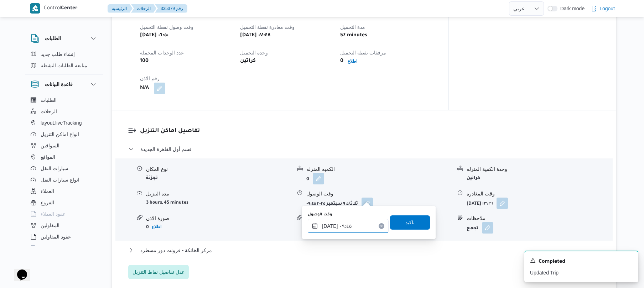
click at [353, 224] on input "٠٩/٠٩/٢٠٢٥ ٠٩:٤٥" at bounding box center [348, 226] width 81 height 14
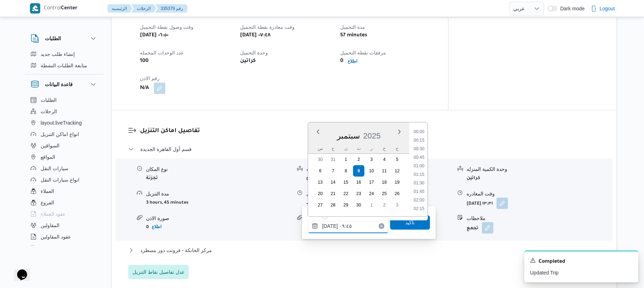
scroll to position [291, 0]
click at [427, 183] on ul "00:00 00:15 00:30 00:45 01:00 01:15 01:30 01:45 02:00 02:15 02:30 02:45 03:00 0…" at bounding box center [419, 169] width 17 height 83
click at [421, 131] on li "08:30" at bounding box center [419, 131] width 16 height 7
type input "٠٩/٠٩/٢٠٢٥ ٠٨:٣٠"
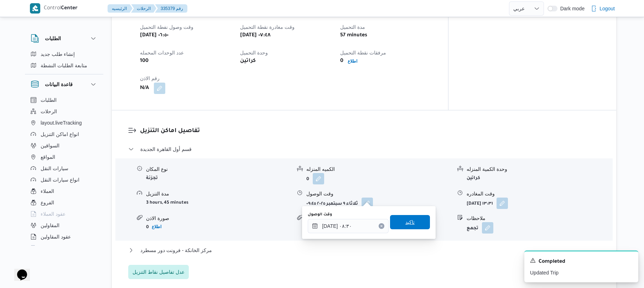
click at [399, 222] on span "تاكيد" at bounding box center [410, 222] width 40 height 14
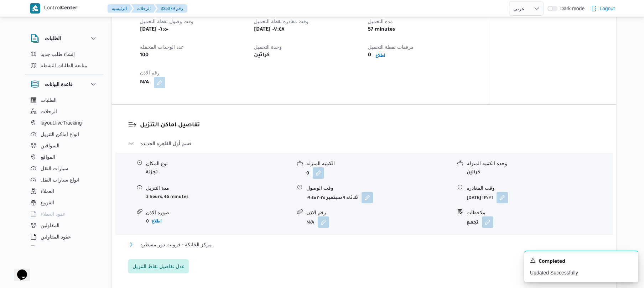
click at [341, 241] on button "مركز الخانكة - فرونت دور مسطرد" at bounding box center [364, 244] width 472 height 9
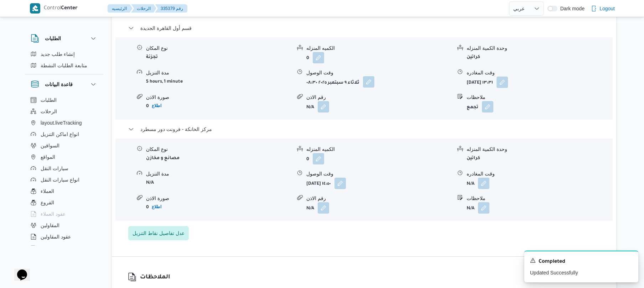
scroll to position [684, 0]
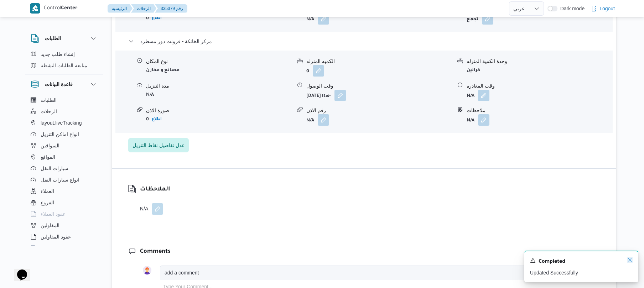
click at [630, 260] on icon "Dismiss toast" at bounding box center [630, 260] width 6 height 6
click at [482, 89] on button "button" at bounding box center [483, 94] width 11 height 11
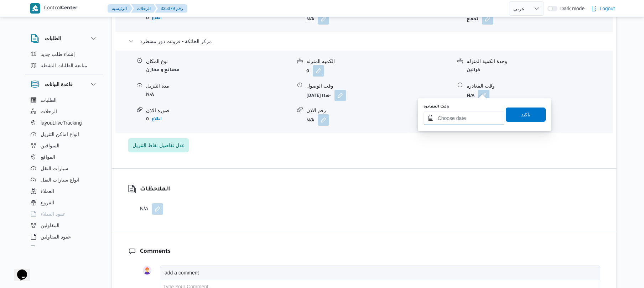
click at [465, 115] on input "وقت المغادره" at bounding box center [464, 118] width 81 height 14
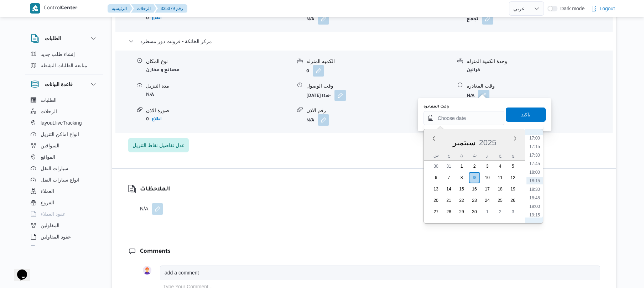
scroll to position [512, 0]
click at [534, 173] on li "16:00" at bounding box center [534, 173] width 16 height 7
type input "[DATE] ١٦:٠٠"
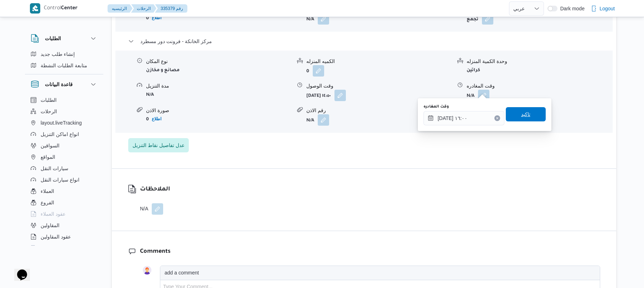
click at [512, 110] on span "تاكيد" at bounding box center [526, 114] width 40 height 14
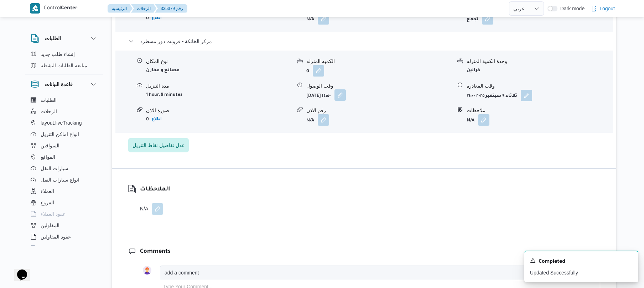
click at [346, 90] on button "button" at bounding box center [339, 94] width 11 height 11
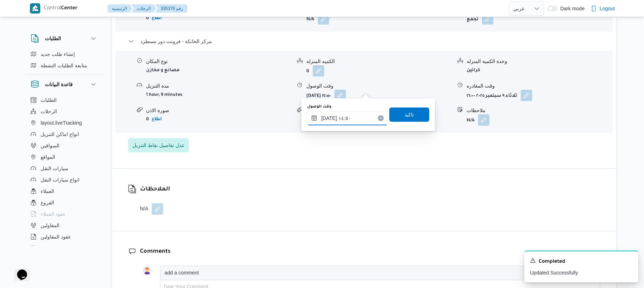
click at [351, 116] on input "٠٩/٠٩/٢٠٢٥ ١٤:٥٠" at bounding box center [347, 118] width 81 height 14
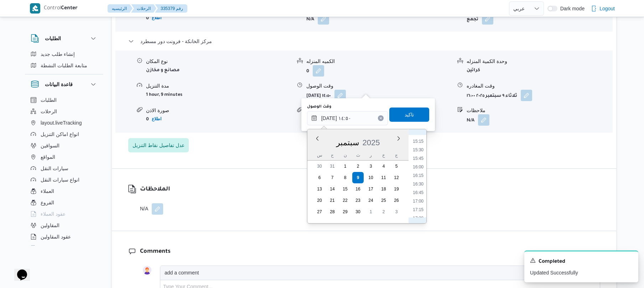
scroll to position [532, 0]
click at [419, 147] on li "15:45" at bounding box center [418, 145] width 16 height 7
type input "٠٩/٠٩/٢٠٢٥ ١٥:٤٥"
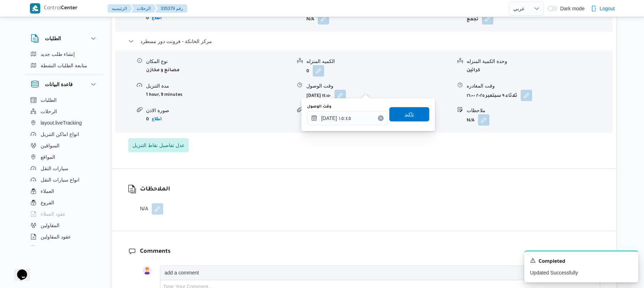
click at [413, 117] on span "تاكيد" at bounding box center [409, 114] width 40 height 14
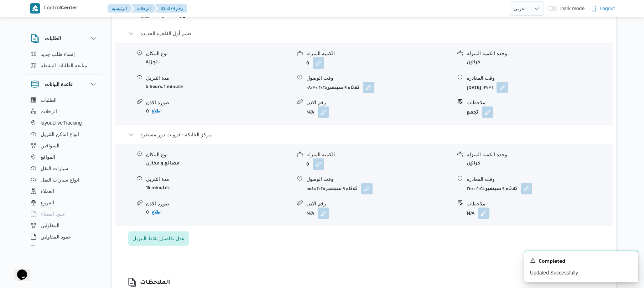
scroll to position [589, 0]
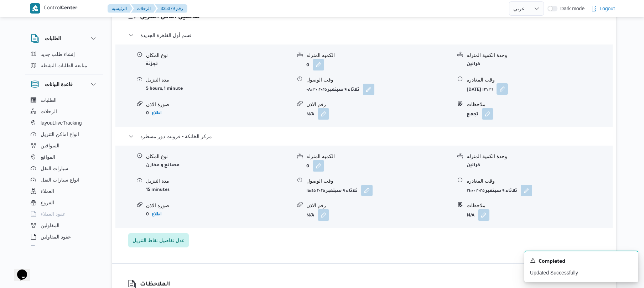
click at [508, 83] on button "button" at bounding box center [502, 88] width 11 height 11
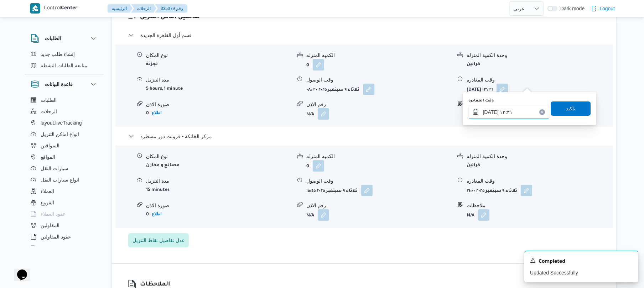
click at [502, 111] on input "٠٩/٠٩/٢٠٢٥ ١٣:٣١" at bounding box center [508, 112] width 81 height 14
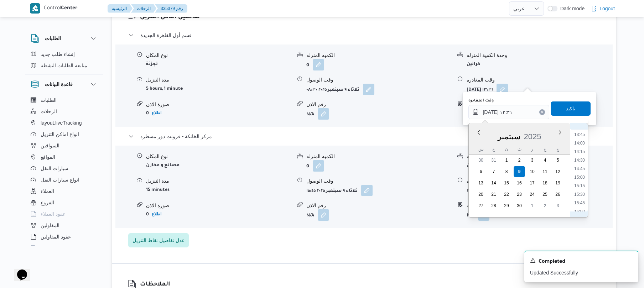
scroll to position [489, 0]
click at [582, 157] on li "15:00" at bounding box center [579, 156] width 16 height 7
type input "٠٩/٠٩/٢٠٢٥ ١٥:٠٠"
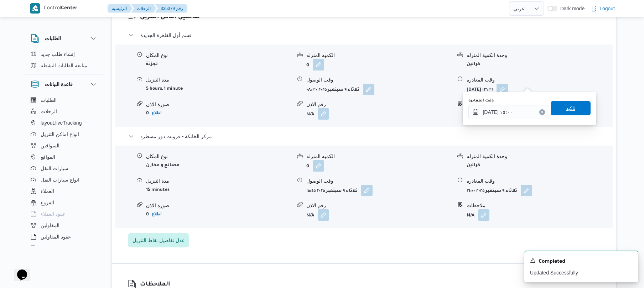
click at [567, 113] on span "تاكيد" at bounding box center [571, 108] width 40 height 14
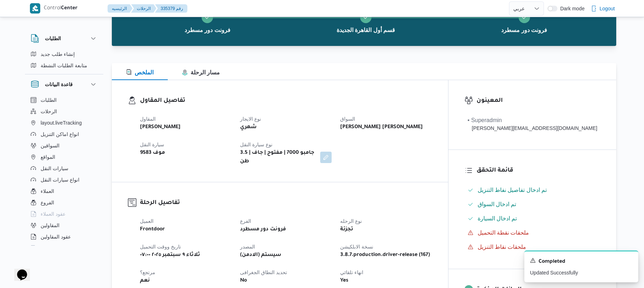
scroll to position [0, 0]
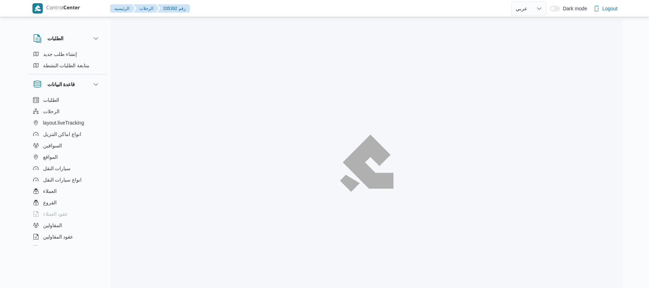
select select "ar"
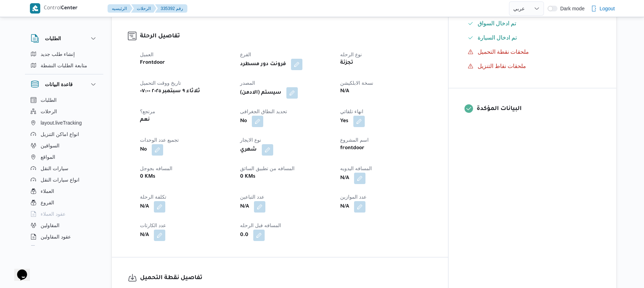
scroll to position [285, 0]
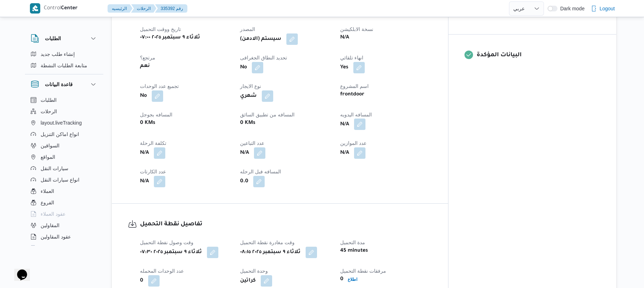
click at [365, 119] on button "button" at bounding box center [359, 124] width 11 height 11
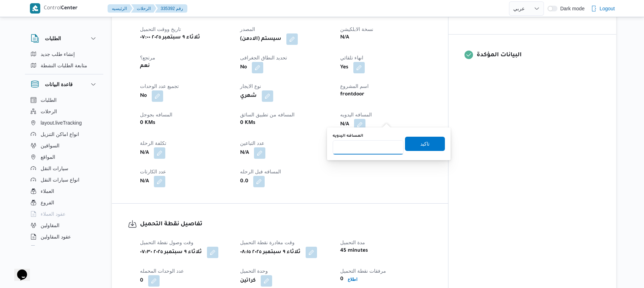
click at [373, 147] on input "المسافه اليدويه" at bounding box center [368, 147] width 71 height 14
type input "90"
click at [420, 141] on span "تاكيد" at bounding box center [424, 143] width 9 height 9
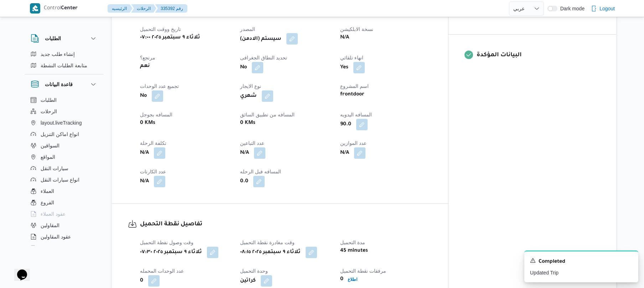
click at [298, 36] on button "button" at bounding box center [291, 38] width 11 height 11
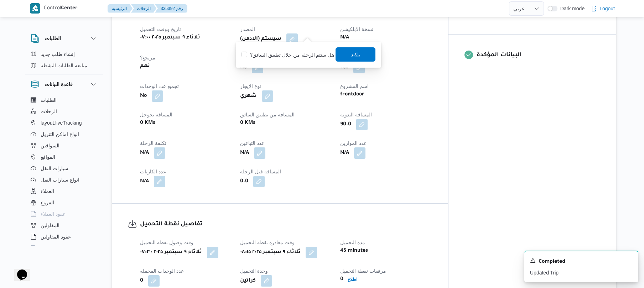
click at [351, 55] on span "تاكيد" at bounding box center [355, 54] width 9 height 9
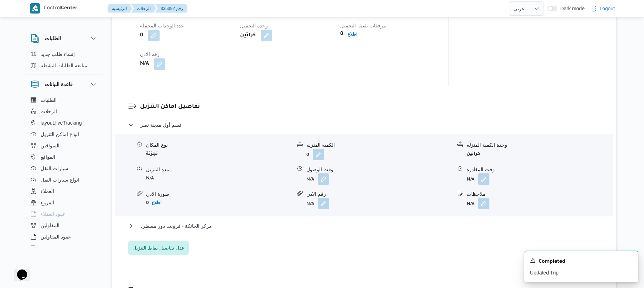
scroll to position [551, 0]
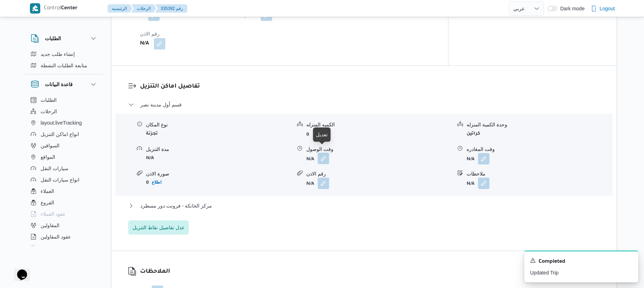
click at [321, 156] on button "button" at bounding box center [323, 158] width 11 height 11
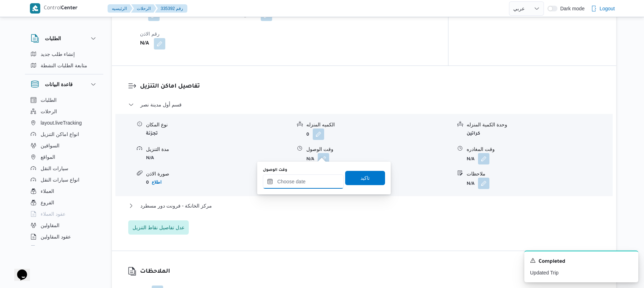
click at [307, 178] on input "وقت الوصول" at bounding box center [303, 182] width 81 height 14
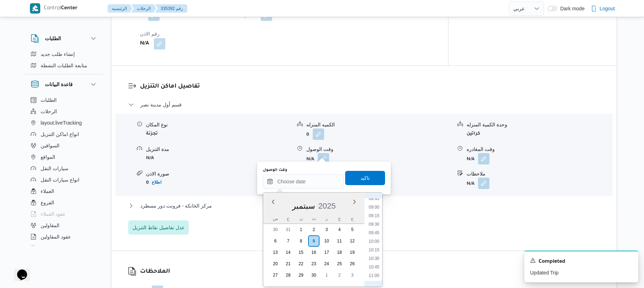
scroll to position [233, 0]
click at [377, 259] on li "08:30" at bounding box center [374, 259] width 16 height 7
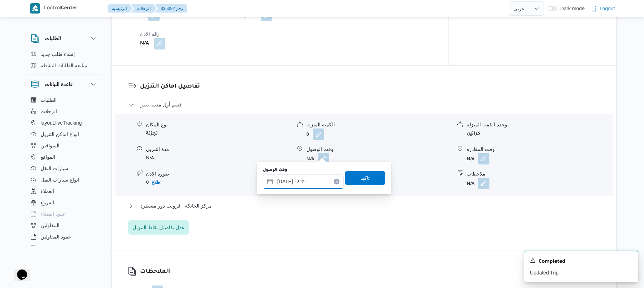
click at [285, 180] on input "[DATE] ٠٨:٣٠" at bounding box center [303, 182] width 81 height 14
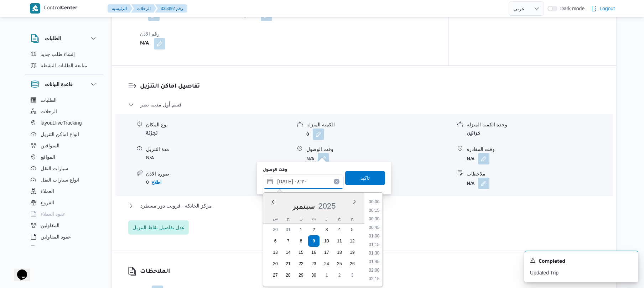
scroll to position [248, 0]
type input "٠٩/٠٩/٢٠٢٥ ٠٨:٥٠"
click at [371, 176] on span "تاكيد" at bounding box center [365, 178] width 40 height 14
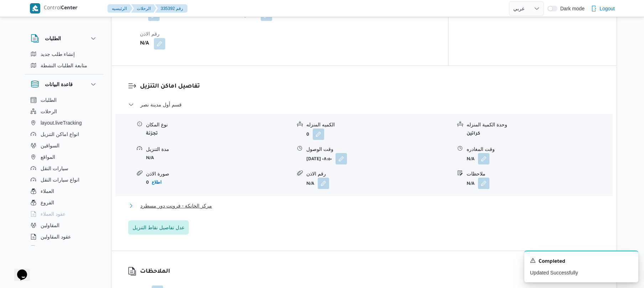
click at [303, 202] on button "مركز الخانكة - فرونت دور مسطرد" at bounding box center [364, 206] width 472 height 9
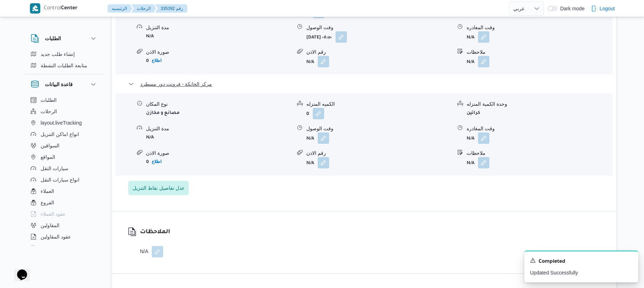
scroll to position [779, 0]
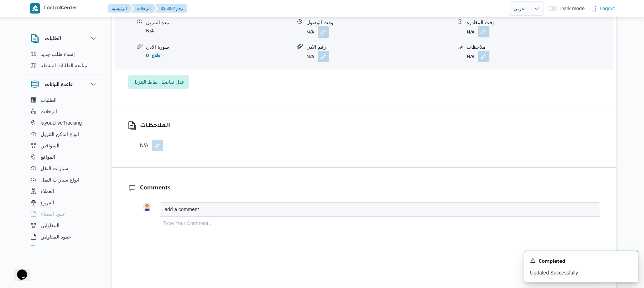
click at [483, 28] on button "button" at bounding box center [483, 31] width 11 height 11
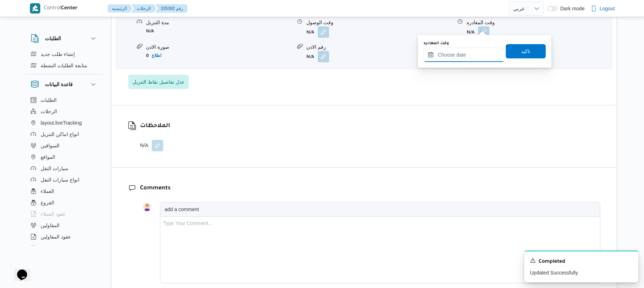
click at [456, 57] on input "وقت المغادره" at bounding box center [464, 55] width 81 height 14
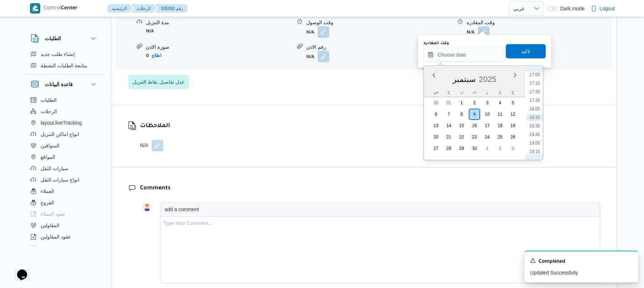
scroll to position [512, 0]
click at [536, 104] on li "15:45" at bounding box center [534, 101] width 16 height 7
type input "[DATE] ١٥:٤٥"
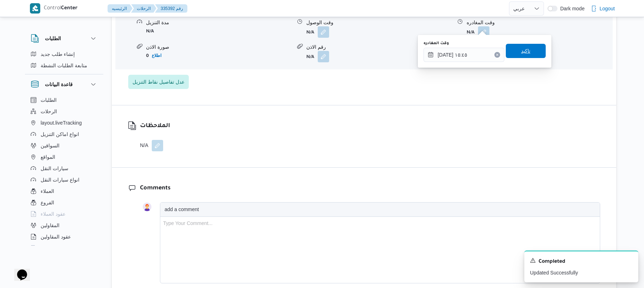
click at [521, 48] on span "تاكيد" at bounding box center [525, 51] width 9 height 9
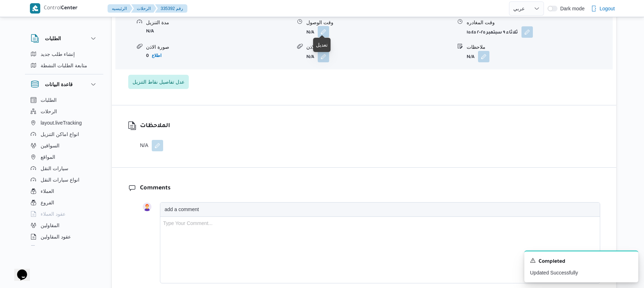
click at [323, 26] on button "button" at bounding box center [323, 31] width 11 height 11
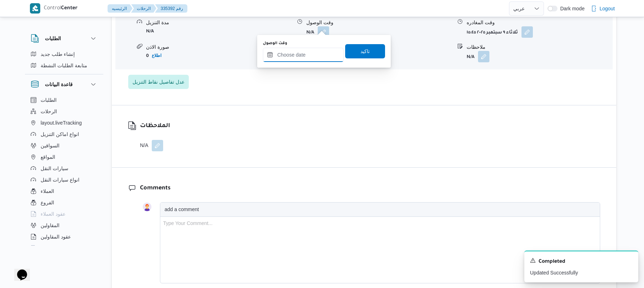
click at [313, 48] on input "وقت الوصول" at bounding box center [303, 55] width 81 height 14
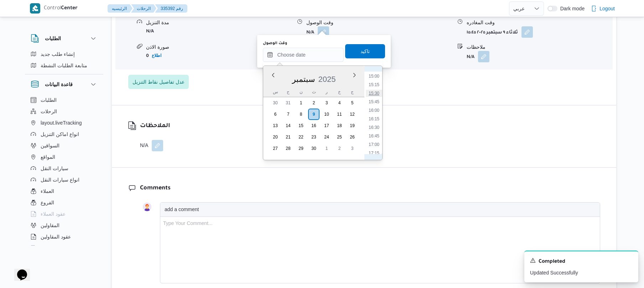
click at [375, 94] on li "15:30" at bounding box center [374, 93] width 16 height 7
type input "٠٩/٠٩/٢٠٢٥ ١٥:٣٠"
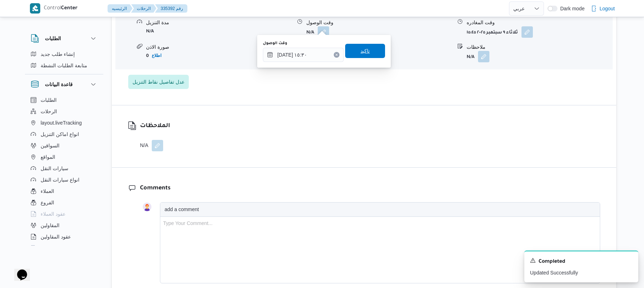
click at [370, 49] on span "تاكيد" at bounding box center [365, 51] width 40 height 14
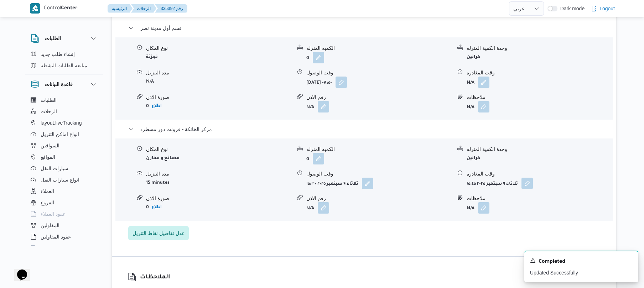
scroll to position [627, 0]
click at [487, 77] on button "button" at bounding box center [483, 82] width 11 height 11
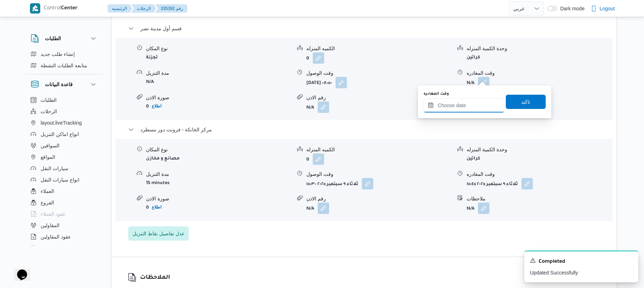
click at [456, 107] on input "وقت المغادره" at bounding box center [464, 105] width 81 height 14
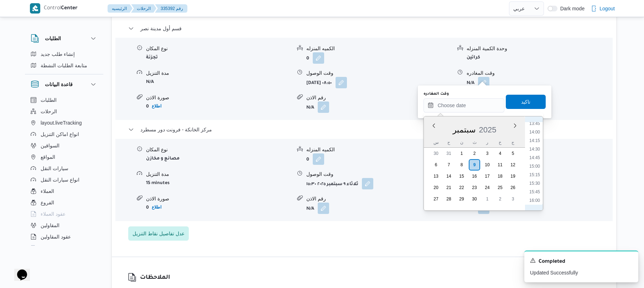
scroll to position [442, 0]
click at [534, 172] on li "14:15" at bounding box center [534, 170] width 16 height 7
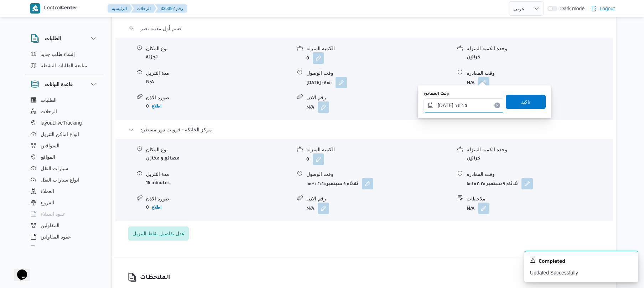
click at [445, 104] on input "٠٩/٠٩/٢٠٢٥ ١٤:١٥" at bounding box center [464, 105] width 81 height 14
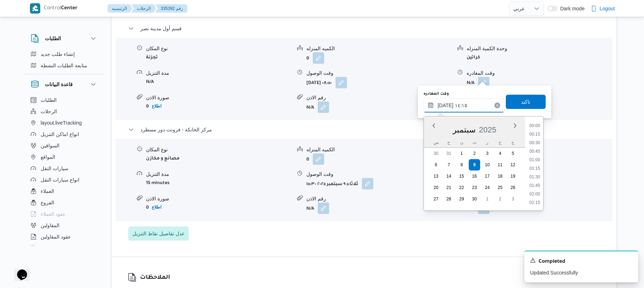
click at [445, 104] on input "٠٩/٠٩/٢٠٢٥ ١٤:١٥" at bounding box center [464, 105] width 81 height 14
type input "٠٩/٠٩/٢٠٢٥ ١٤:55"
click at [526, 100] on span "تاكيد" at bounding box center [526, 101] width 40 height 14
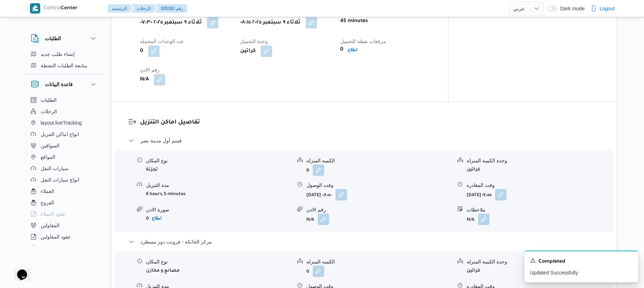
scroll to position [0, 0]
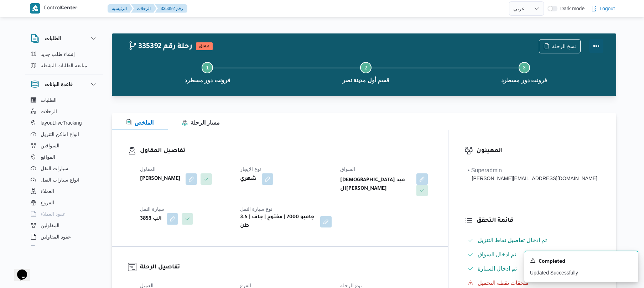
click at [593, 44] on button "Actions" at bounding box center [596, 46] width 14 height 14
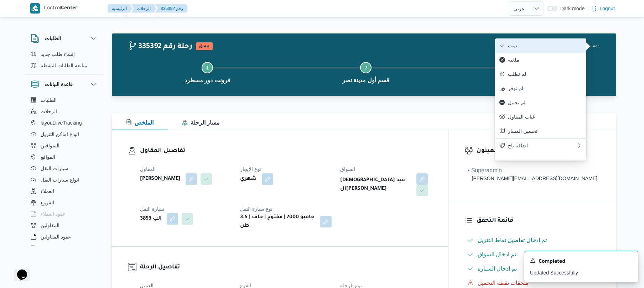
click at [554, 49] on button "تمت" at bounding box center [540, 45] width 91 height 14
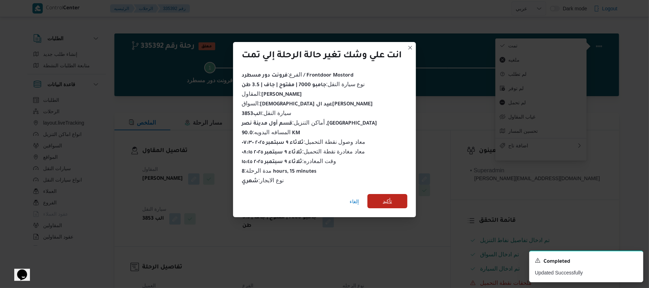
click at [396, 194] on span "تأكيد" at bounding box center [387, 201] width 40 height 14
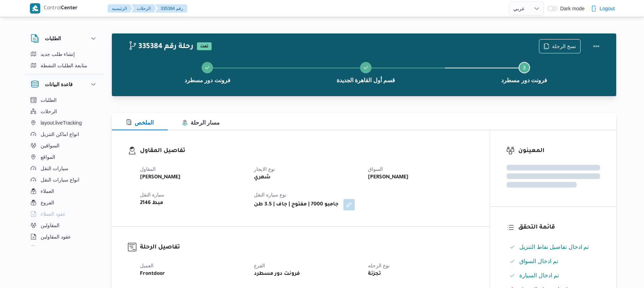
select select "ar"
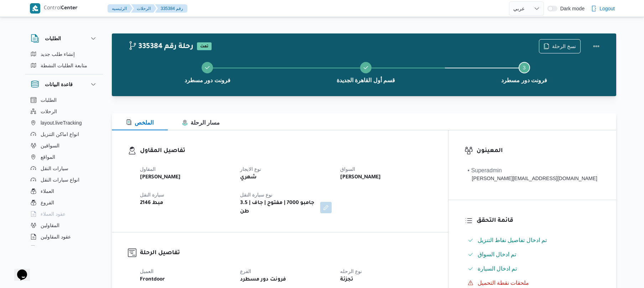
click at [412, 133] on div "تفاصيل المقاول المقاول [PERSON_NAME] نوع الايجار شهري السواق [PERSON_NAME] [PER…" at bounding box center [280, 181] width 336 height 102
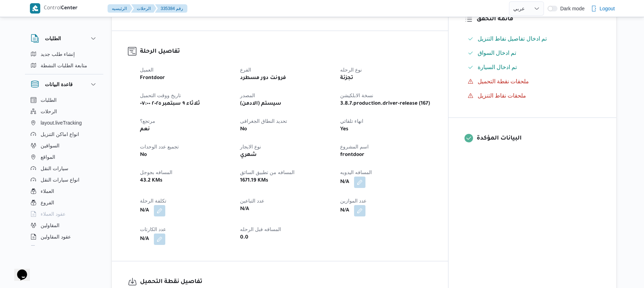
scroll to position [228, 0]
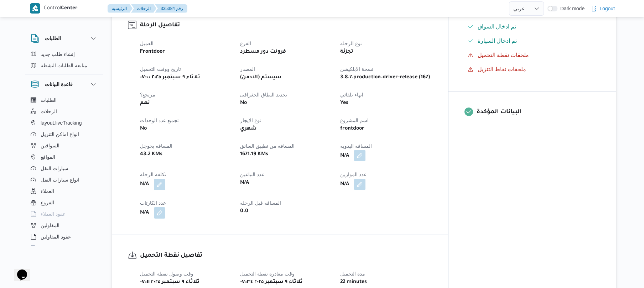
click at [365, 151] on button "button" at bounding box center [359, 155] width 11 height 11
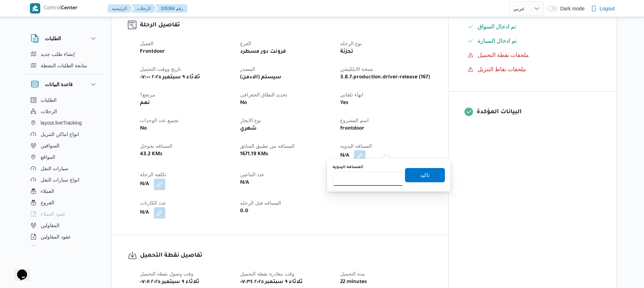
click at [368, 180] on input "المسافه اليدويه" at bounding box center [368, 179] width 71 height 14
type input "120"
click at [415, 179] on span "تاكيد" at bounding box center [425, 175] width 40 height 14
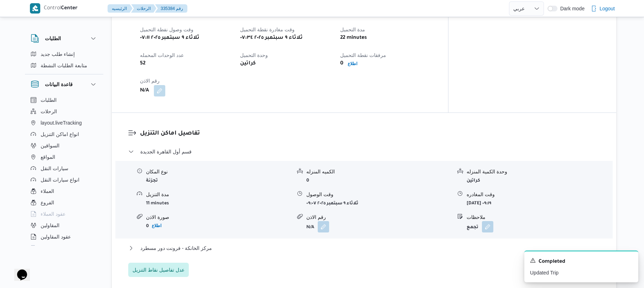
scroll to position [475, 0]
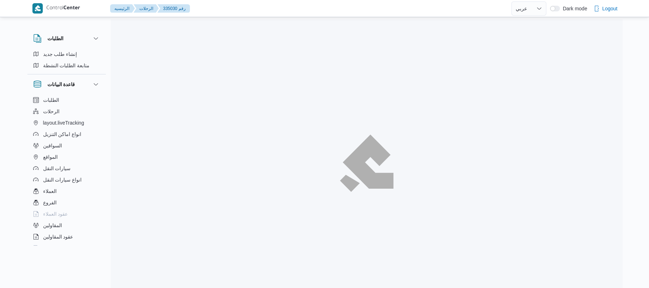
select select "ar"
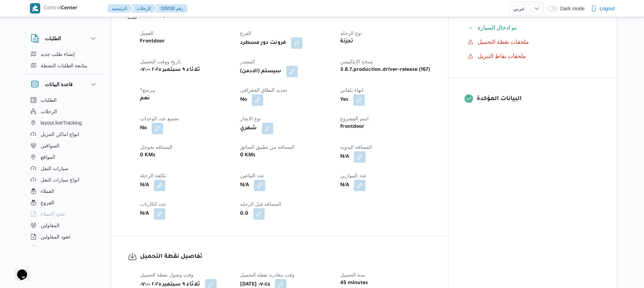
scroll to position [247, 0]
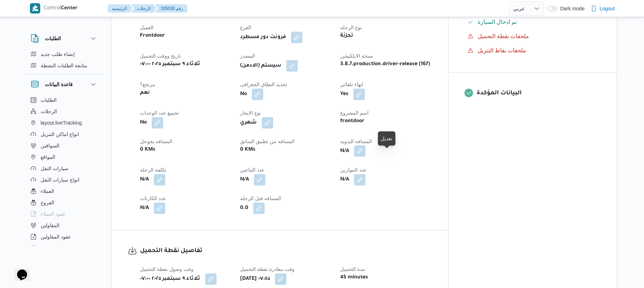
click at [365, 157] on button "button" at bounding box center [359, 150] width 11 height 11
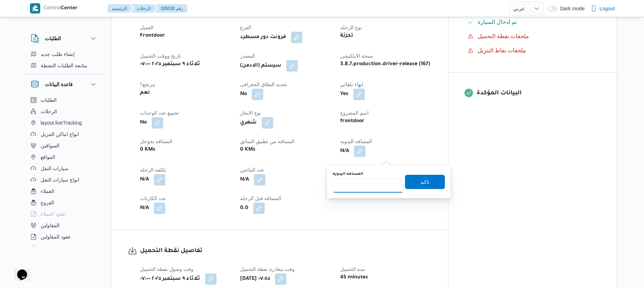
click at [371, 190] on input "المسافه اليدويه" at bounding box center [368, 185] width 71 height 14
type input "120"
click at [427, 183] on span "تاكيد" at bounding box center [425, 182] width 40 height 14
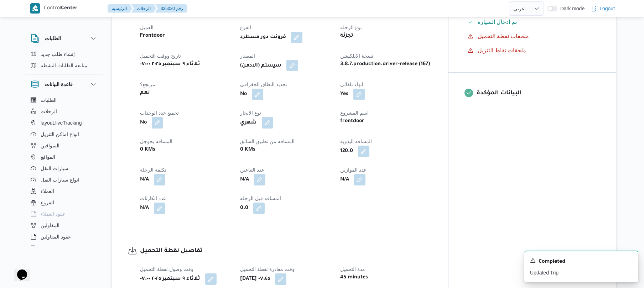
click at [298, 71] on button "button" at bounding box center [291, 65] width 11 height 11
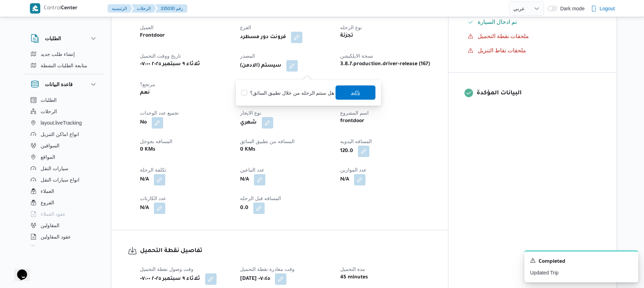
click at [351, 94] on span "تاكيد" at bounding box center [355, 92] width 9 height 9
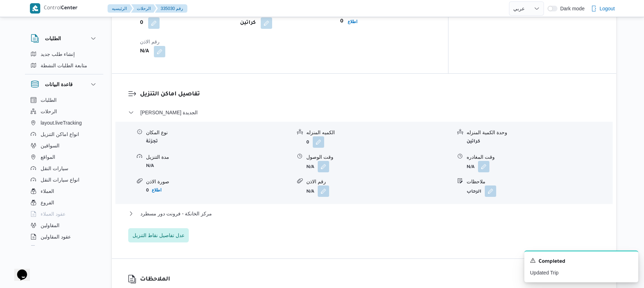
scroll to position [532, 0]
click at [323, 172] on button "button" at bounding box center [323, 165] width 11 height 11
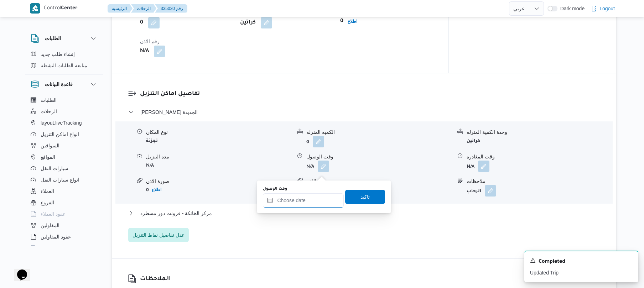
click at [305, 195] on input "وقت الوصول" at bounding box center [303, 200] width 81 height 14
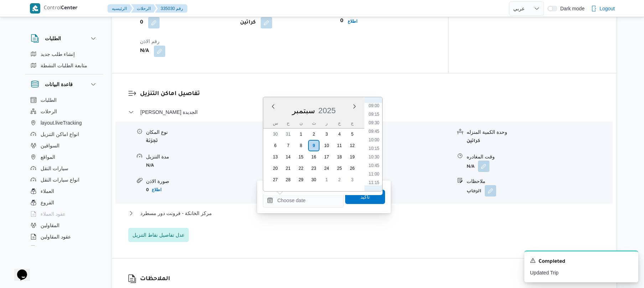
scroll to position [277, 0]
click at [375, 120] on li "08:30" at bounding box center [374, 119] width 16 height 7
type input "[DATE] ٠٨:٣٠"
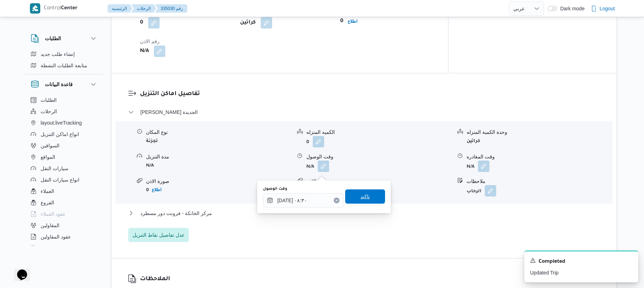
click at [360, 198] on span "تاكيد" at bounding box center [364, 196] width 9 height 9
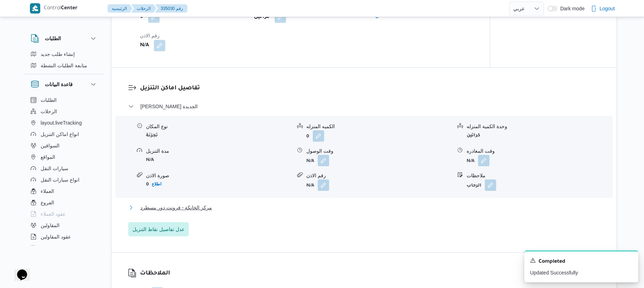
click at [335, 212] on button "مركز الخانكة - فرونت دور مسطرد" at bounding box center [364, 207] width 472 height 9
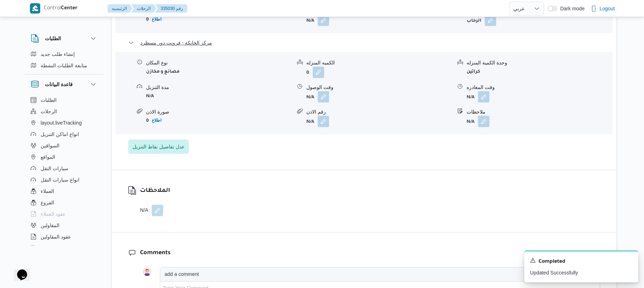
scroll to position [703, 0]
click at [485, 102] on button "button" at bounding box center [483, 95] width 11 height 11
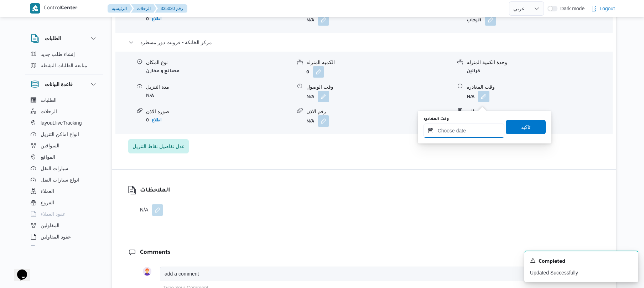
click at [449, 128] on input "وقت المغادره" at bounding box center [464, 131] width 81 height 14
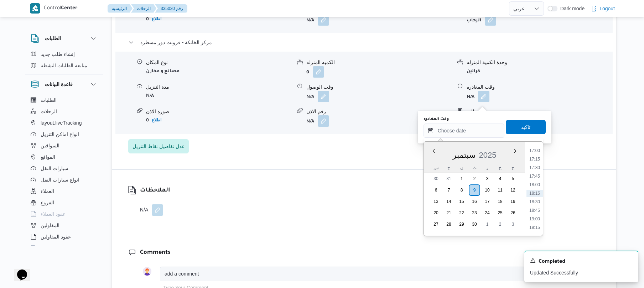
scroll to position [512, 0]
click at [537, 184] on li "16:00" at bounding box center [534, 186] width 16 height 7
type input "٠٩/٠٩/٢٠٢٥ ١٦:٠٠"
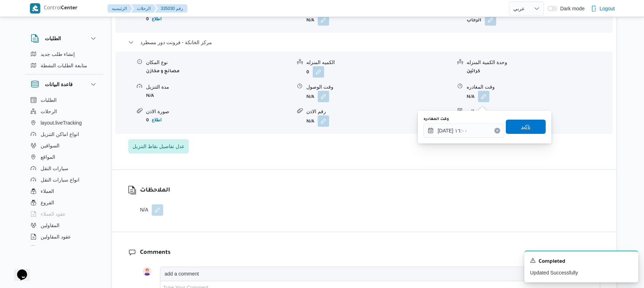
click at [525, 130] on span "تاكيد" at bounding box center [525, 127] width 9 height 9
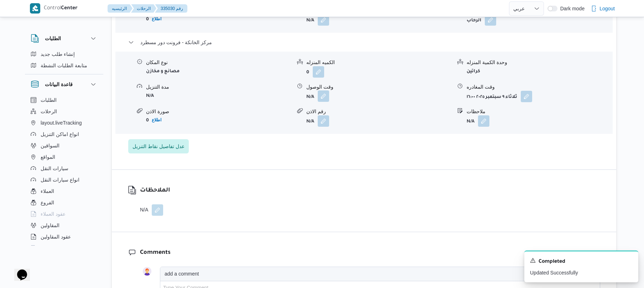
click at [320, 97] on button "button" at bounding box center [323, 95] width 11 height 11
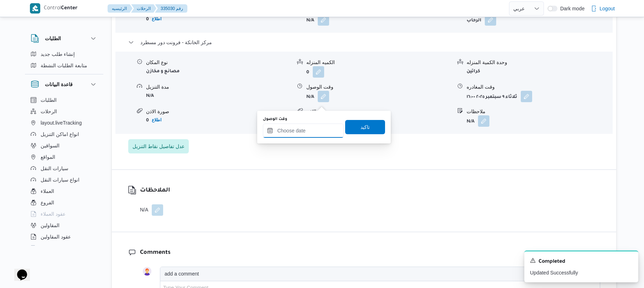
click at [313, 129] on input "وقت الوصول" at bounding box center [303, 131] width 81 height 14
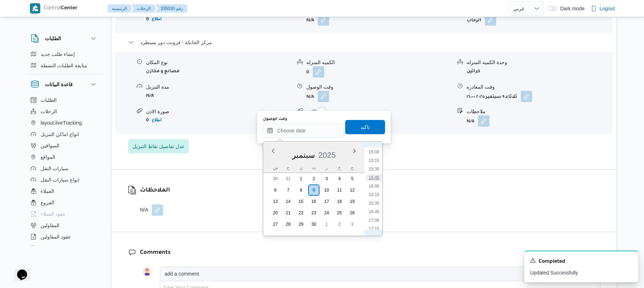
click at [374, 177] on li "15:45" at bounding box center [374, 177] width 16 height 7
type input "[DATE] ١٥:٤٥"
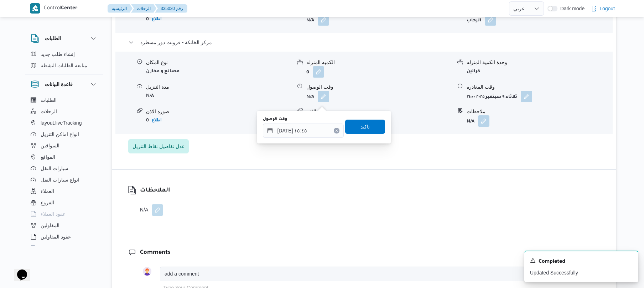
click at [369, 126] on span "تاكيد" at bounding box center [365, 127] width 40 height 14
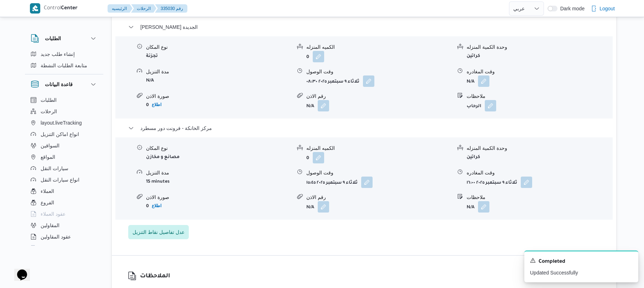
scroll to position [608, 0]
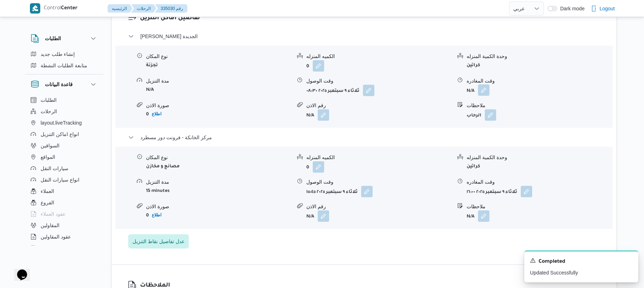
click at [482, 93] on button "button" at bounding box center [483, 89] width 11 height 11
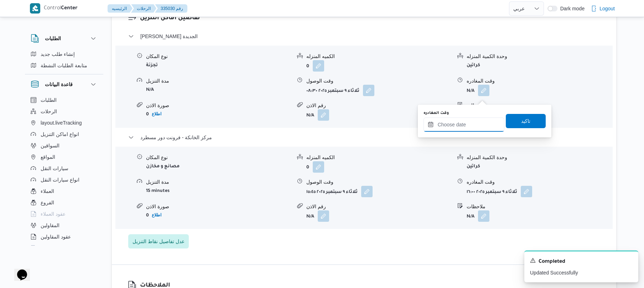
click at [445, 125] on input "وقت المغادره" at bounding box center [464, 125] width 81 height 14
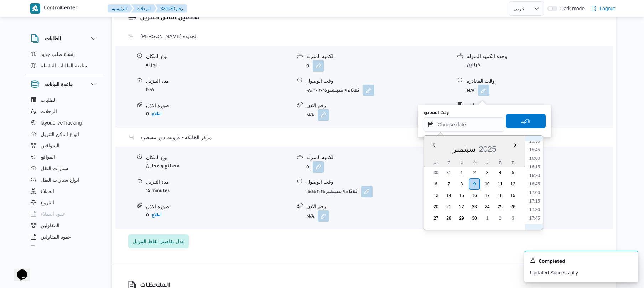
scroll to position [512, 0]
click at [537, 147] on li "15:00" at bounding box center [534, 145] width 16 height 7
type input "٠٩/٠٩/٢٠٢٥ ١٥:٠٠"
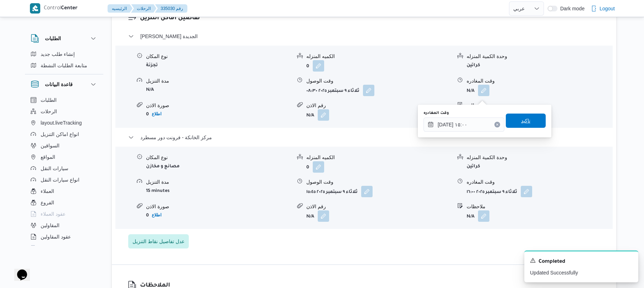
click at [524, 123] on span "تاكيد" at bounding box center [525, 120] width 9 height 9
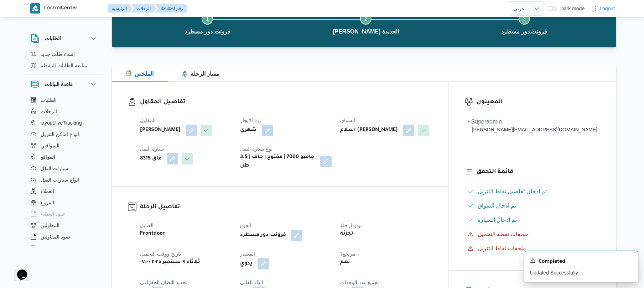
scroll to position [0, 0]
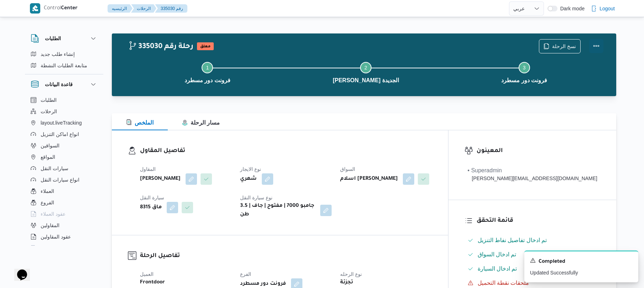
click at [595, 48] on button "Actions" at bounding box center [596, 46] width 14 height 14
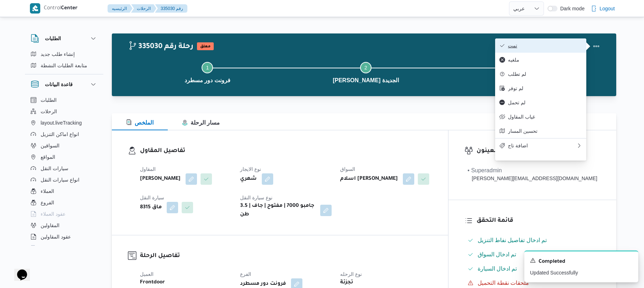
click at [543, 48] on span "تمت" at bounding box center [545, 46] width 74 height 6
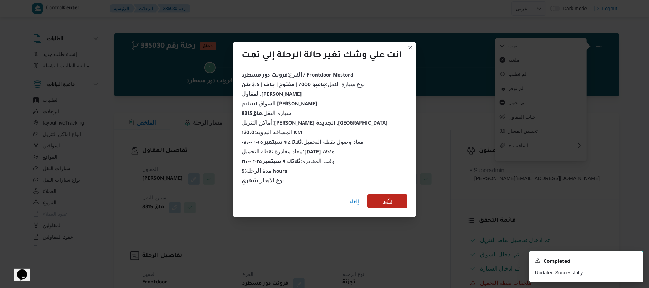
click at [398, 195] on span "تأكيد" at bounding box center [387, 201] width 40 height 14
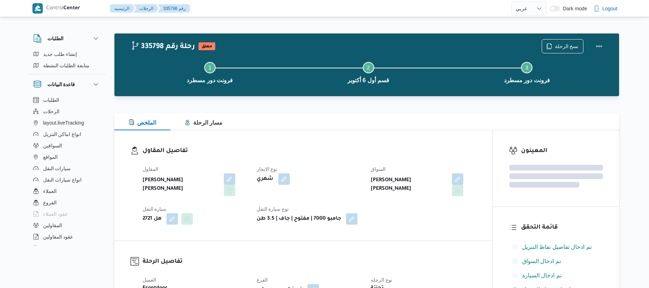
select select "ar"
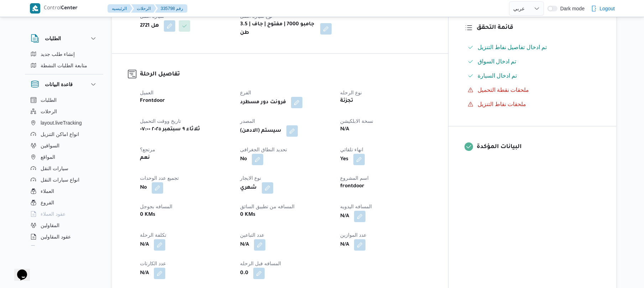
scroll to position [209, 0]
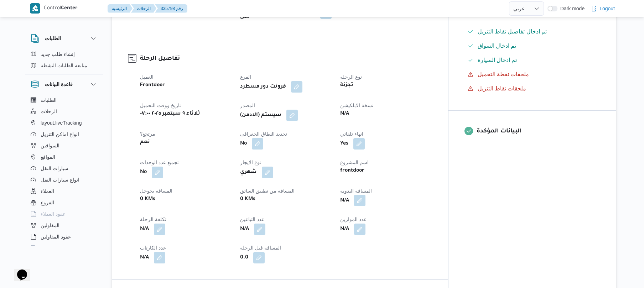
click at [365, 196] on button "button" at bounding box center [359, 200] width 11 height 11
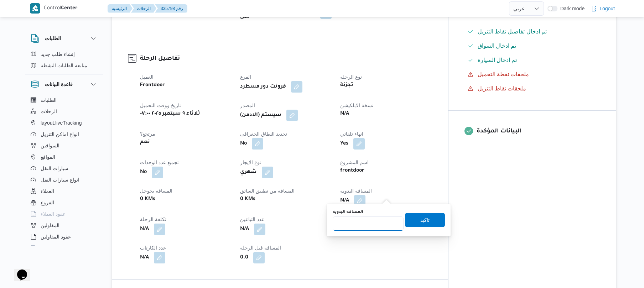
click at [366, 227] on input "المسافه اليدويه" at bounding box center [368, 224] width 71 height 14
type input "130"
click at [414, 220] on span "تاكيد" at bounding box center [425, 220] width 40 height 14
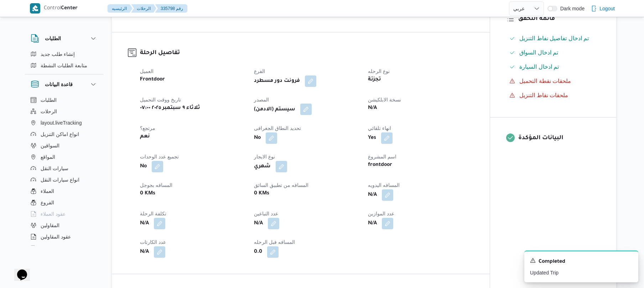
click at [305, 110] on button "button" at bounding box center [305, 109] width 11 height 11
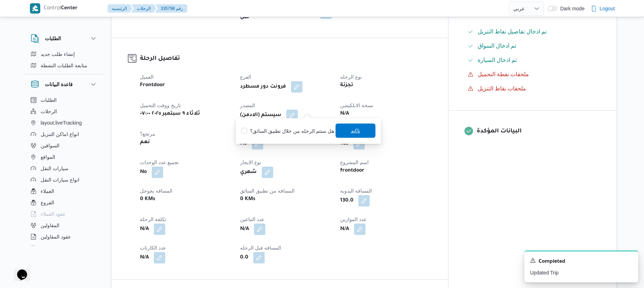
click at [345, 127] on span "تاكيد" at bounding box center [356, 131] width 40 height 14
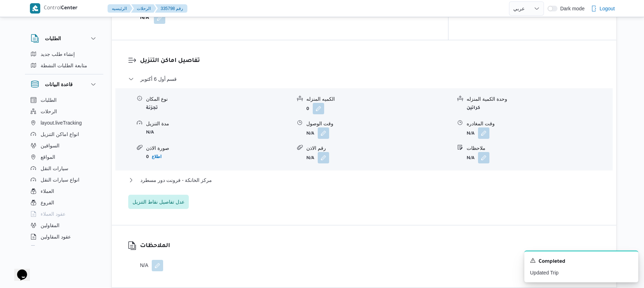
scroll to position [577, 0]
click at [326, 127] on button "button" at bounding box center [323, 131] width 11 height 11
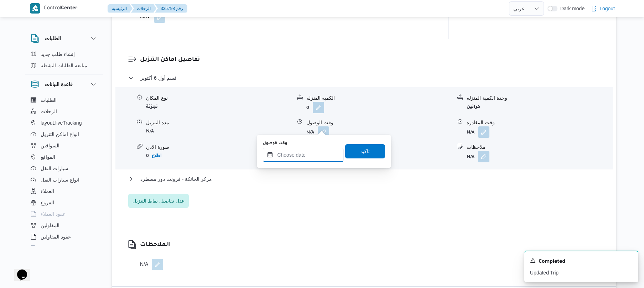
click at [302, 156] on input "وقت الوصول" at bounding box center [303, 155] width 81 height 14
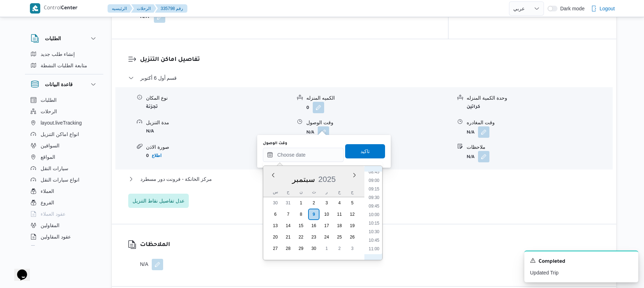
scroll to position [372, 0]
click at [378, 213] on li "12:00" at bounding box center [374, 213] width 16 height 7
type input "[DATE] ١٢:٠٠"
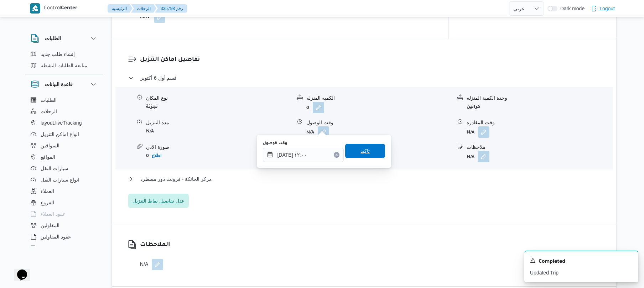
click at [372, 150] on span "تاكيد" at bounding box center [365, 151] width 40 height 14
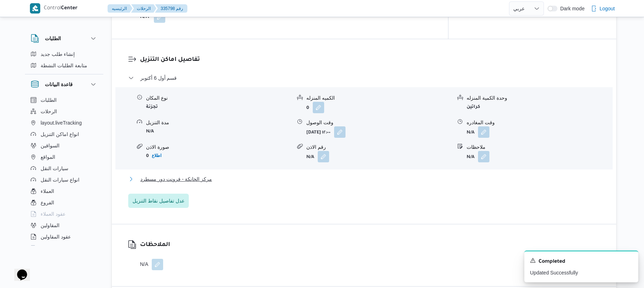
click at [326, 175] on button "مركز الخانكة - فرونت دور مسطرد" at bounding box center [364, 179] width 472 height 9
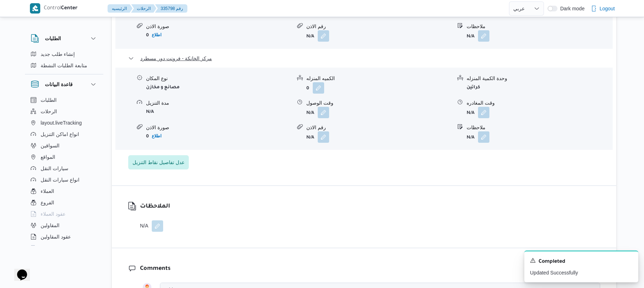
scroll to position [730, 0]
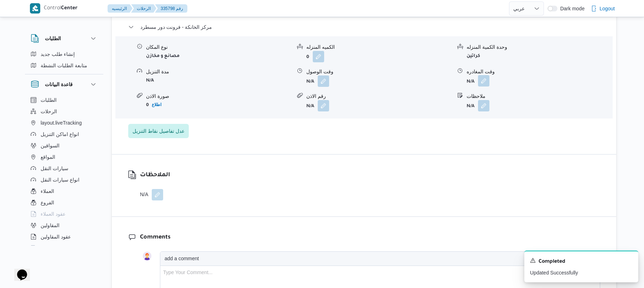
click at [480, 77] on button "button" at bounding box center [483, 80] width 11 height 11
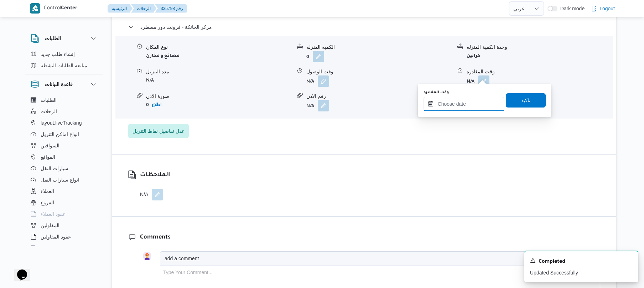
click at [463, 100] on input "وقت المغادره" at bounding box center [464, 104] width 81 height 14
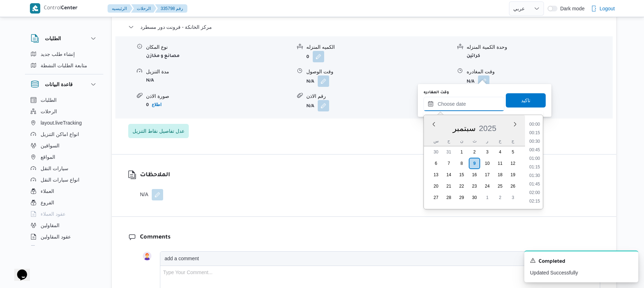
scroll to position [582, 0]
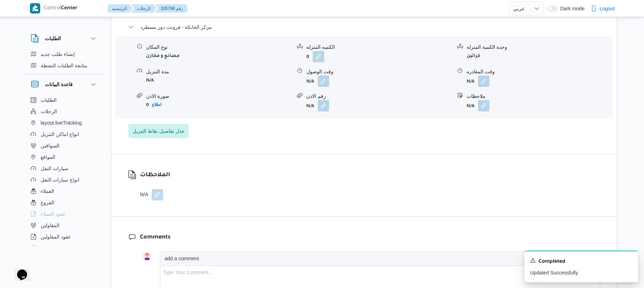
click at [547, 139] on div "تفاصيل اماكن التنزيل قسم أول [DATE] نوع المكان تجزئة الكميه المنزله 0 وحدة الكم…" at bounding box center [364, 20] width 504 height 267
click at [485, 78] on button "button" at bounding box center [483, 80] width 11 height 11
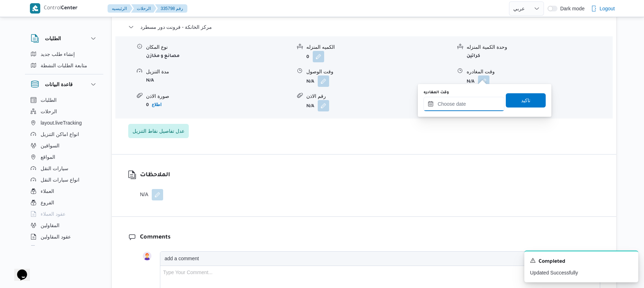
click at [483, 108] on input "وقت المغادره" at bounding box center [464, 104] width 81 height 14
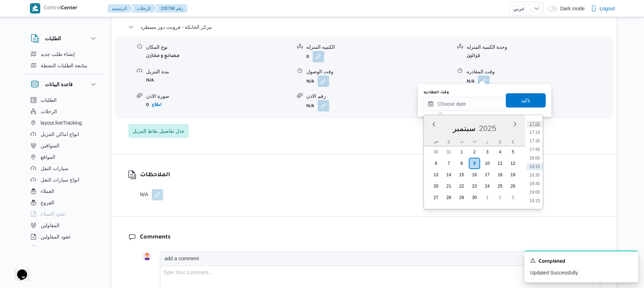
click at [535, 125] on li "17:00" at bounding box center [534, 123] width 16 height 7
type input "[DATE] ١٧:٠٠"
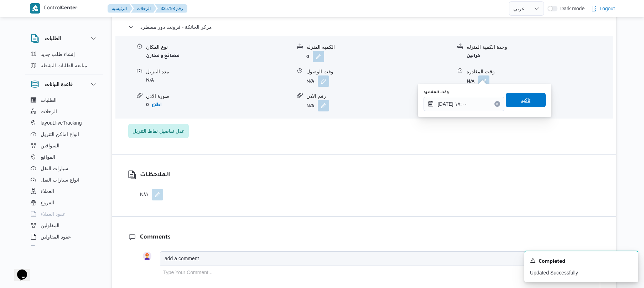
click at [521, 99] on span "تاكيد" at bounding box center [525, 100] width 9 height 9
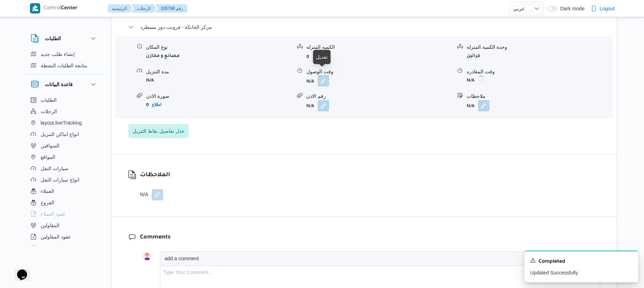
click at [321, 75] on button "button" at bounding box center [323, 80] width 11 height 11
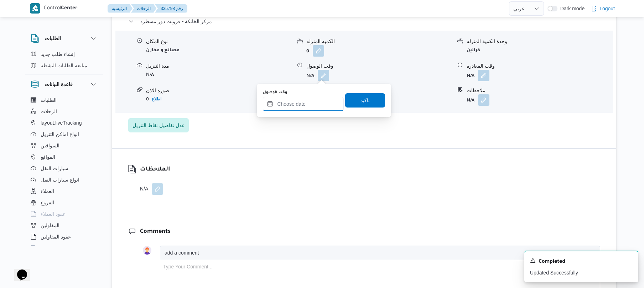
click at [309, 101] on input "وقت الوصول" at bounding box center [303, 104] width 81 height 14
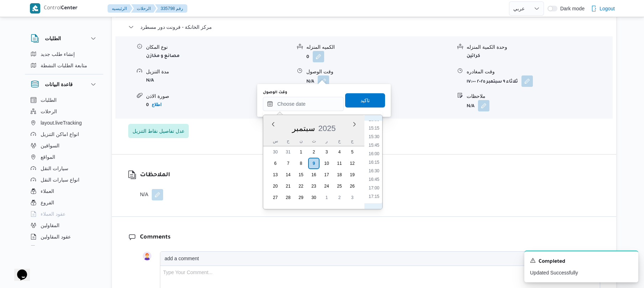
scroll to position [512, 0]
click at [375, 186] on li "16:45" at bounding box center [374, 185] width 16 height 7
type input "٠٩/٠٩/٢٠٢٥ ١٦:٤٥"
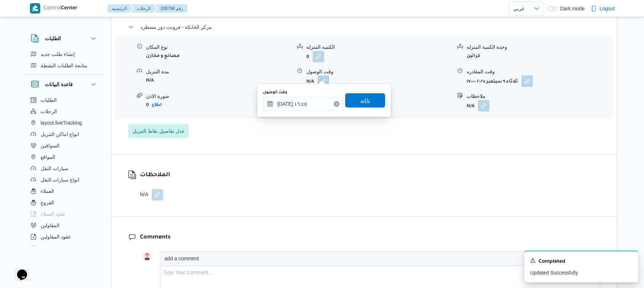
click at [371, 101] on span "تاكيد" at bounding box center [365, 100] width 40 height 14
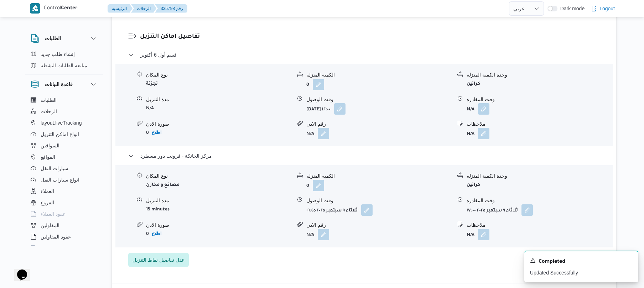
scroll to position [596, 0]
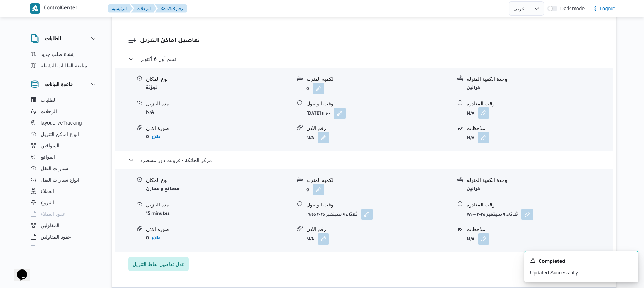
click at [486, 107] on button "button" at bounding box center [483, 112] width 11 height 11
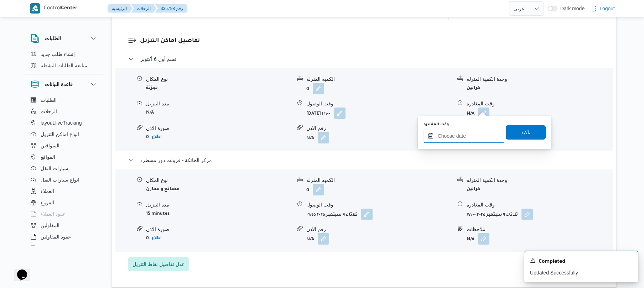
click at [459, 136] on input "وقت المغادره" at bounding box center [464, 136] width 81 height 14
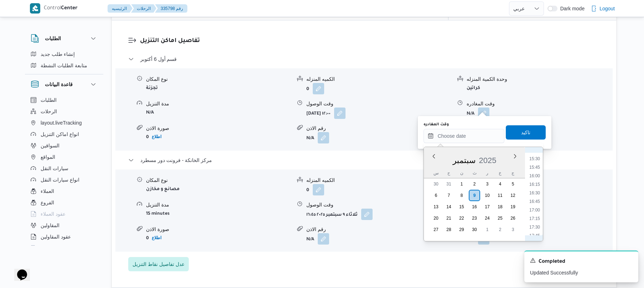
scroll to position [512, 0]
click at [536, 182] on li "15:45" at bounding box center [534, 183] width 16 height 7
type input "٠٩/٠٩/٢٠٢٥ ١٥:٤٥"
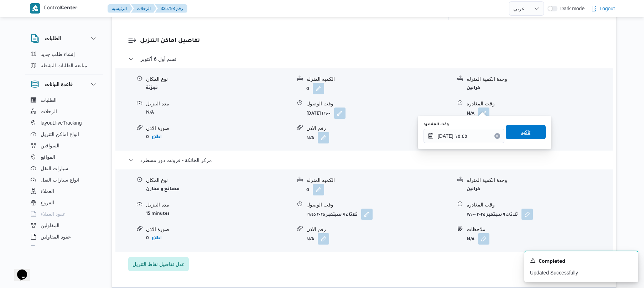
click at [521, 132] on span "تاكيد" at bounding box center [525, 132] width 9 height 9
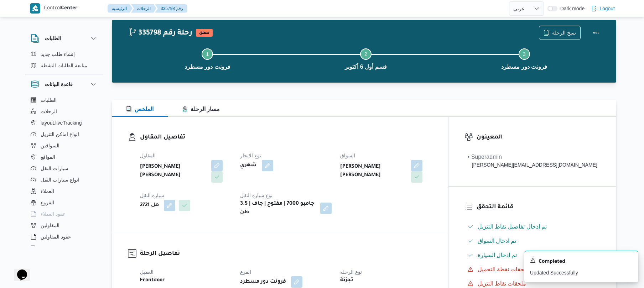
scroll to position [0, 0]
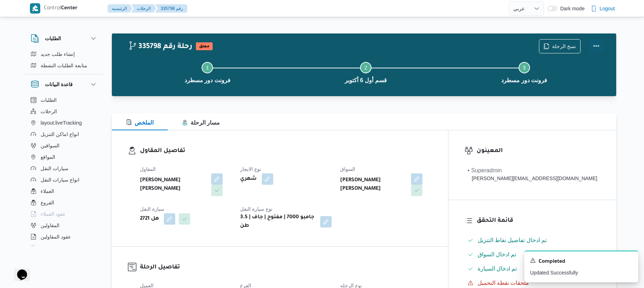
click at [598, 47] on button "Actions" at bounding box center [596, 46] width 14 height 14
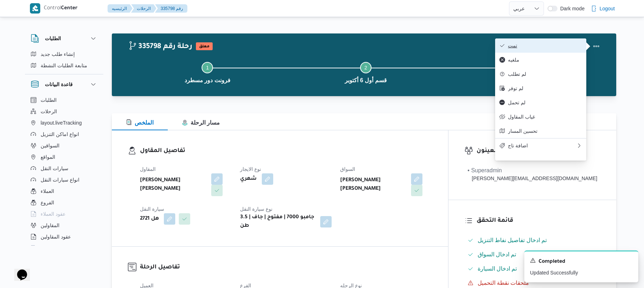
click at [552, 48] on span "تمت" at bounding box center [545, 46] width 74 height 6
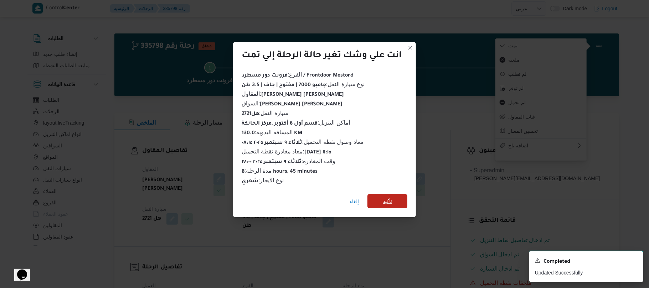
click at [398, 197] on span "تأكيد" at bounding box center [387, 201] width 40 height 14
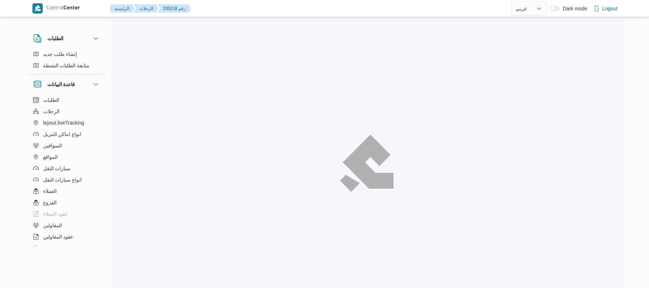
select select "ar"
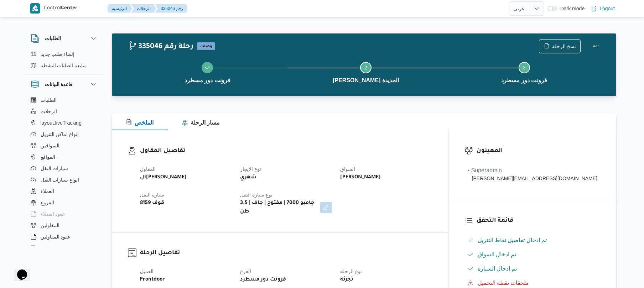
click at [393, 129] on div "الملخص مسار الرحلة" at bounding box center [364, 121] width 504 height 17
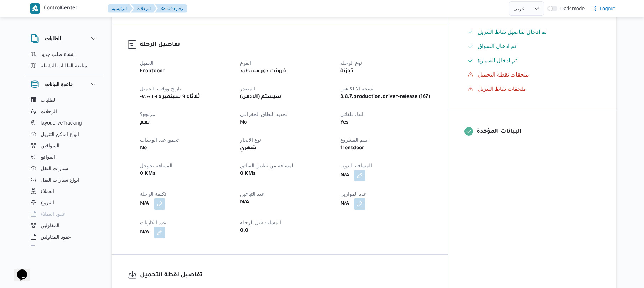
scroll to position [209, 0]
click at [365, 170] on button "button" at bounding box center [359, 174] width 11 height 11
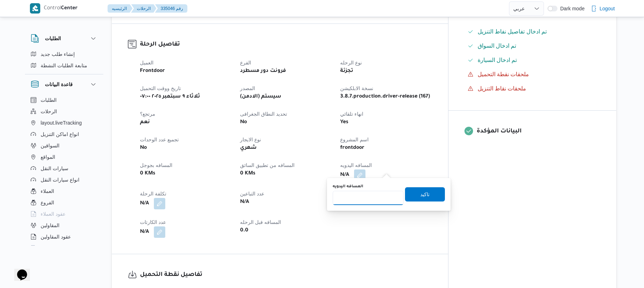
click at [364, 200] on input "المسافه اليدويه" at bounding box center [368, 198] width 71 height 14
type input "120"
click at [412, 196] on span "تاكيد" at bounding box center [425, 194] width 40 height 14
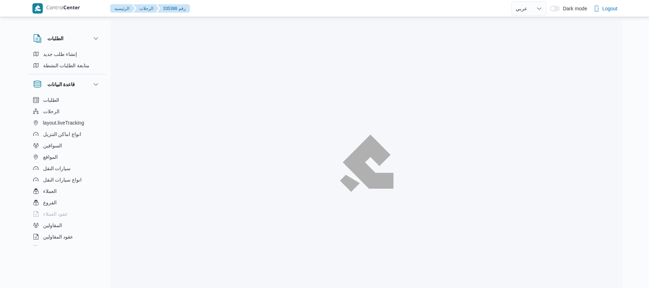
select select "ar"
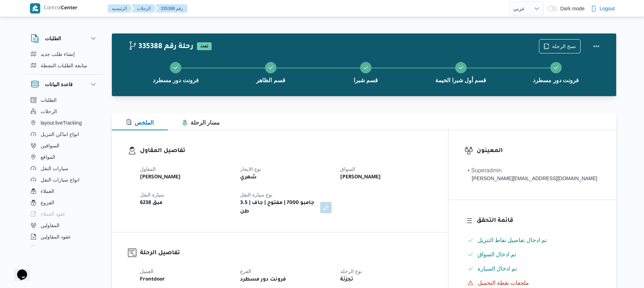
click at [408, 133] on div "تفاصيل المقاول المقاول [PERSON_NAME] نوع الايجار شهري السواق [PERSON_NAME] سيار…" at bounding box center [280, 181] width 336 height 102
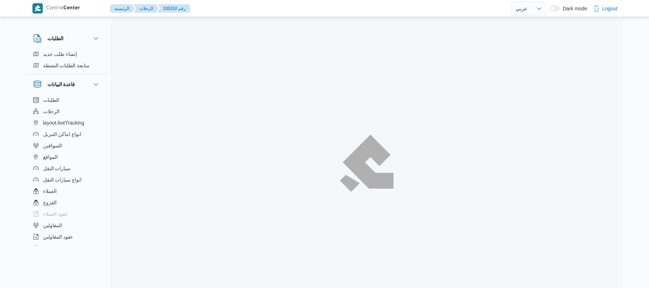
select select "ar"
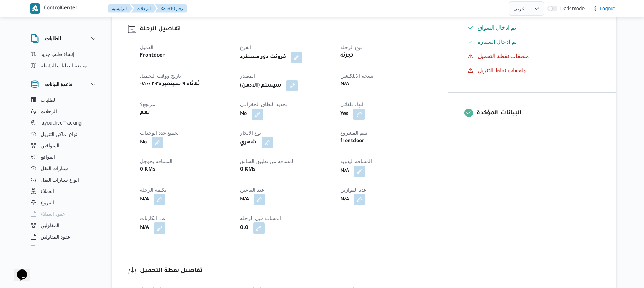
scroll to position [228, 0]
click at [365, 176] on button "button" at bounding box center [359, 169] width 11 height 11
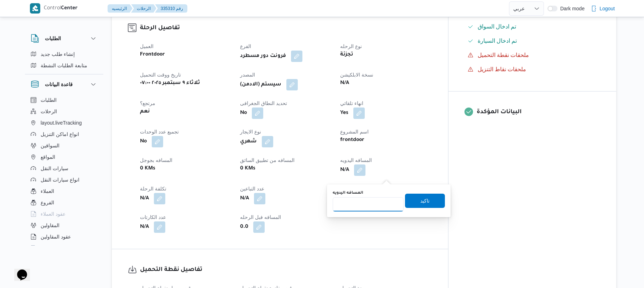
click at [364, 203] on input "المسافه اليدويه" at bounding box center [368, 204] width 71 height 14
type input "120"
click at [415, 200] on span "تاكيد" at bounding box center [425, 200] width 40 height 14
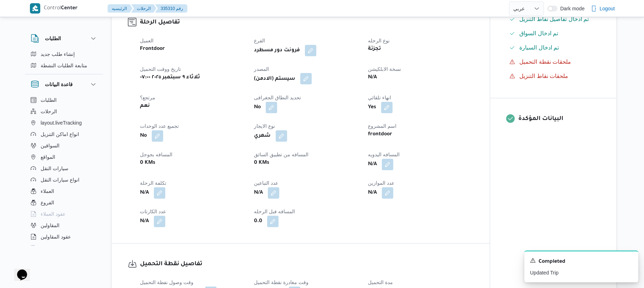
click at [310, 84] on button "button" at bounding box center [305, 78] width 11 height 11
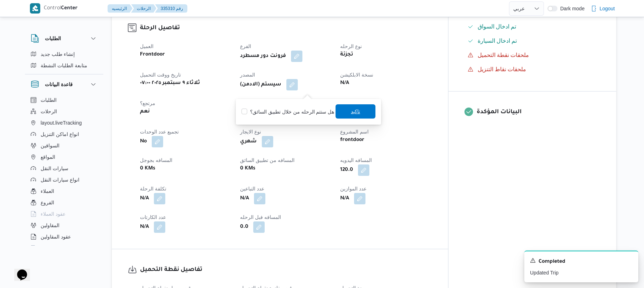
click at [351, 113] on span "تاكيد" at bounding box center [355, 111] width 9 height 9
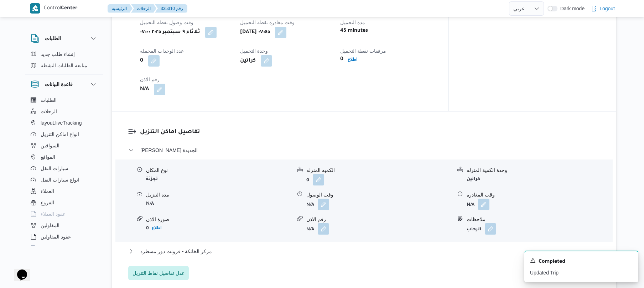
scroll to position [513, 0]
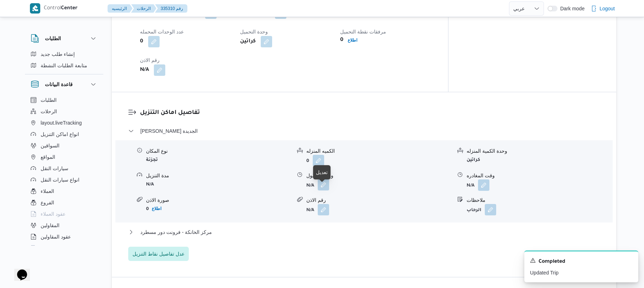
click at [324, 191] on button "button" at bounding box center [323, 184] width 11 height 11
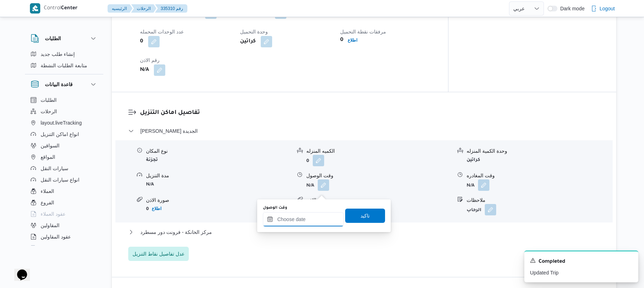
click at [305, 219] on input "وقت الوصول" at bounding box center [303, 219] width 81 height 14
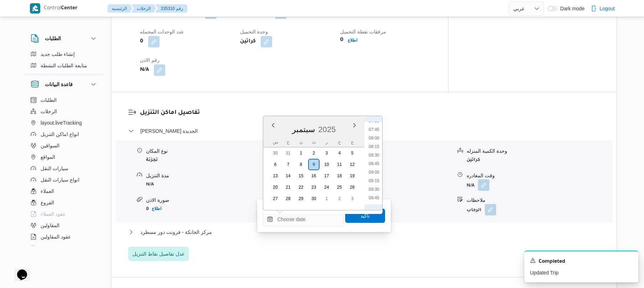
scroll to position [239, 0]
click at [373, 179] on li "08:30" at bounding box center [374, 177] width 16 height 7
type input "٠٩/٠٩/٢٠٢٥ ٠٨:٣٠"
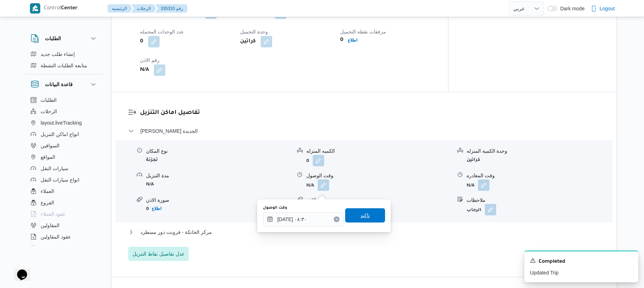
click at [360, 217] on span "تاكيد" at bounding box center [364, 215] width 9 height 9
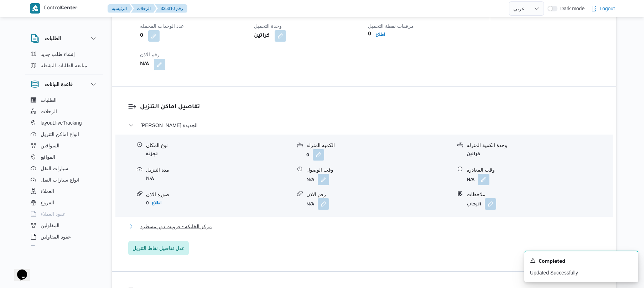
click at [329, 231] on button "مركز الخانكة - فرونت دور مسطرد" at bounding box center [364, 226] width 472 height 9
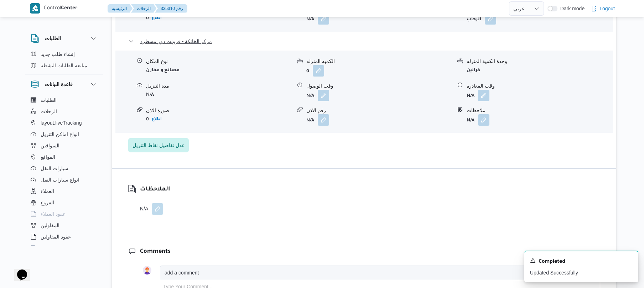
scroll to position [722, 0]
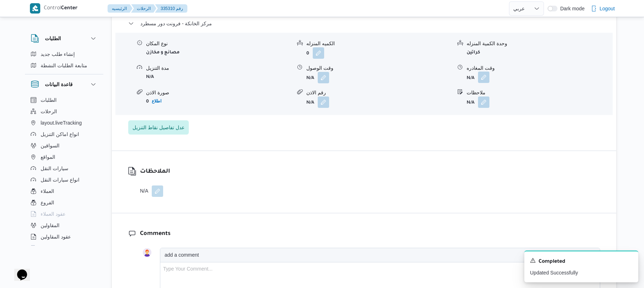
click at [481, 82] on button "button" at bounding box center [483, 77] width 11 height 11
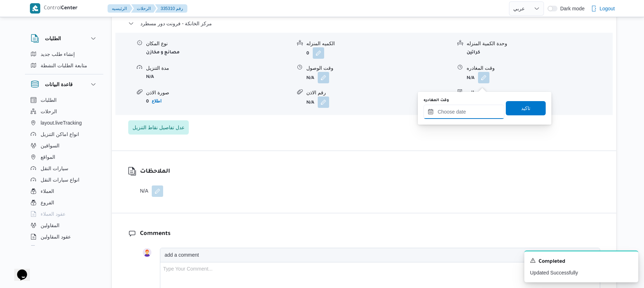
click at [450, 117] on input "وقت المغادره" at bounding box center [464, 112] width 81 height 14
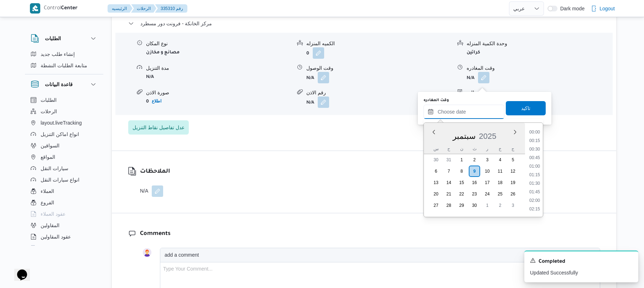
scroll to position [590, 0]
click at [543, 146] on div "Previous Month Next month سبتمبر ٢٠٢٥ سبتمبر 2025 س ح ن ث ر خ ج 30 31 1 2 3 4 5…" at bounding box center [484, 170] width 120 height 95
click at [536, 159] on li "16:00" at bounding box center [534, 158] width 16 height 7
type input "٠٩/٠٩/٢٠٢٥ ١٦:٠٠"
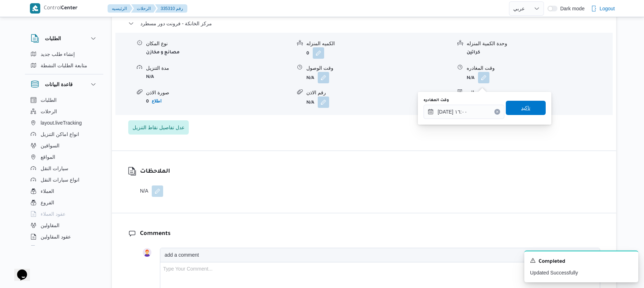
click at [521, 107] on span "تاكيد" at bounding box center [525, 108] width 9 height 9
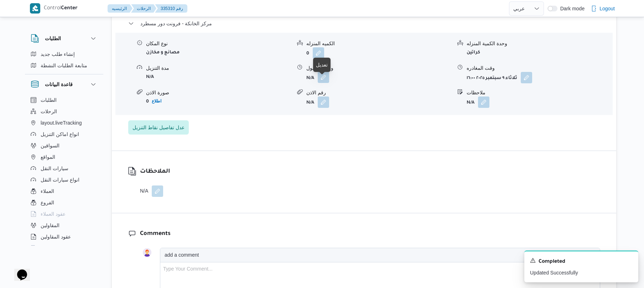
click at [328, 82] on button "button" at bounding box center [323, 77] width 11 height 11
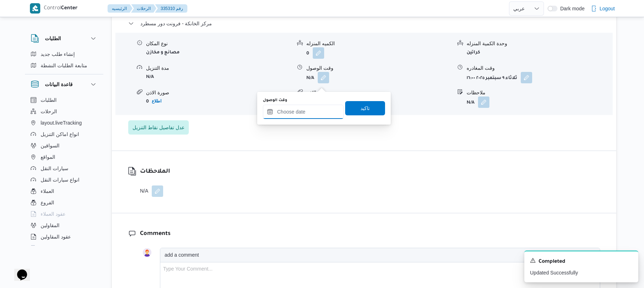
click at [308, 109] on input "وقت الوصول" at bounding box center [303, 112] width 81 height 14
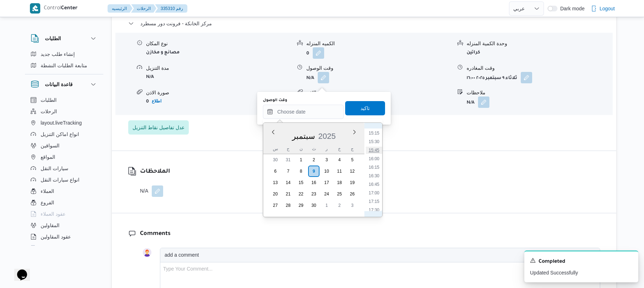
click at [373, 150] on li "15:45" at bounding box center [374, 150] width 16 height 7
type input "٠٩/٠٩/٢٠٢٥ ١٥:٤٥"
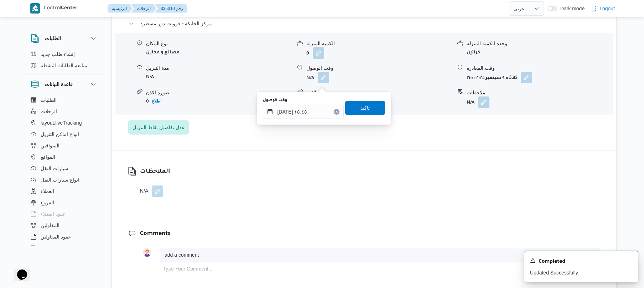
click at [365, 110] on span "تاكيد" at bounding box center [364, 108] width 9 height 9
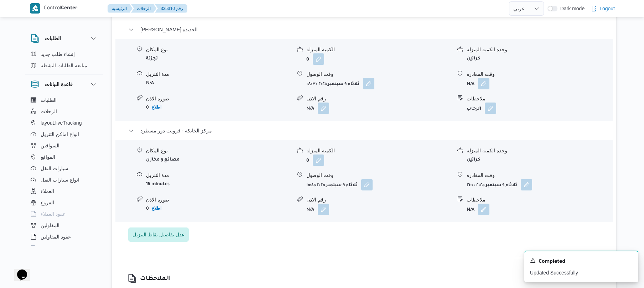
scroll to position [608, 0]
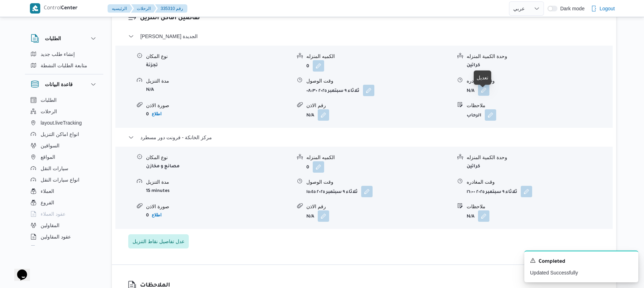
click at [481, 96] on button "button" at bounding box center [483, 89] width 11 height 11
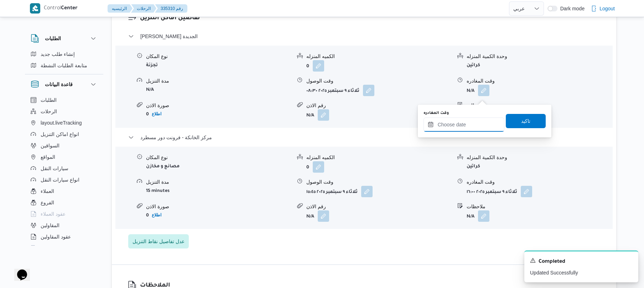
click at [457, 121] on input "وقت المغادره" at bounding box center [464, 125] width 81 height 14
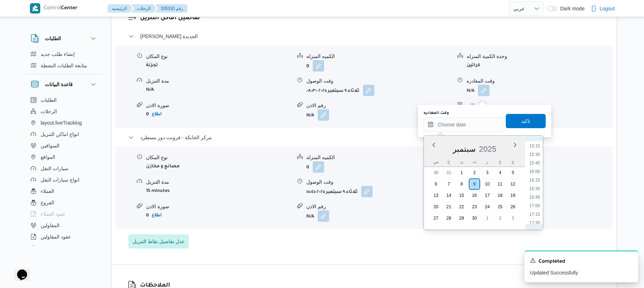
scroll to position [451, 0]
click at [538, 207] on li "15:00" at bounding box center [534, 207] width 16 height 7
type input "٠٩/٠٩/٢٠٢٥ ١٥:٠٠"
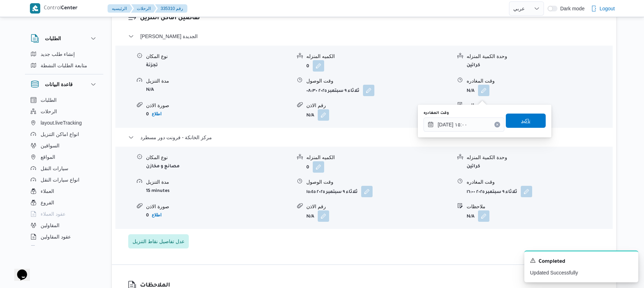
click at [528, 125] on span "تاكيد" at bounding box center [526, 121] width 40 height 14
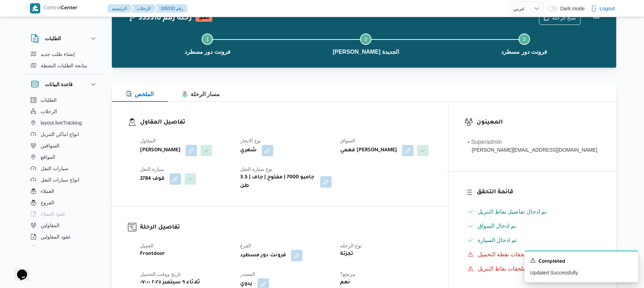
scroll to position [0, 0]
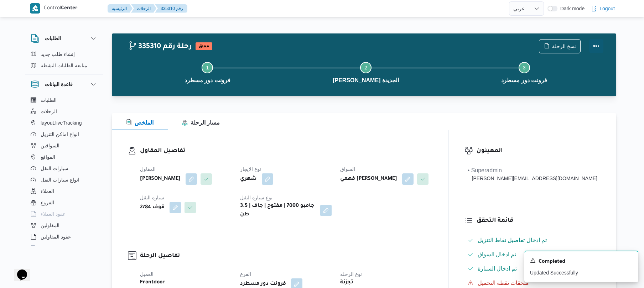
click at [593, 50] on button "Actions" at bounding box center [596, 46] width 14 height 14
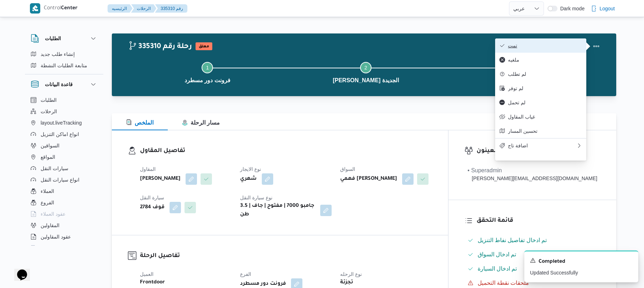
click at [555, 46] on span "تمت" at bounding box center [545, 46] width 74 height 6
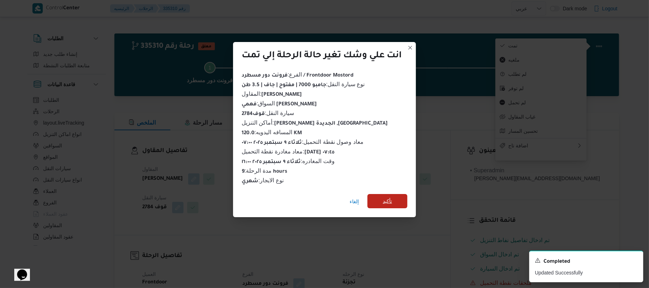
click at [395, 194] on span "تأكيد" at bounding box center [387, 201] width 40 height 14
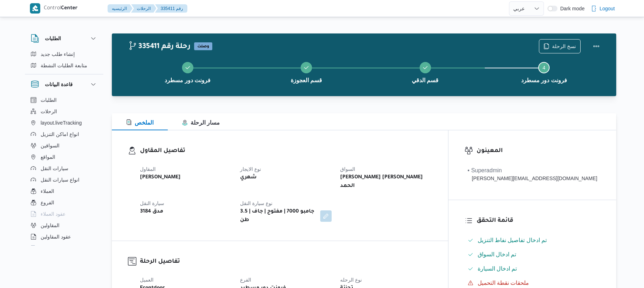
select select "ar"
click at [358, 134] on div "تفاصيل المقاول المقاول [PERSON_NAME] نوع الايجار شهري السواق [PERSON_NAME] [PER…" at bounding box center [280, 185] width 336 height 110
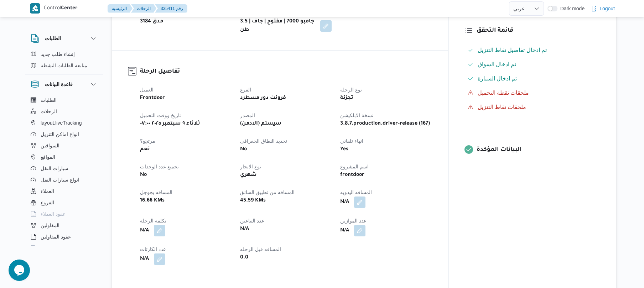
scroll to position [209, 0]
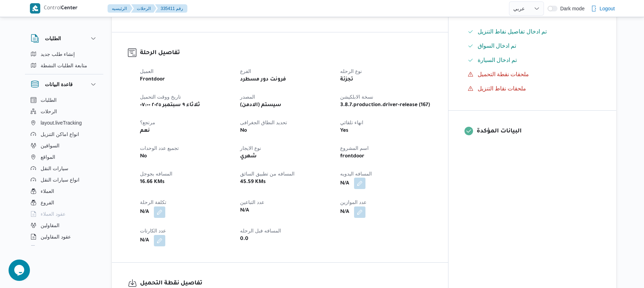
click at [365, 178] on button "button" at bounding box center [359, 183] width 11 height 11
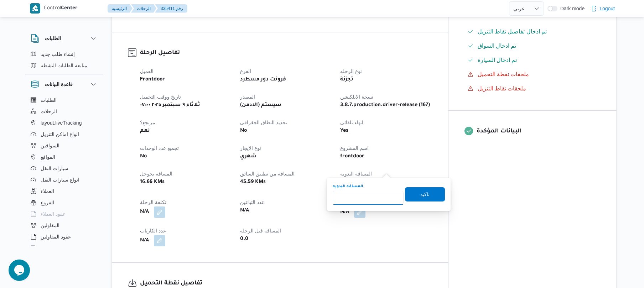
click at [361, 201] on input "المسافه اليدويه" at bounding box center [368, 198] width 71 height 14
type input "90"
click at [411, 196] on span "تاكيد" at bounding box center [425, 194] width 40 height 14
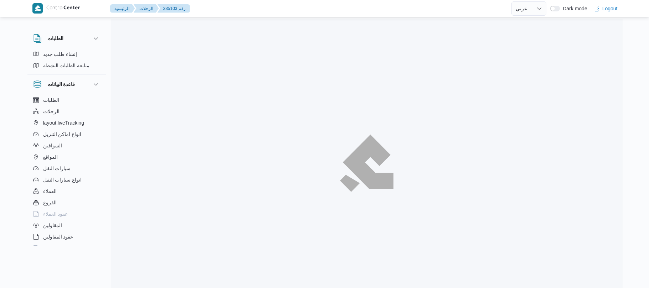
select select "ar"
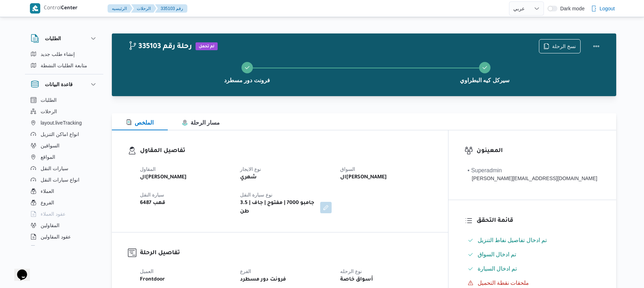
click at [394, 145] on div "تفاصيل المقاول المقاول الهامي محمد خالد علي نوع الايجار شهري السواق الهامي محمد…" at bounding box center [280, 181] width 336 height 102
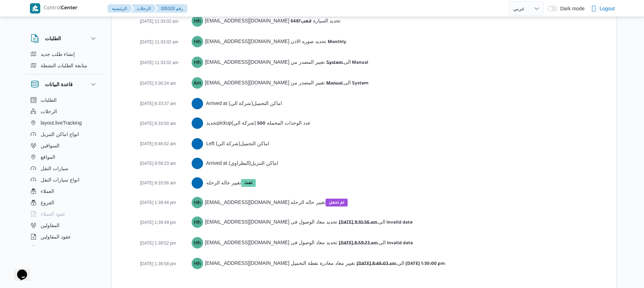
scroll to position [1077, 0]
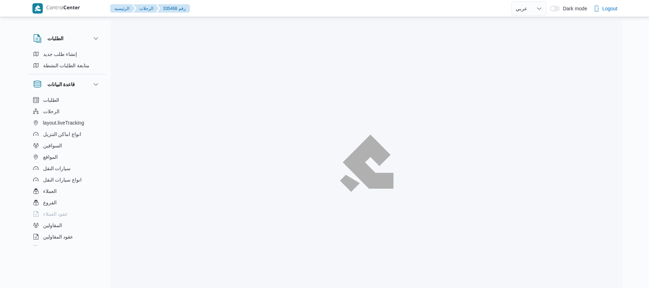
select select "ar"
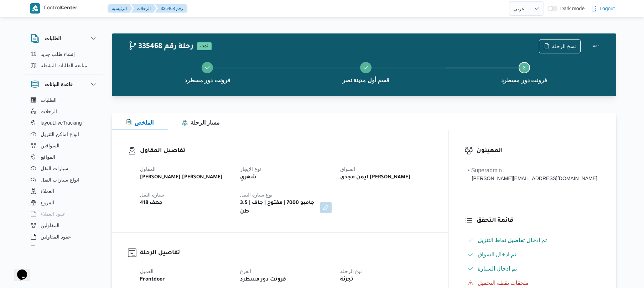
click at [436, 184] on div "المقاول [PERSON_NAME] [PERSON_NAME] نوع الايجار شهري السواق ايمن مجدى [PERSON_N…" at bounding box center [286, 191] width 301 height 60
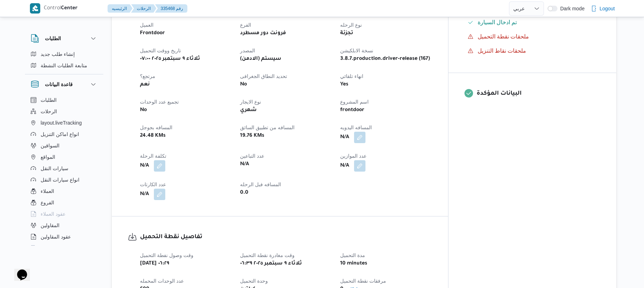
scroll to position [247, 0]
click at [365, 131] on button "button" at bounding box center [359, 136] width 11 height 11
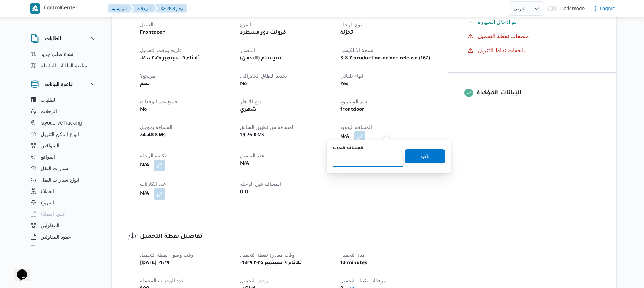
click at [371, 156] on input "المسافه اليدويه" at bounding box center [368, 160] width 71 height 14
type input "90"
click at [414, 154] on span "تاكيد" at bounding box center [425, 156] width 40 height 14
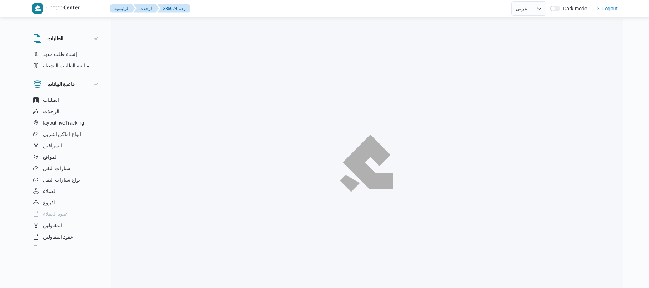
select select "ar"
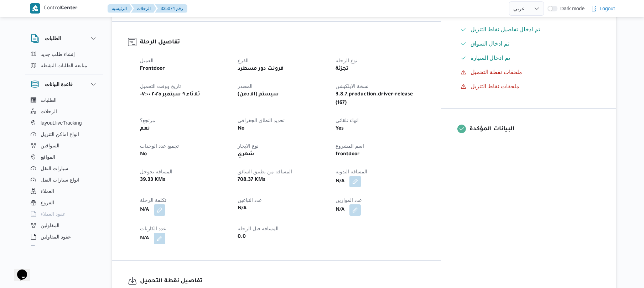
scroll to position [285, 0]
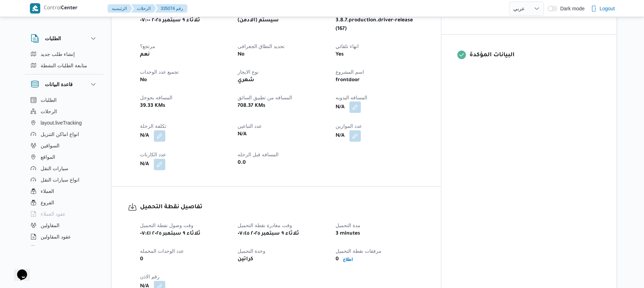
click at [361, 102] on button "button" at bounding box center [354, 107] width 11 height 11
click at [354, 121] on input "المسافه اليدويه" at bounding box center [368, 122] width 71 height 14
type input "120"
click at [425, 117] on span "تاكيد" at bounding box center [424, 118] width 9 height 9
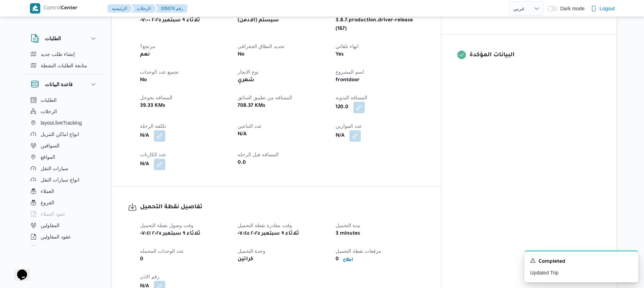
click at [415, 130] on div "N/A" at bounding box center [380, 136] width 90 height 13
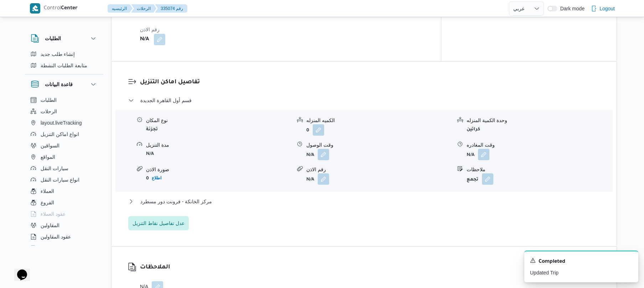
scroll to position [513, 0]
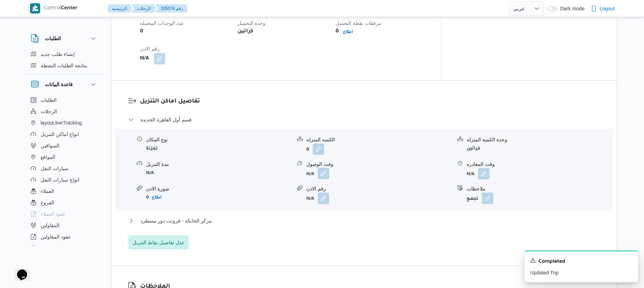
click at [321, 168] on button "button" at bounding box center [323, 173] width 11 height 11
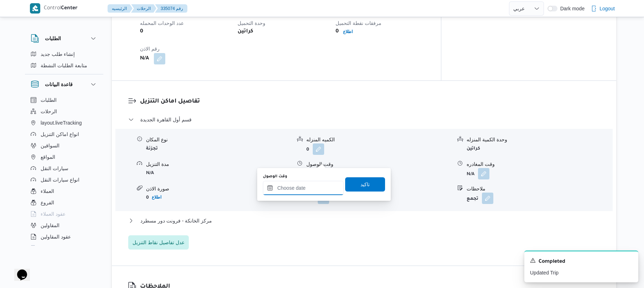
click at [303, 188] on input "وقت الوصول" at bounding box center [303, 188] width 81 height 14
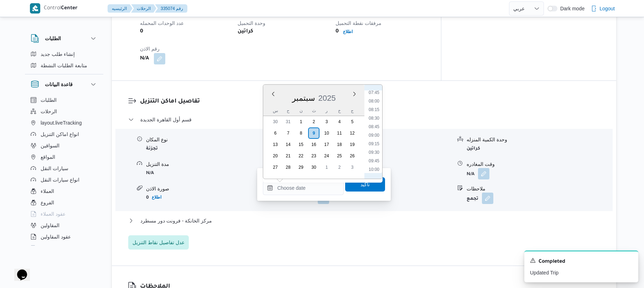
scroll to position [247, 0]
click at [372, 137] on li "08:30" at bounding box center [374, 137] width 16 height 7
type input "٠٩/٠٩/٢٠٢٥ ٠٨:٣٠"
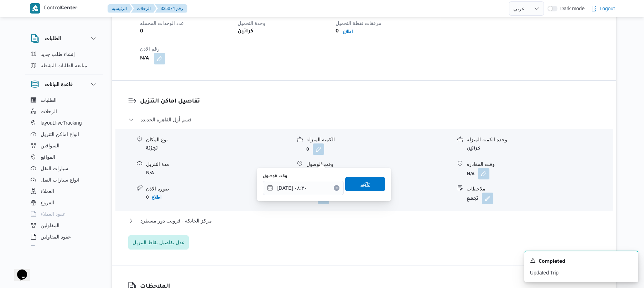
click at [360, 181] on span "تاكيد" at bounding box center [364, 184] width 9 height 9
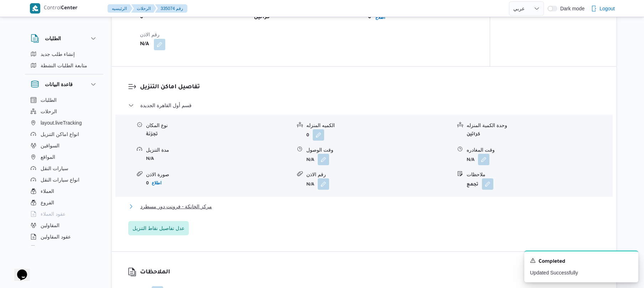
click at [314, 204] on button "مركز الخانكة - فرونت دور مسطرد" at bounding box center [364, 206] width 472 height 9
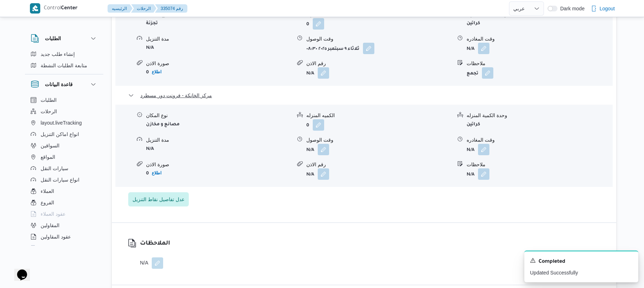
scroll to position [684, 0]
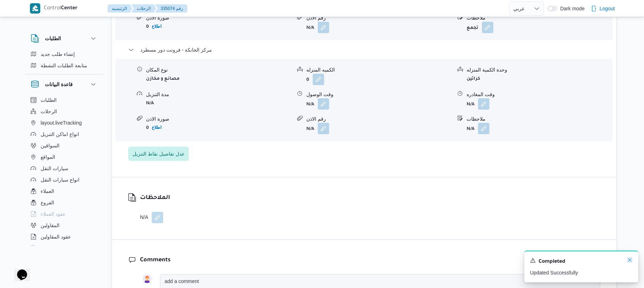
click at [628, 262] on icon "Dismiss toast" at bounding box center [630, 260] width 4 height 4
click at [484, 98] on button "button" at bounding box center [483, 103] width 11 height 11
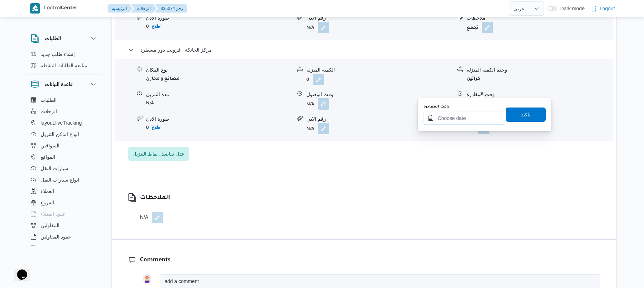
click at [452, 118] on input "وقت المغادره" at bounding box center [464, 118] width 81 height 14
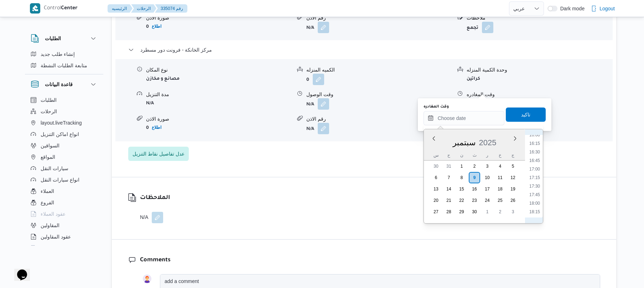
scroll to position [529, 0]
click at [533, 190] on li "17:00" at bounding box center [534, 190] width 16 height 7
type input "٠٩/٠٩/٢٠٢٥ ١٧:٠٠"
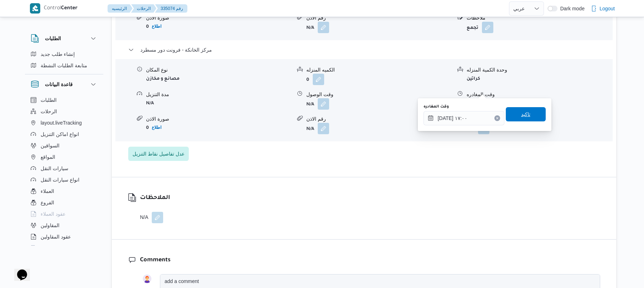
click at [516, 116] on span "تاكيد" at bounding box center [526, 114] width 40 height 14
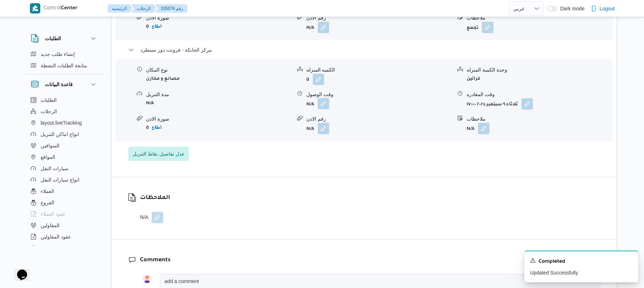
click at [328, 98] on button "button" at bounding box center [323, 103] width 11 height 11
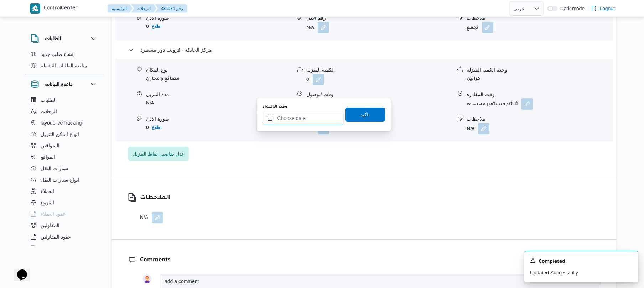
click at [305, 119] on input "وقت الوصول" at bounding box center [303, 118] width 81 height 14
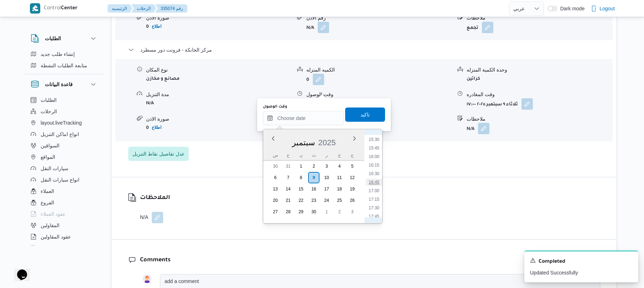
click at [375, 183] on li "16:45" at bounding box center [374, 182] width 16 height 7
type input "٠٩/٠٩/٢٠٢٥ ١٦:٤٥"
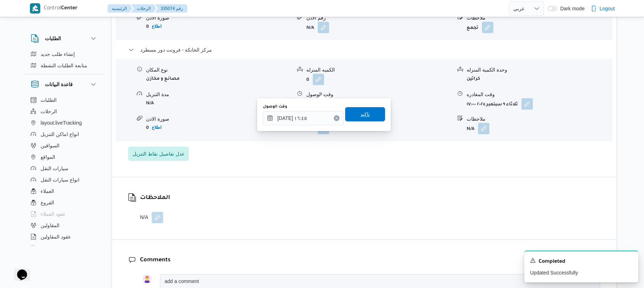
click at [369, 113] on span "تاكيد" at bounding box center [365, 114] width 40 height 14
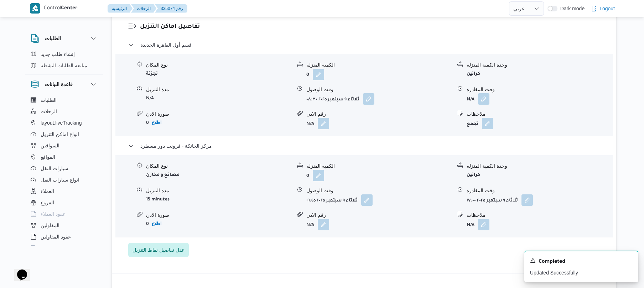
scroll to position [589, 0]
click at [481, 92] on button "button" at bounding box center [483, 97] width 11 height 11
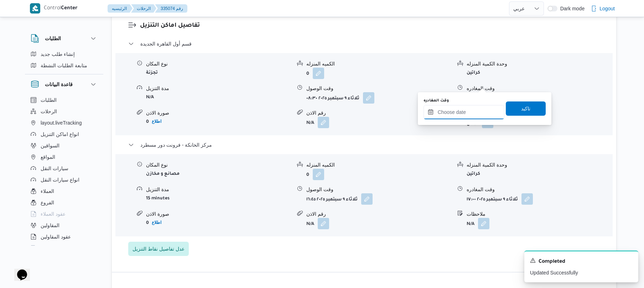
click at [455, 108] on input "وقت المغادره" at bounding box center [464, 112] width 81 height 14
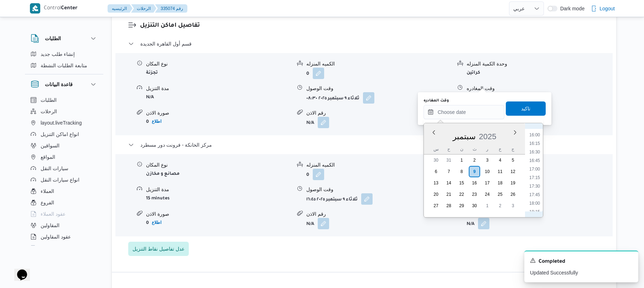
scroll to position [529, 0]
click at [536, 150] on li "16:00" at bounding box center [534, 150] width 16 height 7
type input "٠٩/٠٩/٢٠٢٥ ١٦:٠٠"
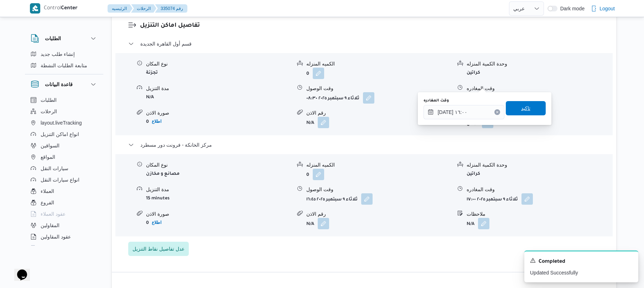
click at [524, 109] on span "تاكيد" at bounding box center [525, 108] width 9 height 9
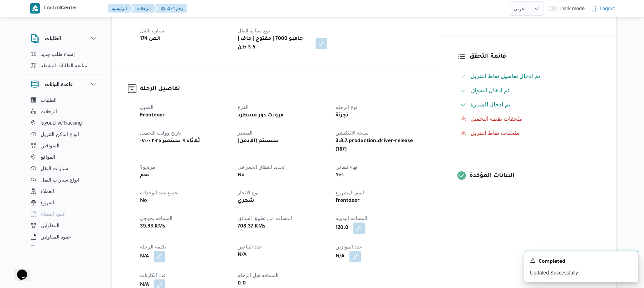
scroll to position [76, 0]
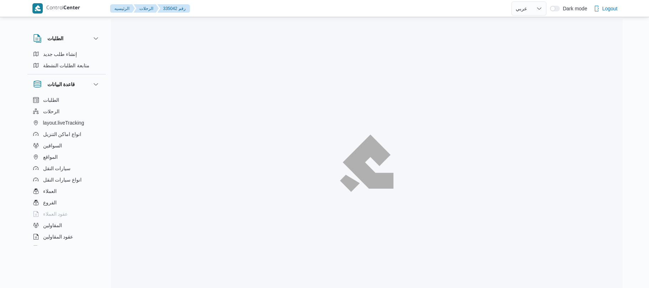
select select "ar"
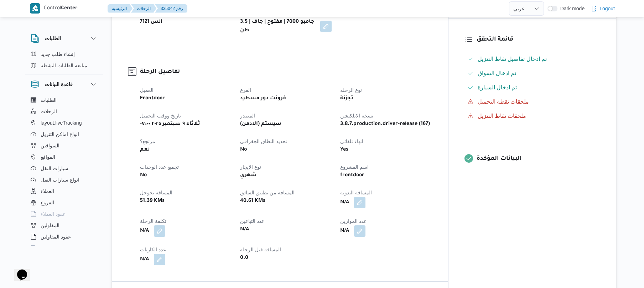
scroll to position [209, 0]
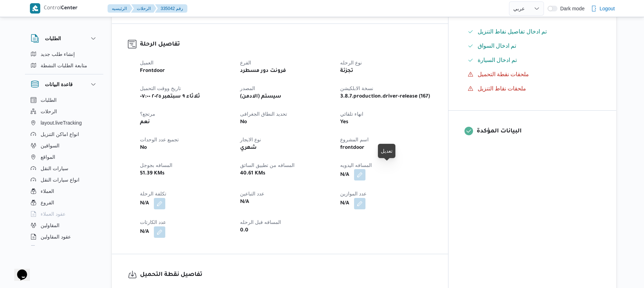
click at [365, 172] on button "button" at bounding box center [359, 174] width 11 height 11
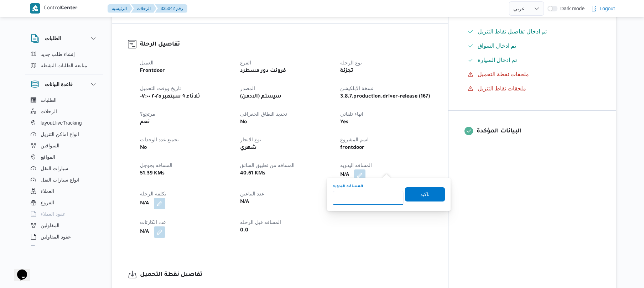
click at [364, 197] on input "المسافه اليدويه" at bounding box center [368, 198] width 71 height 14
type input "130"
click at [420, 196] on span "تاكيد" at bounding box center [424, 194] width 9 height 9
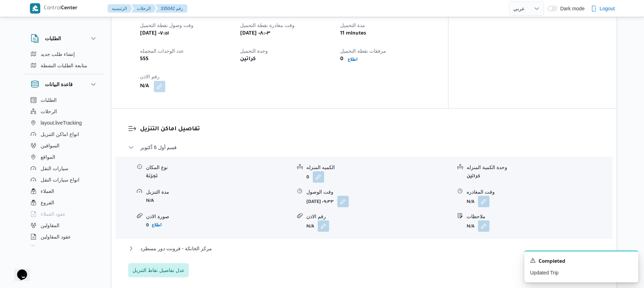
scroll to position [494, 0]
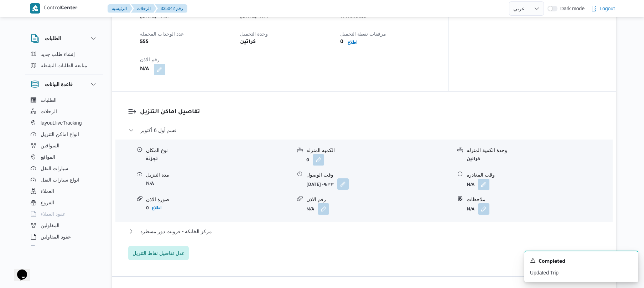
click at [349, 178] on button "button" at bounding box center [342, 183] width 11 height 11
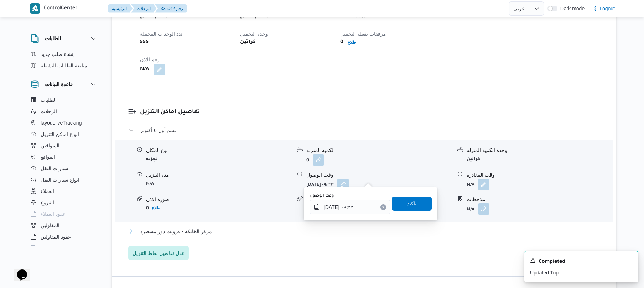
click at [298, 227] on button "مركز الخانكة - فرونت دور مسطرد" at bounding box center [364, 231] width 472 height 9
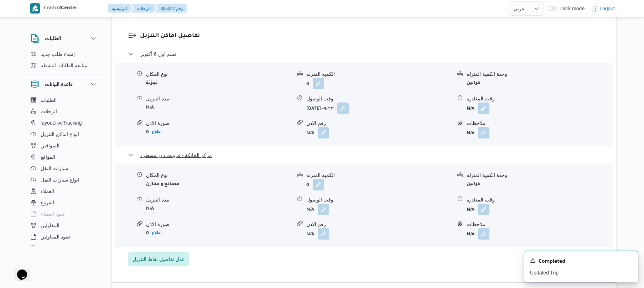
scroll to position [589, 0]
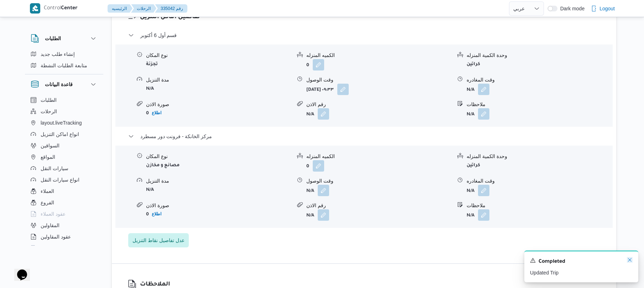
click at [630, 259] on icon "Dismiss toast" at bounding box center [630, 260] width 6 height 6
click at [485, 188] on button "button" at bounding box center [483, 190] width 11 height 11
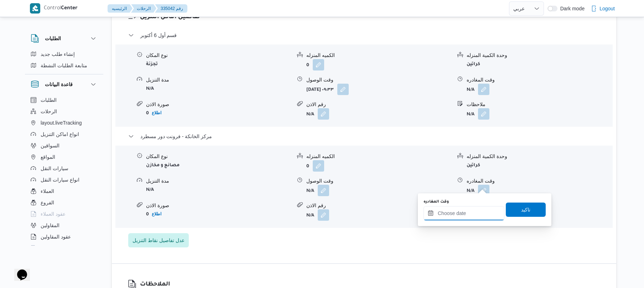
click at [447, 213] on input "وقت المغادره" at bounding box center [464, 213] width 81 height 14
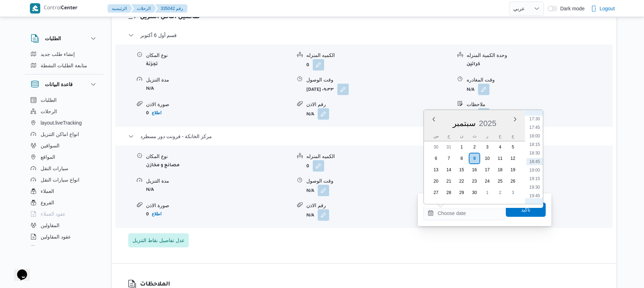
scroll to position [529, 0]
click at [530, 174] on li "17:00" at bounding box center [534, 171] width 16 height 7
type input "[DATE] ١٧:٠٠"
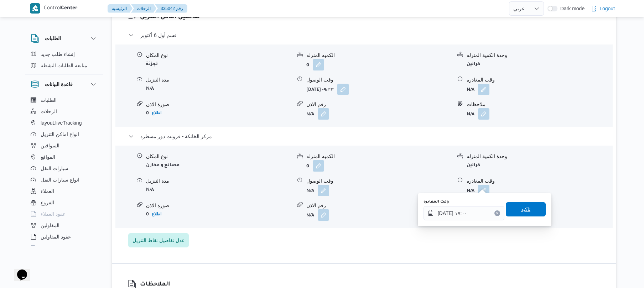
click at [516, 214] on span "تاكيد" at bounding box center [526, 209] width 40 height 14
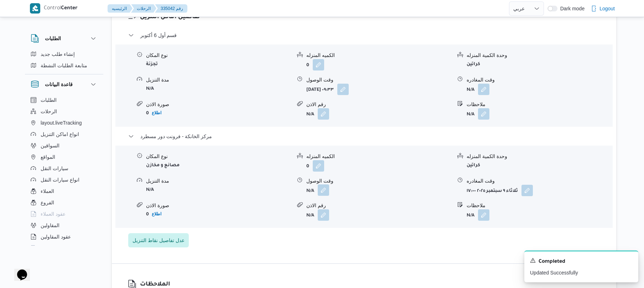
click at [327, 185] on button "button" at bounding box center [323, 190] width 11 height 11
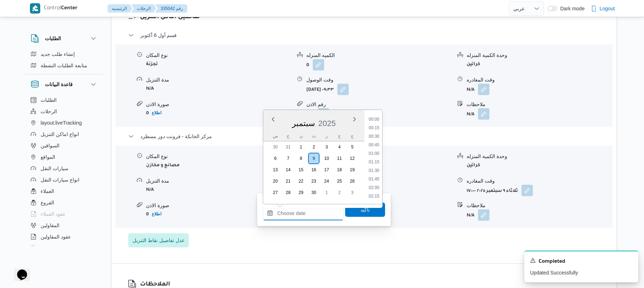
click at [306, 207] on input "وقت الوصول" at bounding box center [303, 213] width 81 height 14
click at [375, 164] on li "16:45" at bounding box center [374, 163] width 16 height 7
type input "[DATE] ١٦:٤٥"
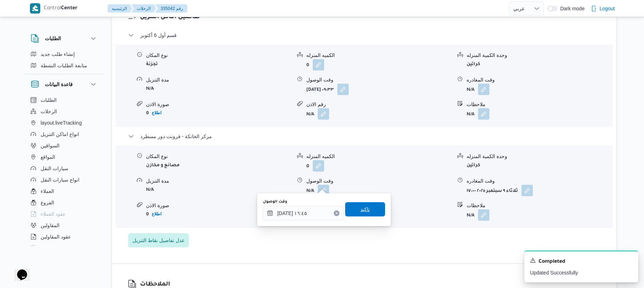
click at [360, 207] on span "تاكيد" at bounding box center [364, 209] width 9 height 9
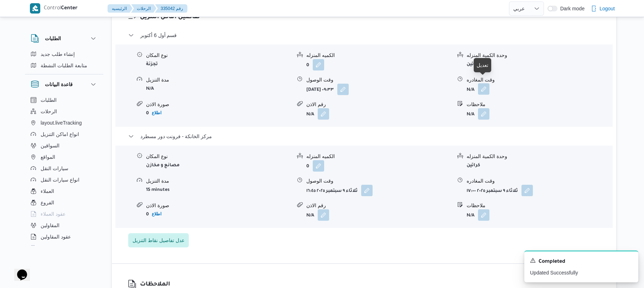
click at [484, 84] on button "button" at bounding box center [483, 88] width 11 height 11
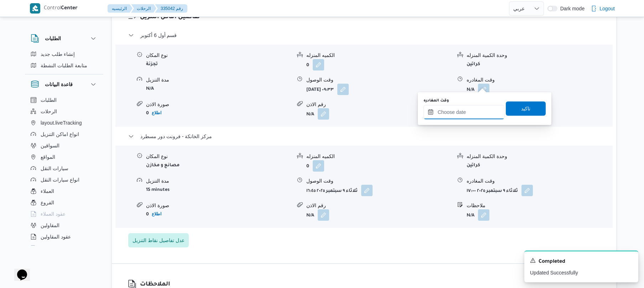
click at [451, 113] on input "وقت المغادره" at bounding box center [464, 112] width 81 height 14
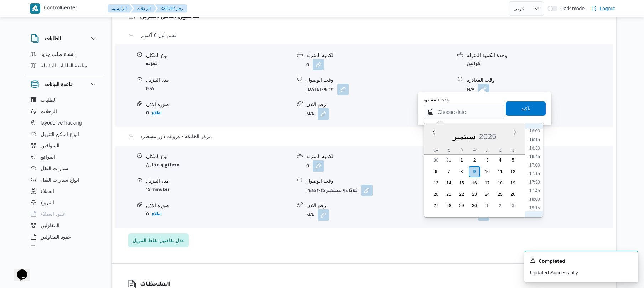
scroll to position [529, 0]
click at [536, 141] on li "15:45" at bounding box center [534, 142] width 16 height 7
type input "٠٩/٠٩/٢٠٢٥ ١٥:٤٥"
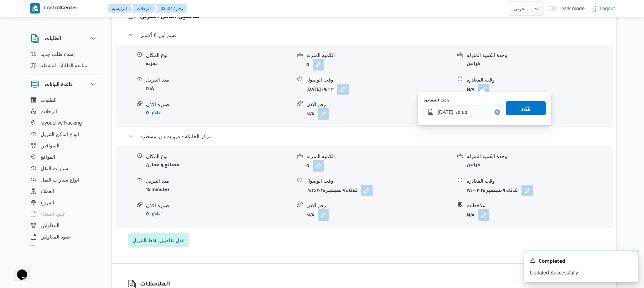
click at [526, 110] on span "تاكيد" at bounding box center [526, 108] width 40 height 14
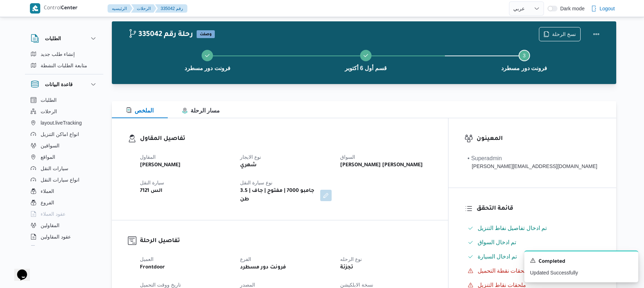
scroll to position [0, 0]
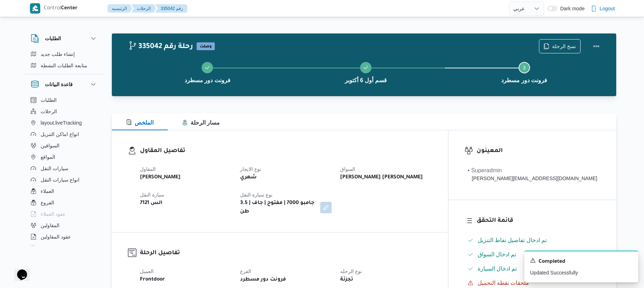
click at [365, 183] on div "المقاول محمد ناصر كامل عباس نوع الايجار شهري السواق محمد سعيد علي عبدالله الجبي…" at bounding box center [286, 191] width 301 height 60
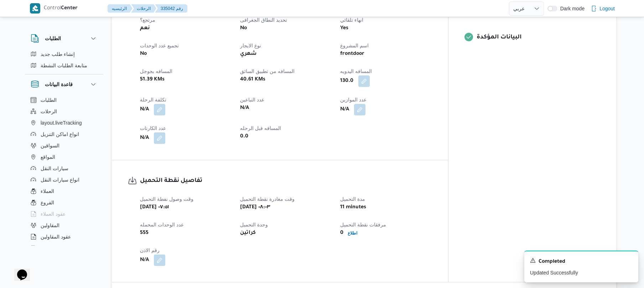
scroll to position [304, 0]
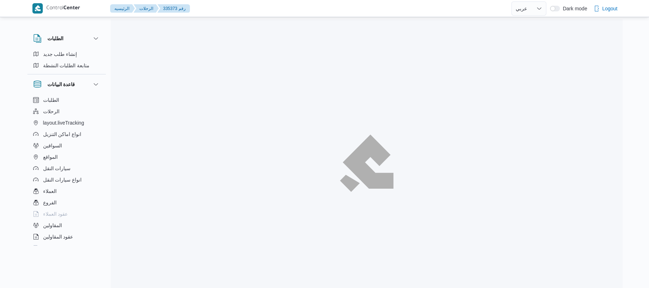
select select "ar"
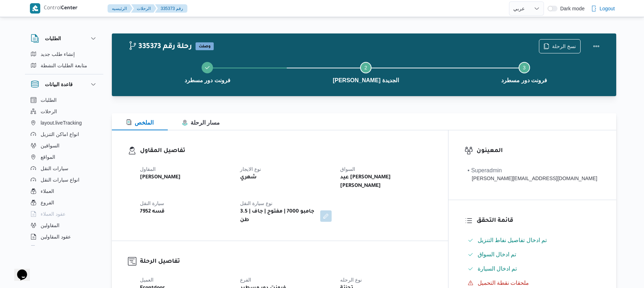
click at [355, 135] on div "تفاصيل المقاول المقاول [PERSON_NAME] نوع الايجار شهري السواق عيد [PERSON_NAME] …" at bounding box center [280, 185] width 336 height 110
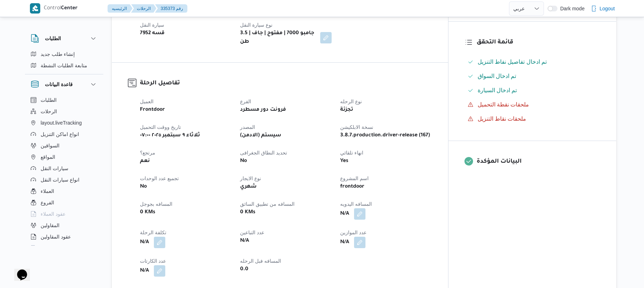
scroll to position [190, 0]
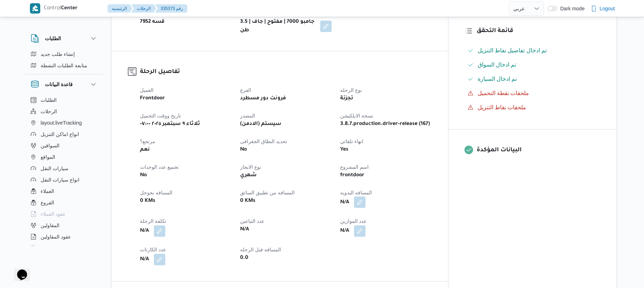
click at [365, 197] on button "button" at bounding box center [359, 202] width 11 height 11
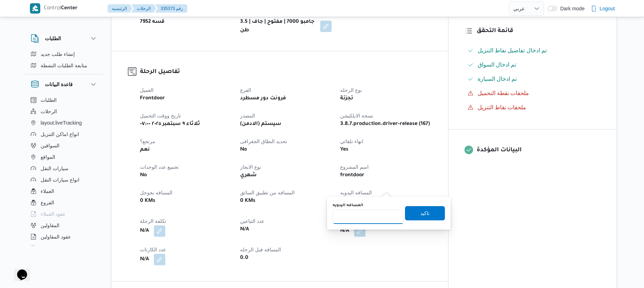
click at [362, 216] on input "المسافه اليدويه" at bounding box center [368, 217] width 71 height 14
type input "120"
click at [421, 214] on span "تاكيد" at bounding box center [424, 213] width 9 height 9
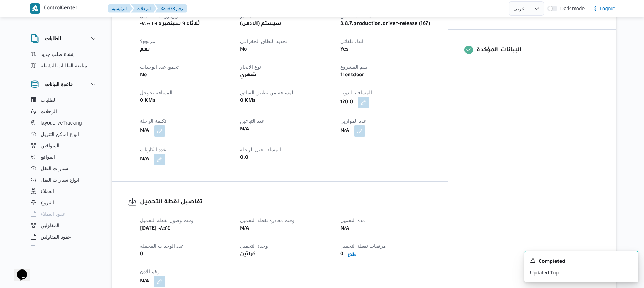
scroll to position [380, 0]
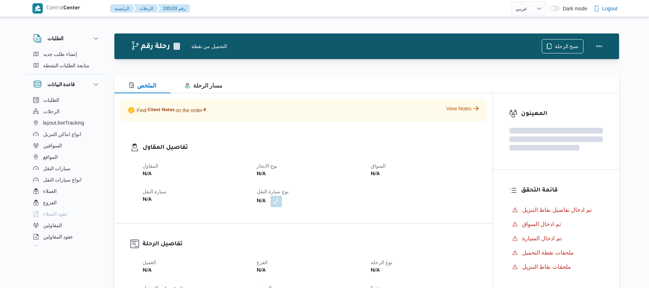
select select "ar"
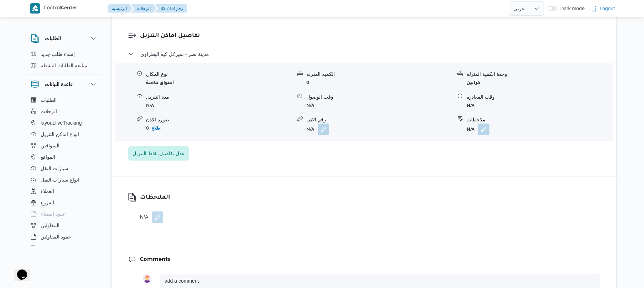
scroll to position [589, 0]
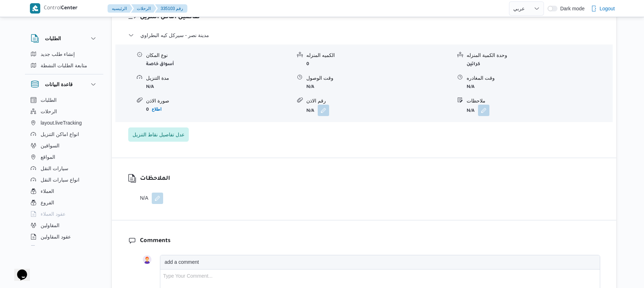
click at [248, 151] on div "تفاصيل اماكن التنزيل مدينة نصر - سيركل كيه البطراوي نوع المكان أسواق خاصة الكمي…" at bounding box center [364, 76] width 504 height 161
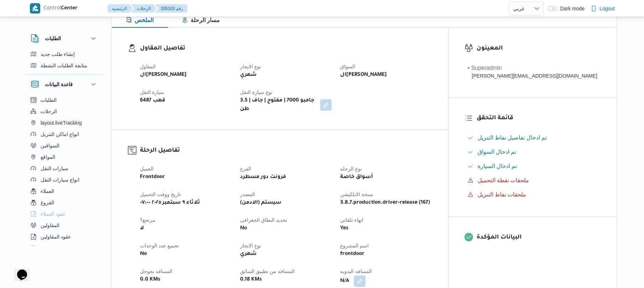
scroll to position [76, 0]
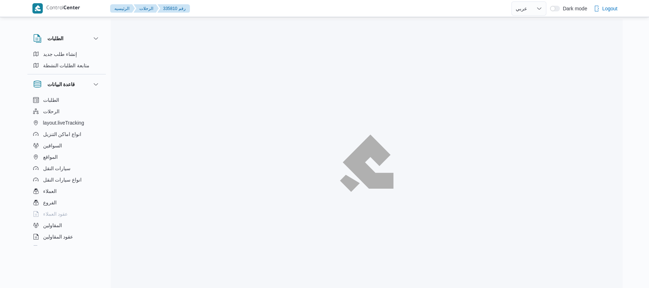
select select "ar"
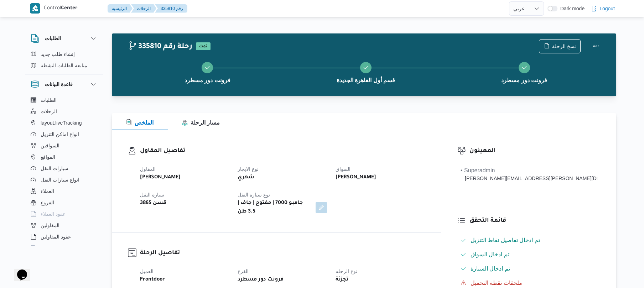
click at [415, 118] on div "الملخص مسار الرحلة" at bounding box center [364, 121] width 504 height 17
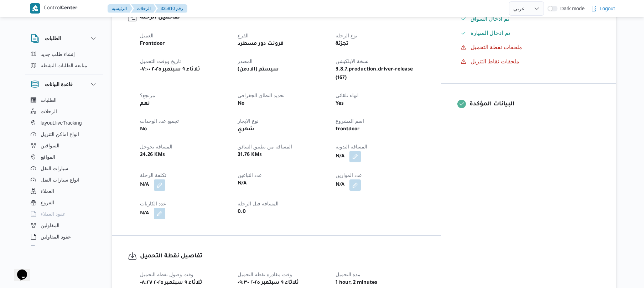
scroll to position [247, 0]
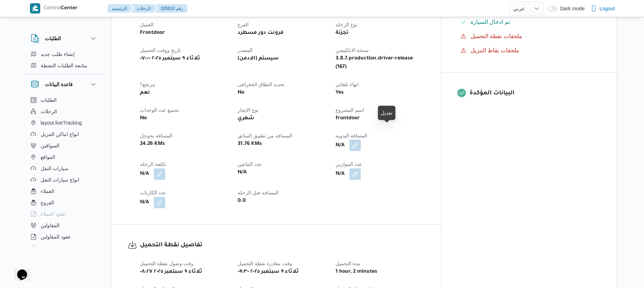
click at [361, 140] on button "button" at bounding box center [354, 145] width 11 height 11
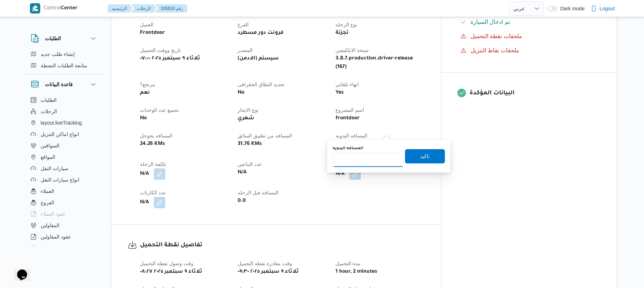
click at [373, 154] on input "المسافه اليدويه" at bounding box center [368, 160] width 71 height 14
type input "120"
click at [420, 158] on span "تاكيد" at bounding box center [424, 156] width 9 height 9
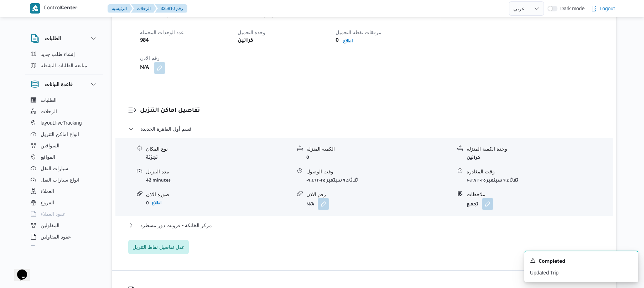
scroll to position [551, 0]
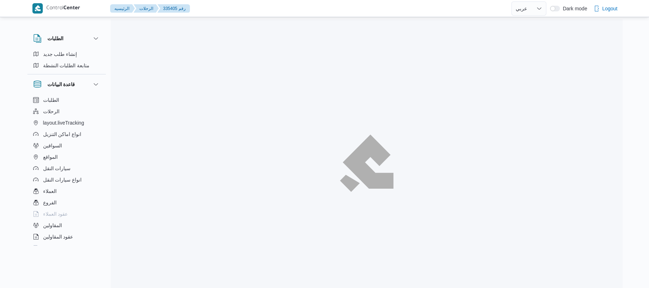
select select "ar"
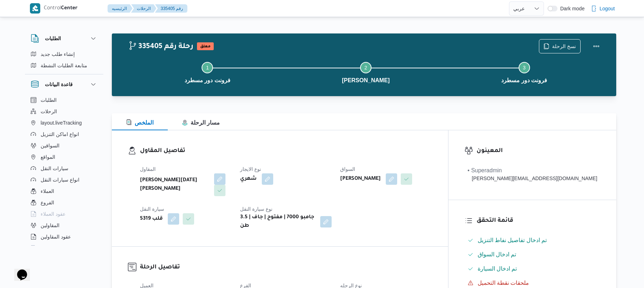
click at [342, 135] on div "تفاصيل المقاول المقاول ابراهيم رمضان ابراهيم عثمان ابوباشا نوع الايجار شهري الس…" at bounding box center [280, 188] width 336 height 116
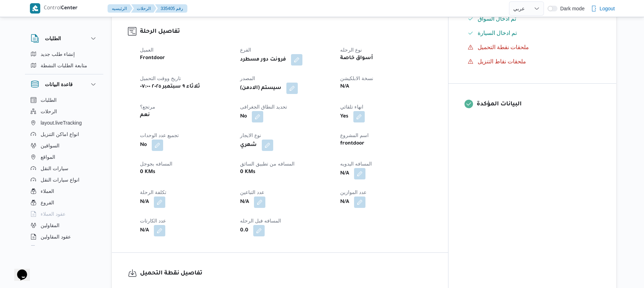
scroll to position [247, 0]
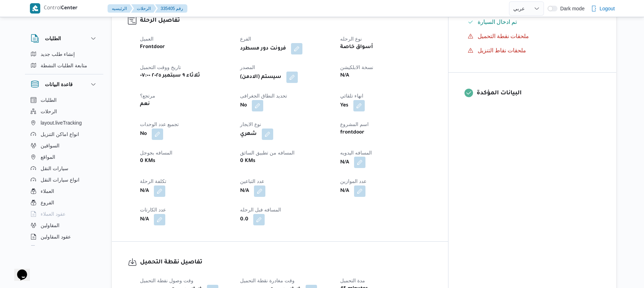
click at [365, 157] on button "button" at bounding box center [359, 162] width 11 height 11
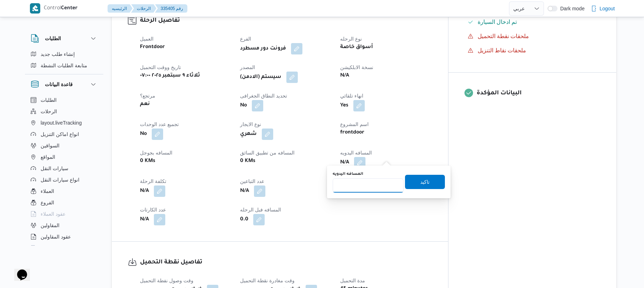
click at [352, 188] on input "المسافه اليدويه" at bounding box center [368, 185] width 71 height 14
type input "130"
click at [422, 183] on span "تاكيد" at bounding box center [424, 181] width 9 height 9
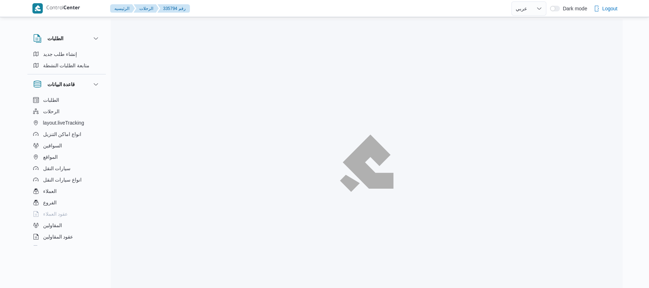
select select "ar"
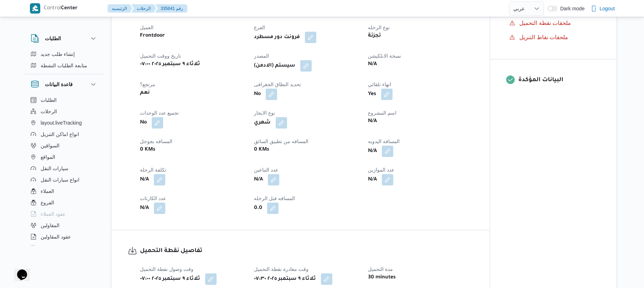
scroll to position [247, 0]
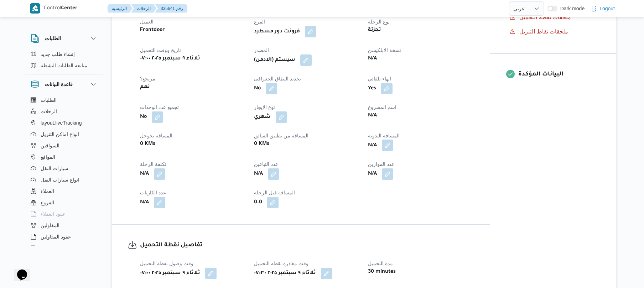
click at [392, 151] on button "button" at bounding box center [387, 145] width 11 height 11
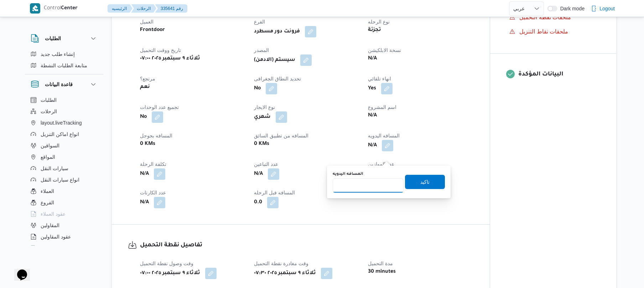
click at [378, 184] on input "المسافه اليدويه" at bounding box center [368, 185] width 71 height 14
type input "120"
click at [413, 183] on span "تاكيد" at bounding box center [425, 182] width 40 height 14
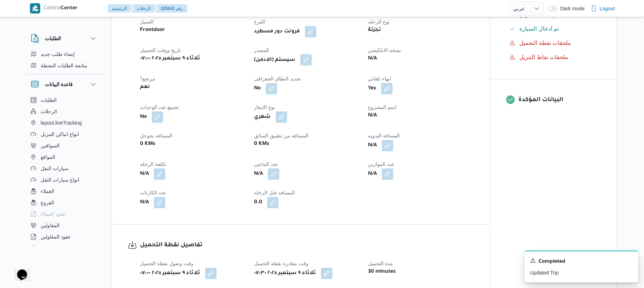
click at [308, 66] on button "button" at bounding box center [305, 59] width 11 height 11
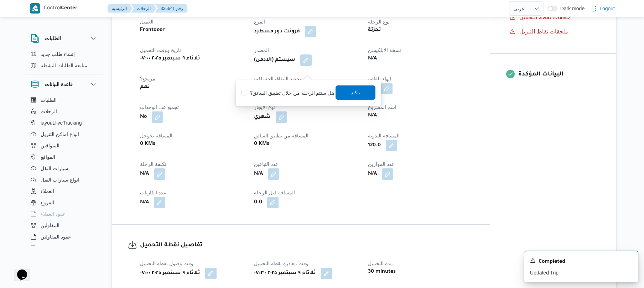
click at [341, 93] on span "تاكيد" at bounding box center [356, 92] width 40 height 14
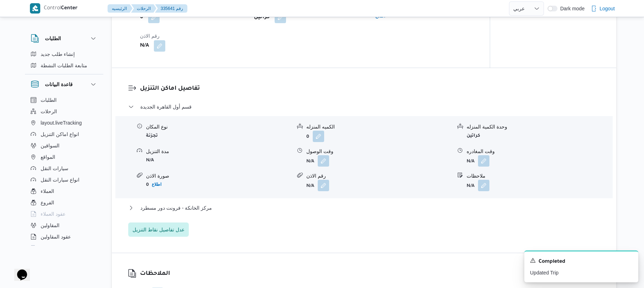
scroll to position [532, 0]
click at [322, 166] on button "button" at bounding box center [323, 160] width 11 height 11
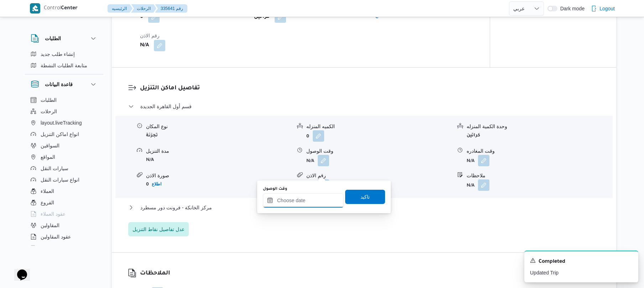
click at [308, 194] on input "وقت الوصول" at bounding box center [303, 200] width 81 height 14
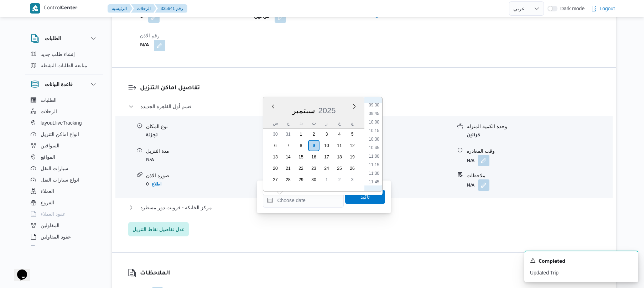
scroll to position [256, 0]
click at [376, 133] on li "08:15" at bounding box center [374, 132] width 16 height 7
type input "[DATE] ٠٨:١٥"
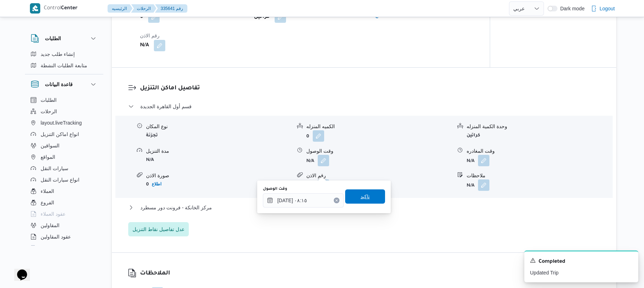
click at [360, 194] on span "تاكيد" at bounding box center [364, 196] width 9 height 9
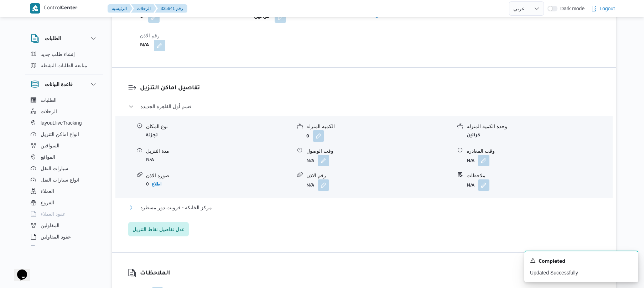
click at [337, 212] on button "مركز الخانكة - فرونت دور مسطرد" at bounding box center [364, 207] width 472 height 9
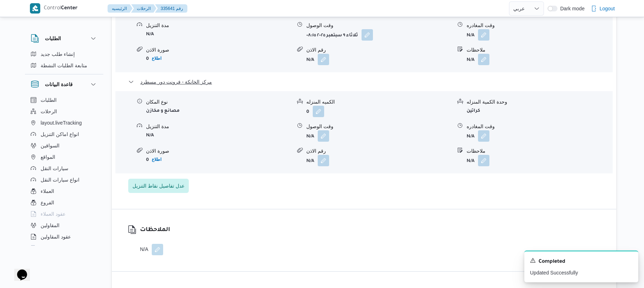
scroll to position [703, 0]
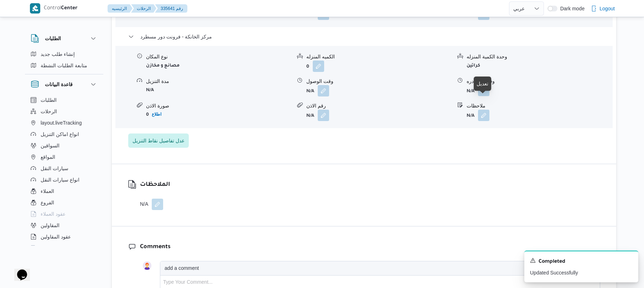
click at [480, 96] on button "button" at bounding box center [483, 90] width 11 height 11
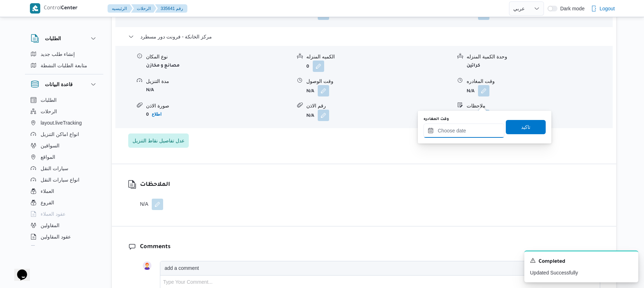
click at [453, 135] on input "وقت المغادره" at bounding box center [464, 131] width 81 height 14
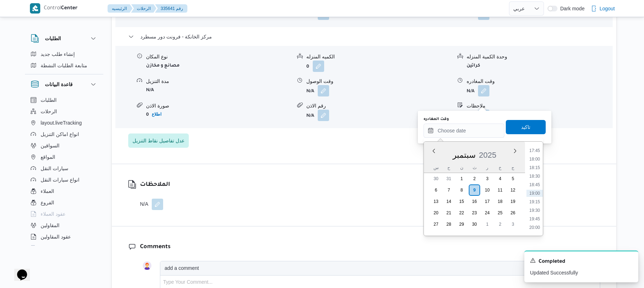
scroll to position [538, 0]
click at [534, 195] on li "17:00" at bounding box center [534, 194] width 16 height 7
type input "[DATE] ١٧:٠٠"
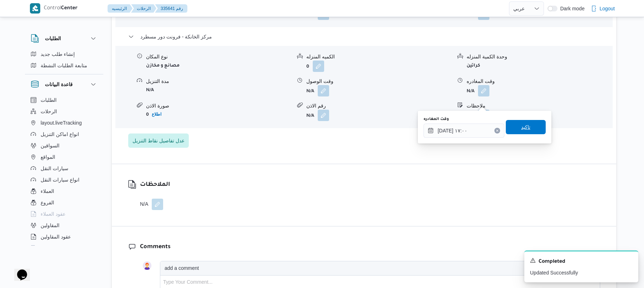
click at [529, 134] on span "تاكيد" at bounding box center [526, 127] width 40 height 14
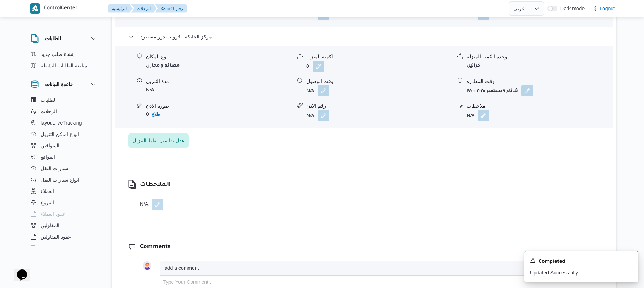
click at [324, 96] on button "button" at bounding box center [323, 90] width 11 height 11
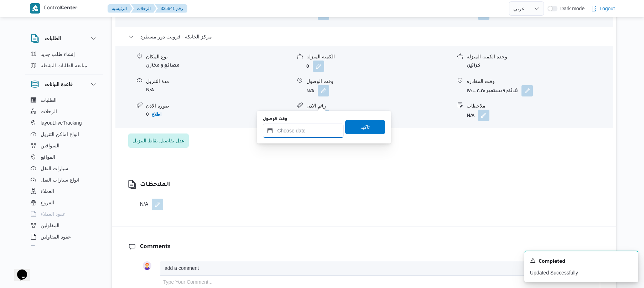
click at [310, 133] on input "وقت الوصول" at bounding box center [303, 131] width 81 height 14
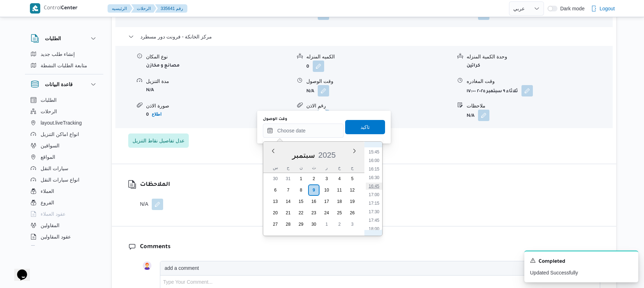
click at [373, 187] on li "16:45" at bounding box center [374, 186] width 16 height 7
type input "[DATE] ١٦:٤٥"
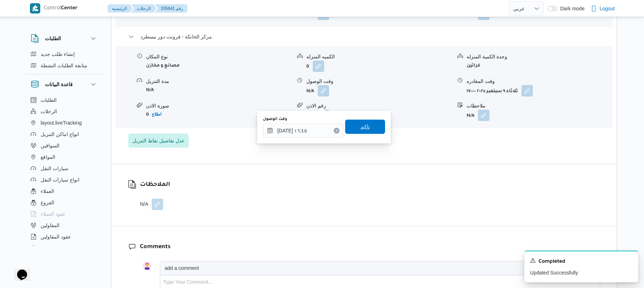
click at [365, 126] on span "تاكيد" at bounding box center [364, 127] width 9 height 9
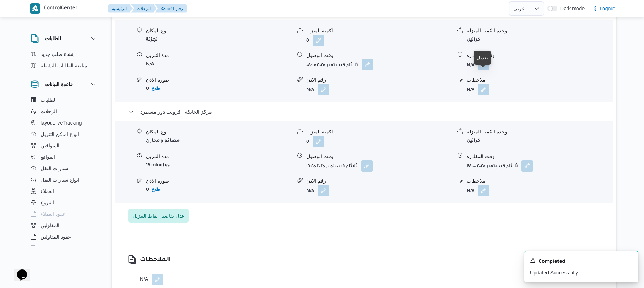
scroll to position [627, 0]
click at [482, 71] on button "button" at bounding box center [483, 64] width 11 height 11
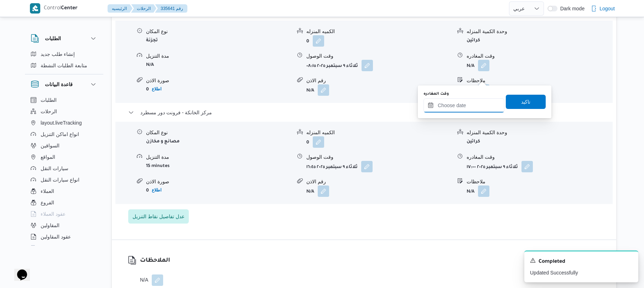
click at [455, 107] on input "وقت المغادره" at bounding box center [464, 105] width 81 height 14
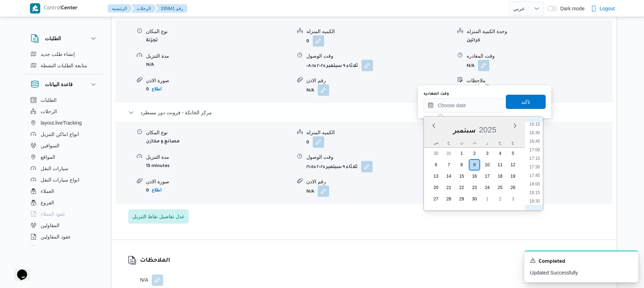
scroll to position [538, 0]
click at [536, 134] on li "16:00" at bounding box center [534, 135] width 16 height 7
type input "[DATE] ١٦:٠٠"
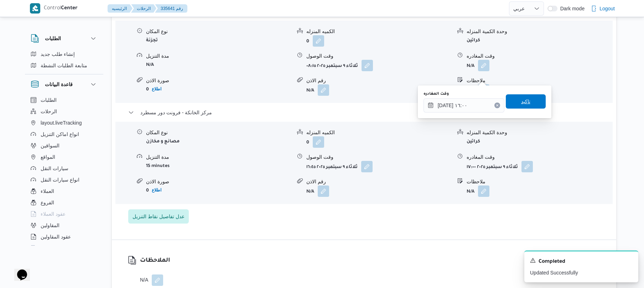
click at [533, 104] on span "تاكيد" at bounding box center [526, 101] width 40 height 14
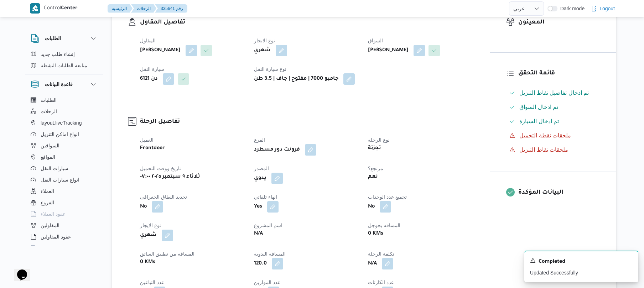
scroll to position [0, 0]
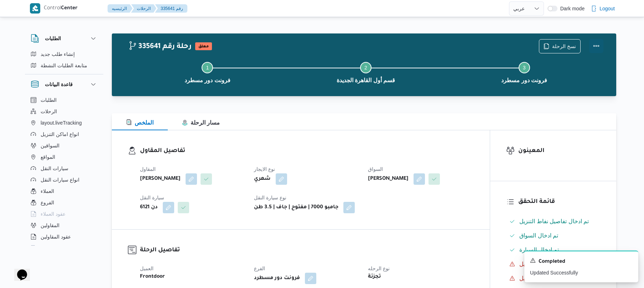
click at [596, 47] on button "Actions" at bounding box center [596, 46] width 14 height 14
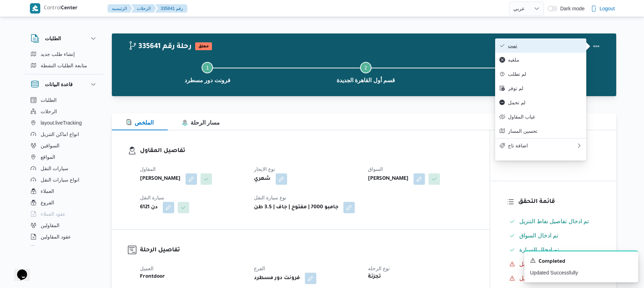
click at [559, 48] on span "تمت" at bounding box center [545, 46] width 74 height 6
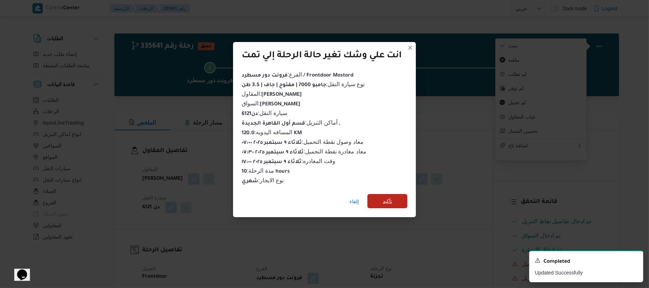
click at [395, 194] on span "تأكيد" at bounding box center [387, 201] width 40 height 14
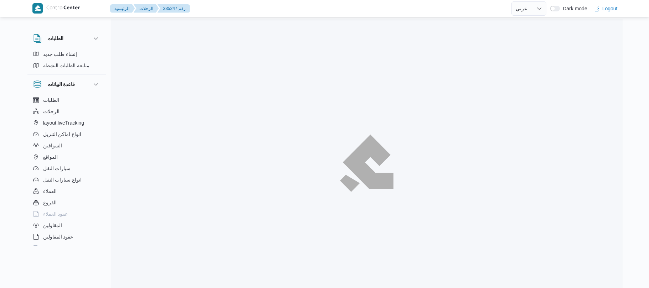
select select "ar"
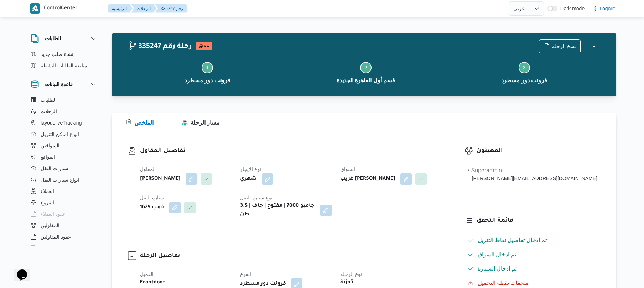
click at [391, 148] on h3 "تفاصيل المقاول" at bounding box center [286, 151] width 292 height 10
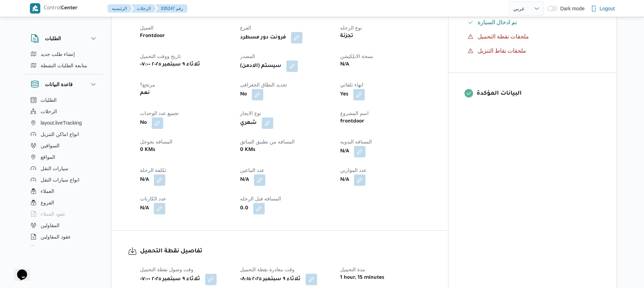
scroll to position [247, 0]
click at [365, 157] on button "button" at bounding box center [359, 150] width 11 height 11
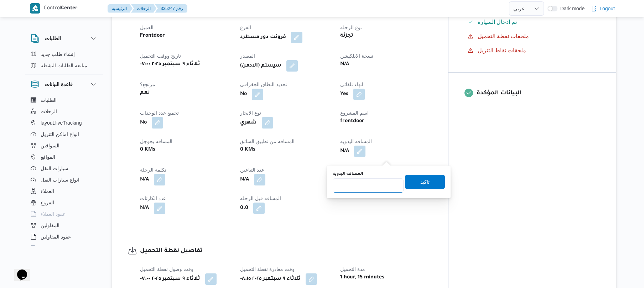
click at [365, 187] on input "المسافه اليدويه" at bounding box center [368, 185] width 71 height 14
type input "120"
click at [425, 180] on span "تاكيد" at bounding box center [424, 181] width 9 height 9
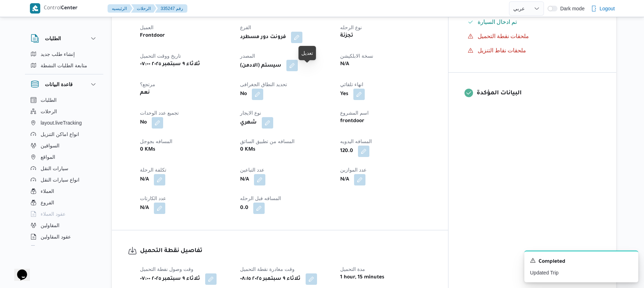
click at [298, 68] on button "button" at bounding box center [291, 65] width 11 height 11
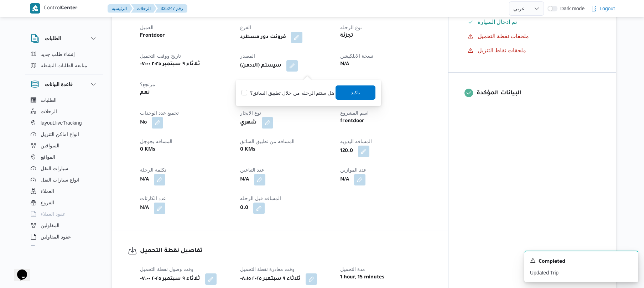
click at [348, 88] on span "تاكيد" at bounding box center [356, 92] width 40 height 14
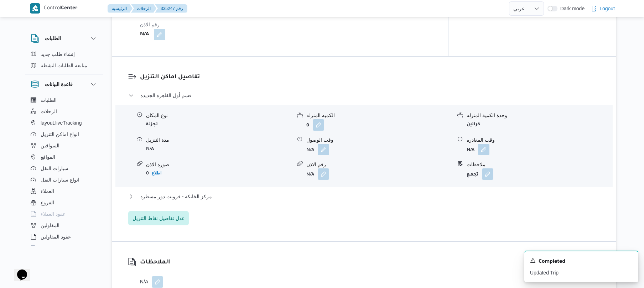
scroll to position [551, 0]
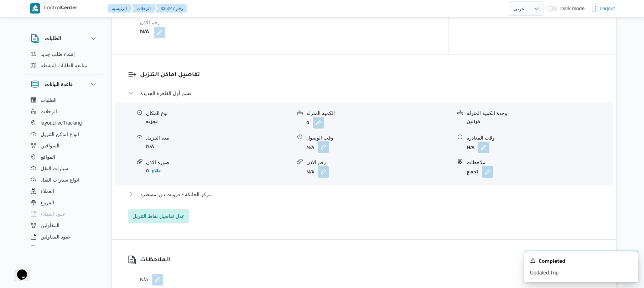
click at [321, 151] on button "button" at bounding box center [323, 146] width 11 height 11
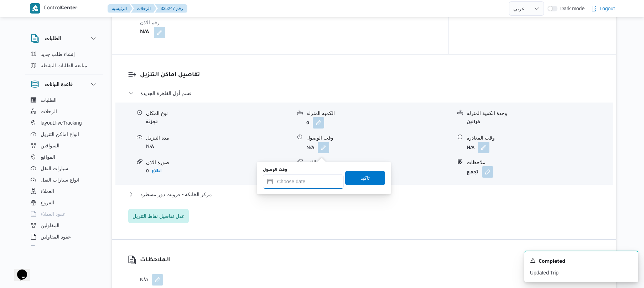
click at [308, 178] on input "وقت الوصول" at bounding box center [303, 182] width 81 height 14
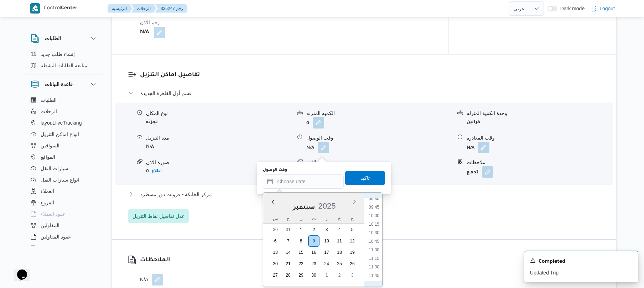
scroll to position [258, 0]
click at [376, 254] on li "09:00" at bounding box center [374, 251] width 16 height 7
type input "[DATE] ٠٩:٠٠"
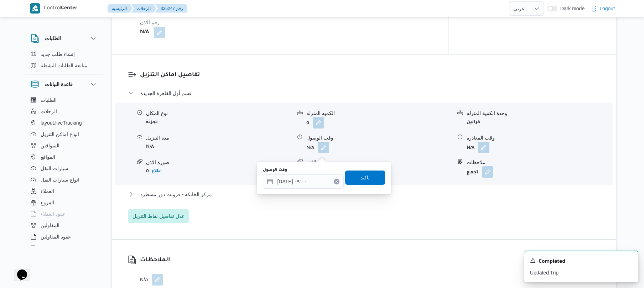
click at [367, 179] on span "تاكيد" at bounding box center [365, 178] width 40 height 14
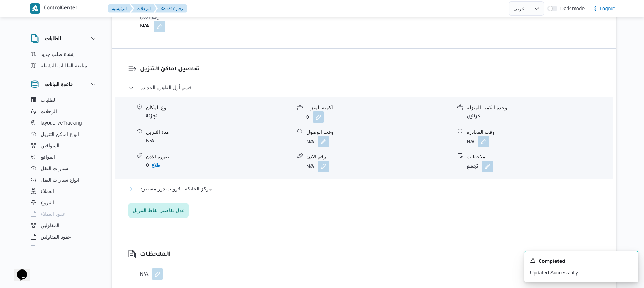
click at [332, 193] on button "مركز الخانكة - فرونت دور مسطرد" at bounding box center [364, 189] width 472 height 9
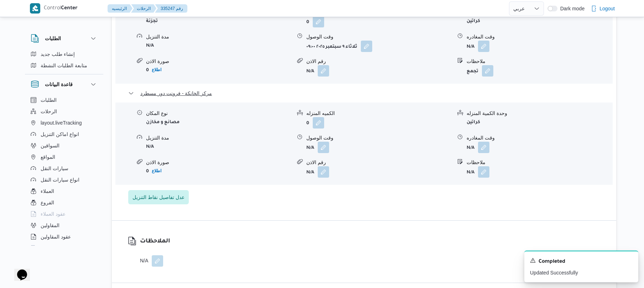
scroll to position [684, 0]
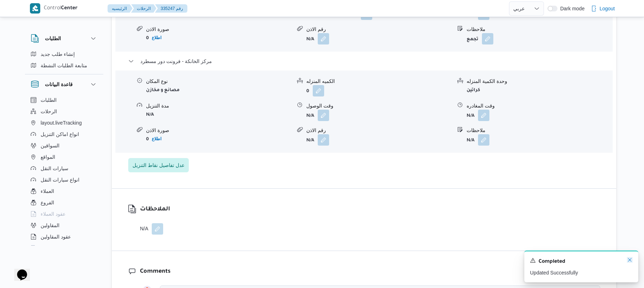
click at [629, 261] on icon "Dismiss toast" at bounding box center [630, 260] width 6 height 6
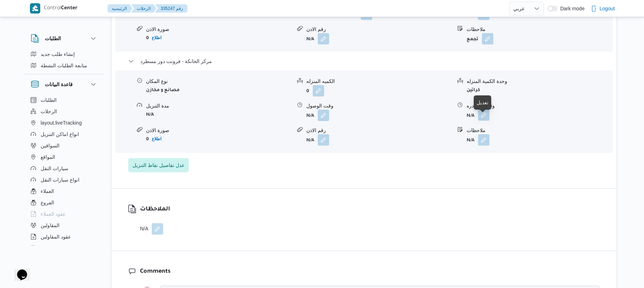
click at [482, 121] on button "button" at bounding box center [483, 114] width 11 height 11
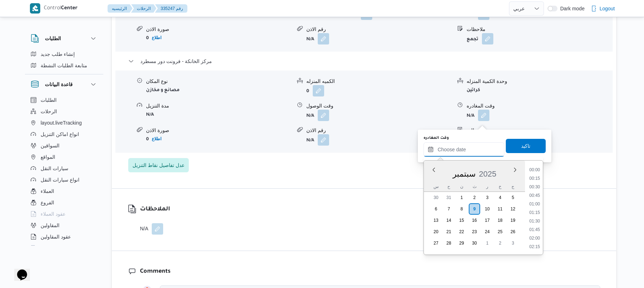
click at [465, 153] on input "وقت المغادره" at bounding box center [464, 149] width 81 height 14
click at [535, 212] on li "17:00" at bounding box center [534, 213] width 16 height 7
type input "[DATE] ١٧:٠٠"
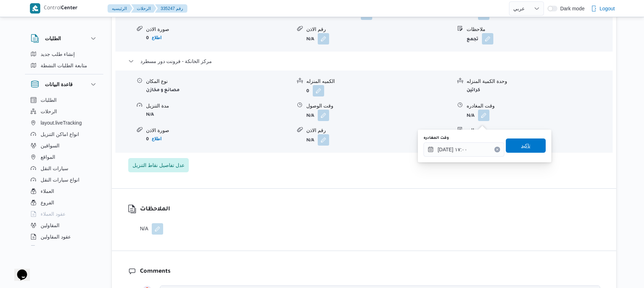
click at [528, 145] on span "تاكيد" at bounding box center [526, 146] width 40 height 14
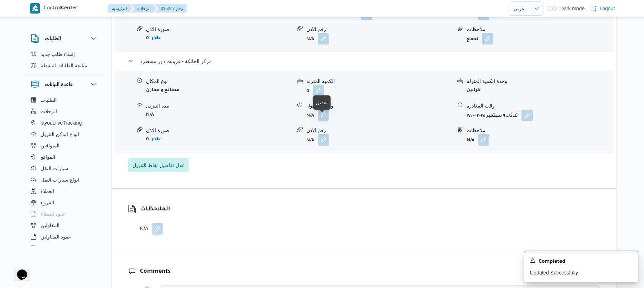
click at [321, 119] on button "button" at bounding box center [323, 114] width 11 height 11
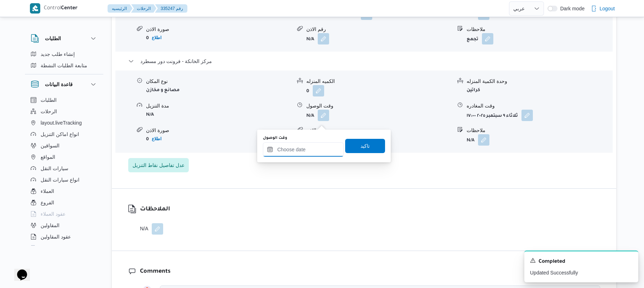
click at [312, 145] on input "وقت الوصول" at bounding box center [303, 149] width 81 height 14
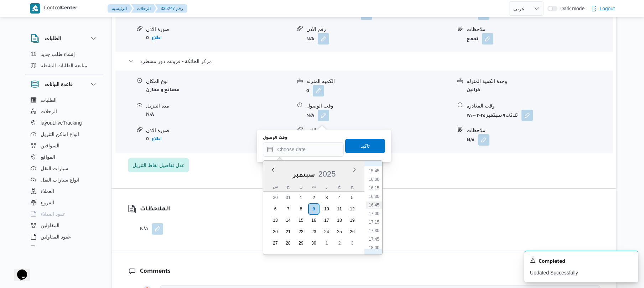
click at [376, 207] on li "16:45" at bounding box center [374, 205] width 16 height 7
type input "[DATE] ١٦:٤٥"
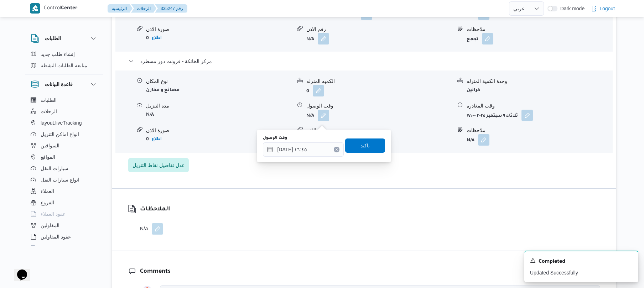
click at [371, 146] on span "تاكيد" at bounding box center [365, 146] width 40 height 14
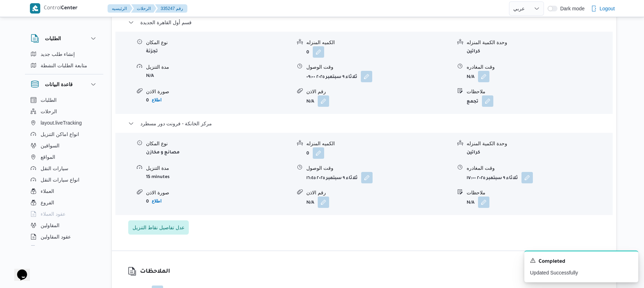
scroll to position [589, 0]
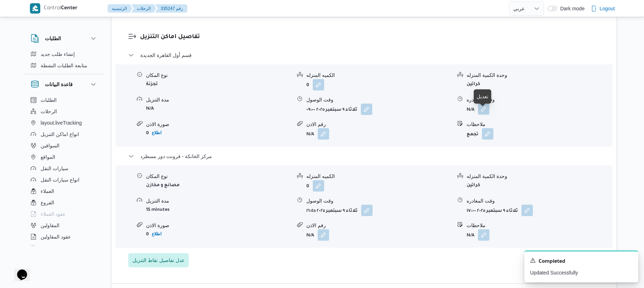
click at [485, 115] on button "button" at bounding box center [483, 108] width 11 height 11
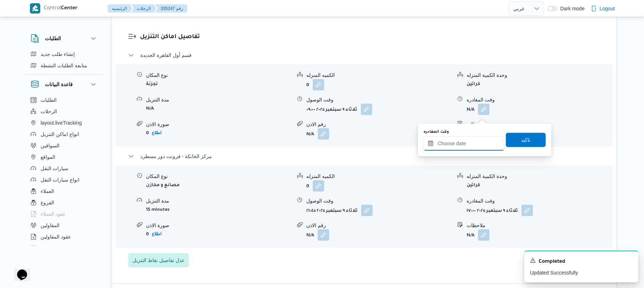
click at [457, 147] on input "وقت المغادره" at bounding box center [464, 143] width 81 height 14
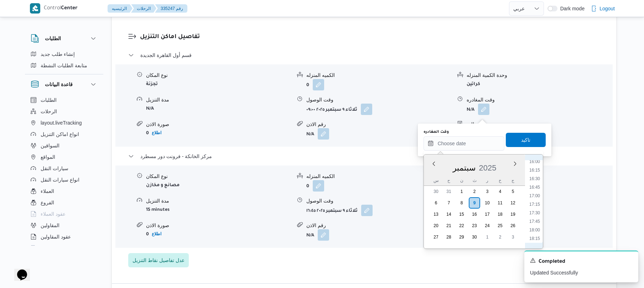
scroll to position [538, 0]
click at [536, 173] on li "16:00" at bounding box center [534, 173] width 16 height 7
type input "[DATE] ١٦:٠٠"
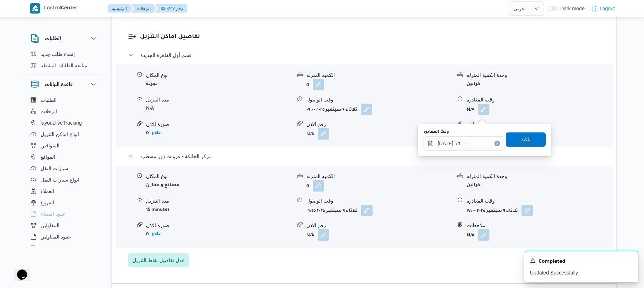
click at [529, 140] on span "تاكيد" at bounding box center [526, 140] width 40 height 14
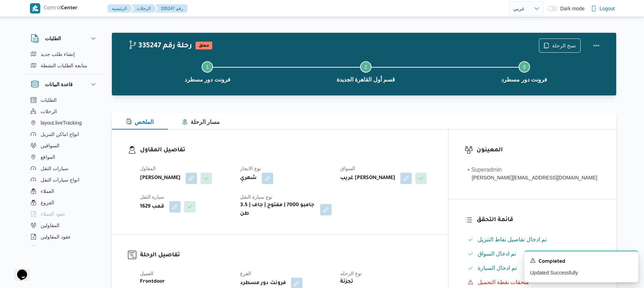
scroll to position [0, 0]
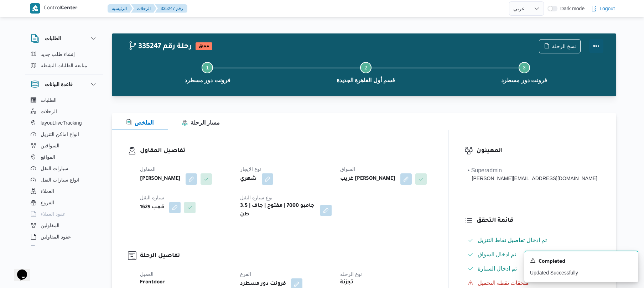
click at [591, 47] on button "Actions" at bounding box center [596, 46] width 14 height 14
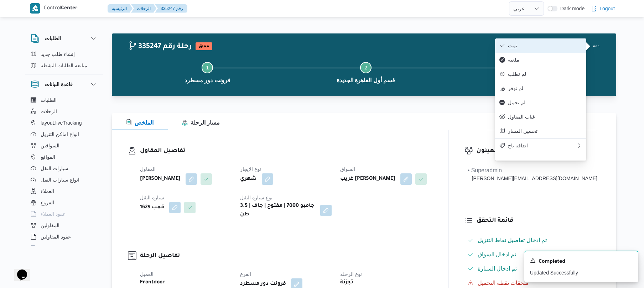
click at [553, 48] on span "تمت" at bounding box center [545, 46] width 74 height 6
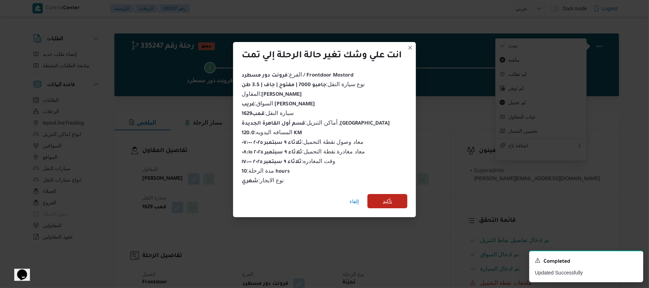
click at [396, 199] on span "تأكيد" at bounding box center [387, 201] width 40 height 14
